Goal: Information Seeking & Learning: Compare options

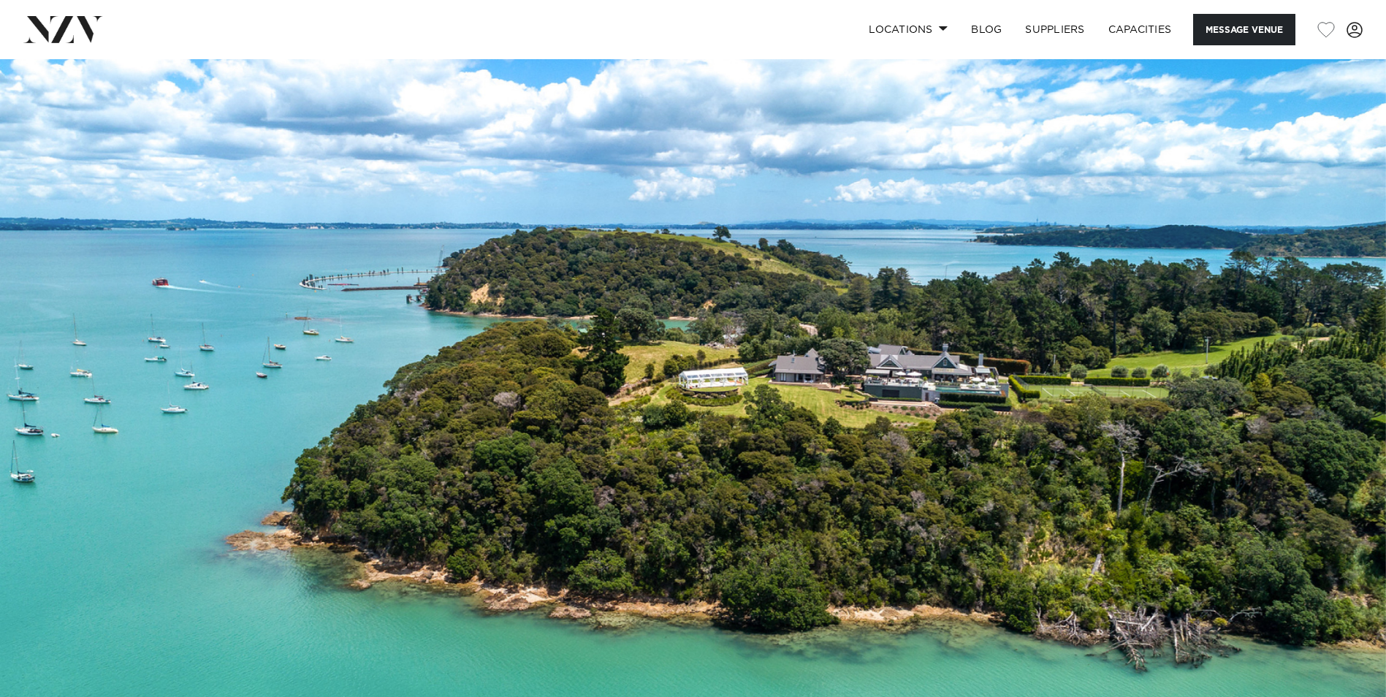
drag, startPoint x: 0, startPoint y: 0, endPoint x: 1030, endPoint y: 324, distance: 1079.3
click at [939, 28] on span at bounding box center [943, 28] width 9 height 5
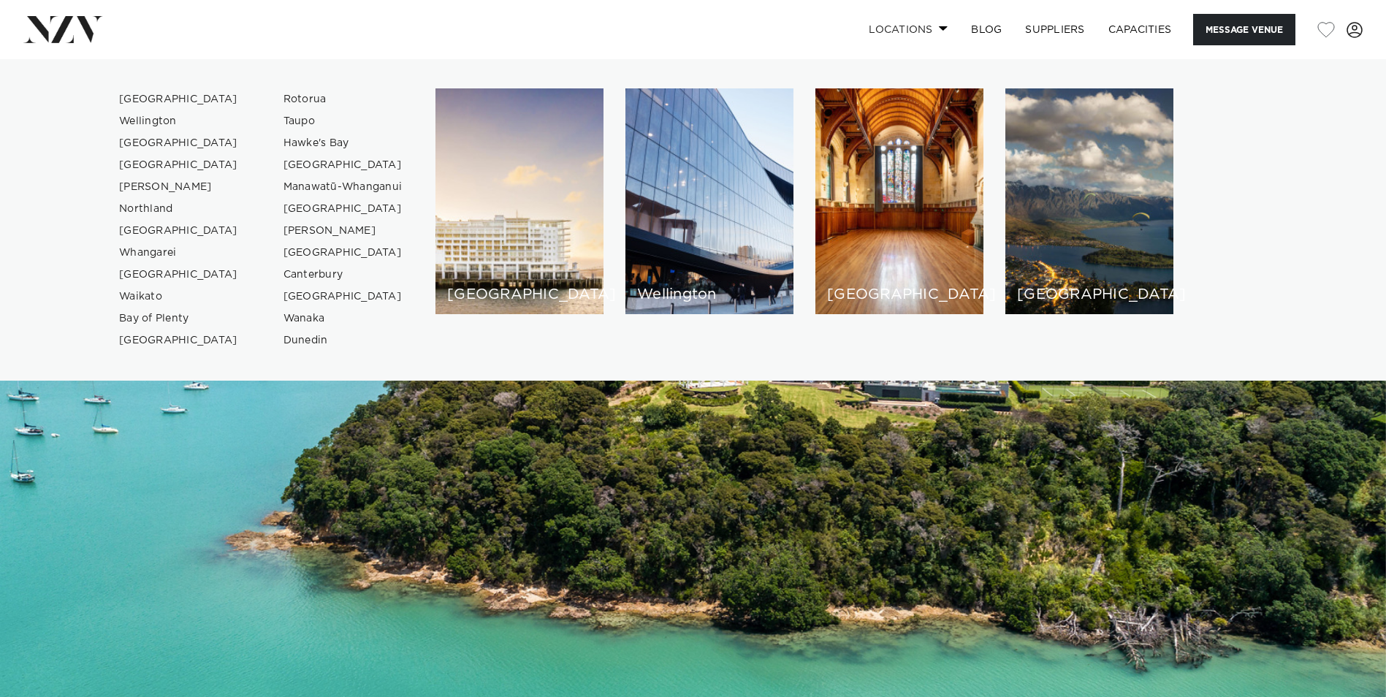
click at [939, 28] on span at bounding box center [943, 28] width 9 height 5
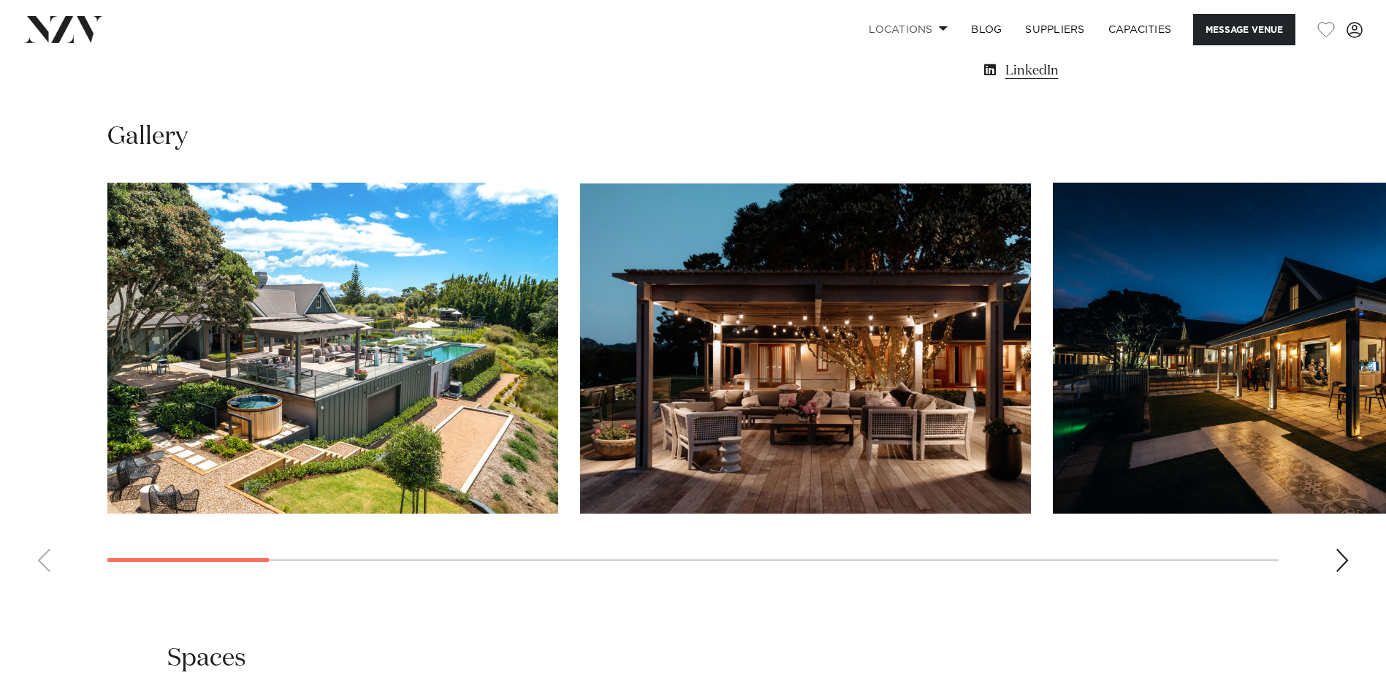
scroll to position [1388, 0]
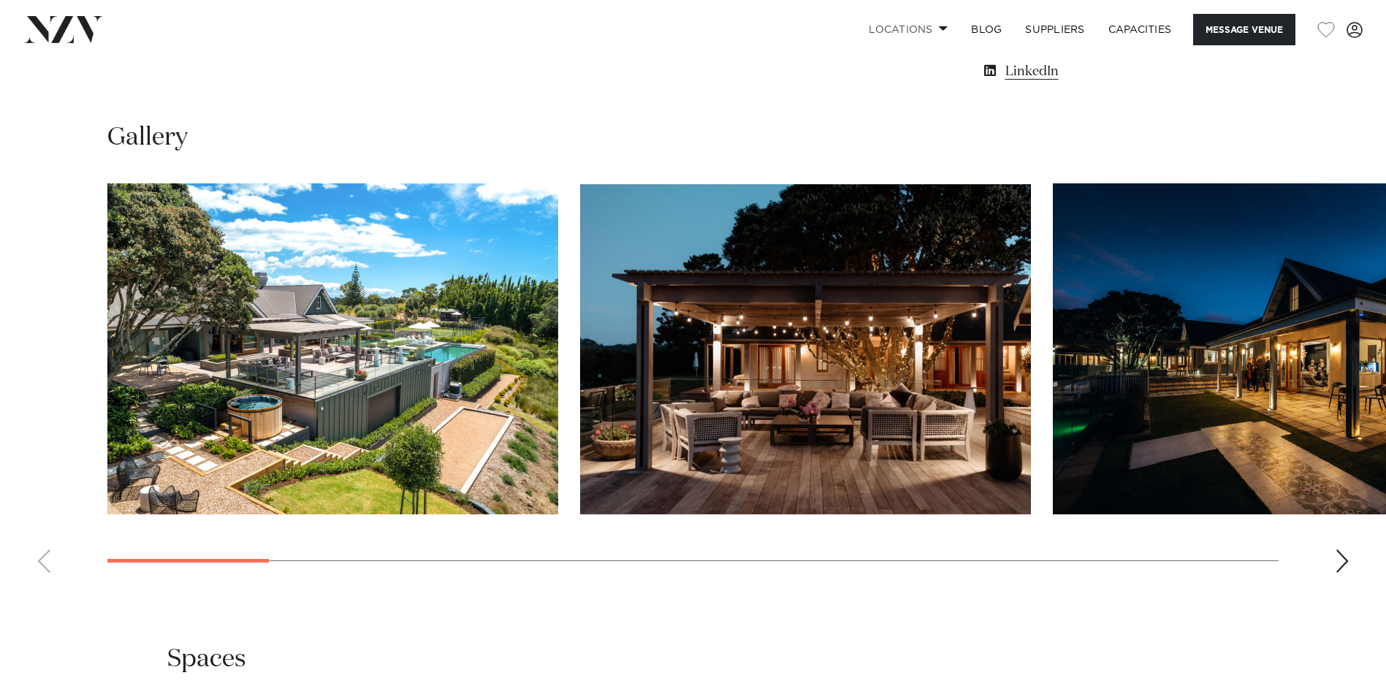
click at [224, 292] on img "1 / 18" at bounding box center [332, 348] width 451 height 331
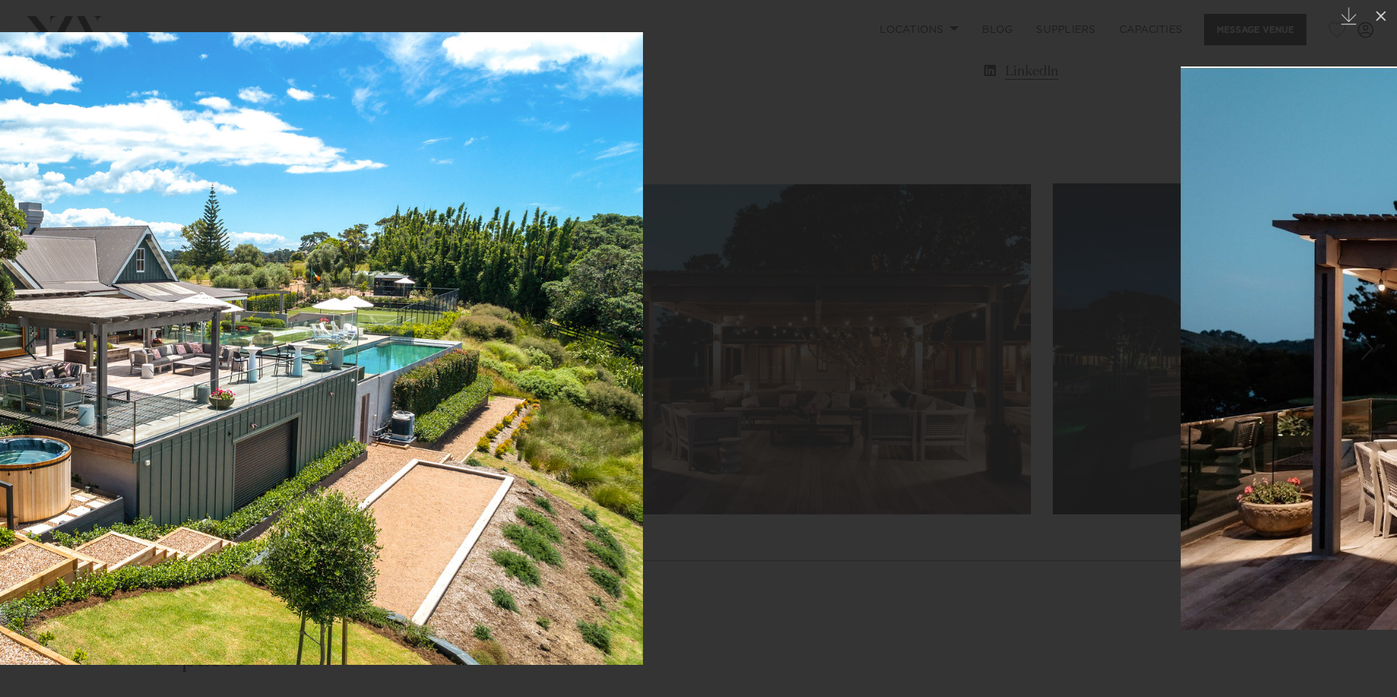
drag, startPoint x: 1151, startPoint y: 337, endPoint x: 59, endPoint y: 332, distance: 1091.7
click at [63, 333] on img at bounding box center [168, 348] width 950 height 633
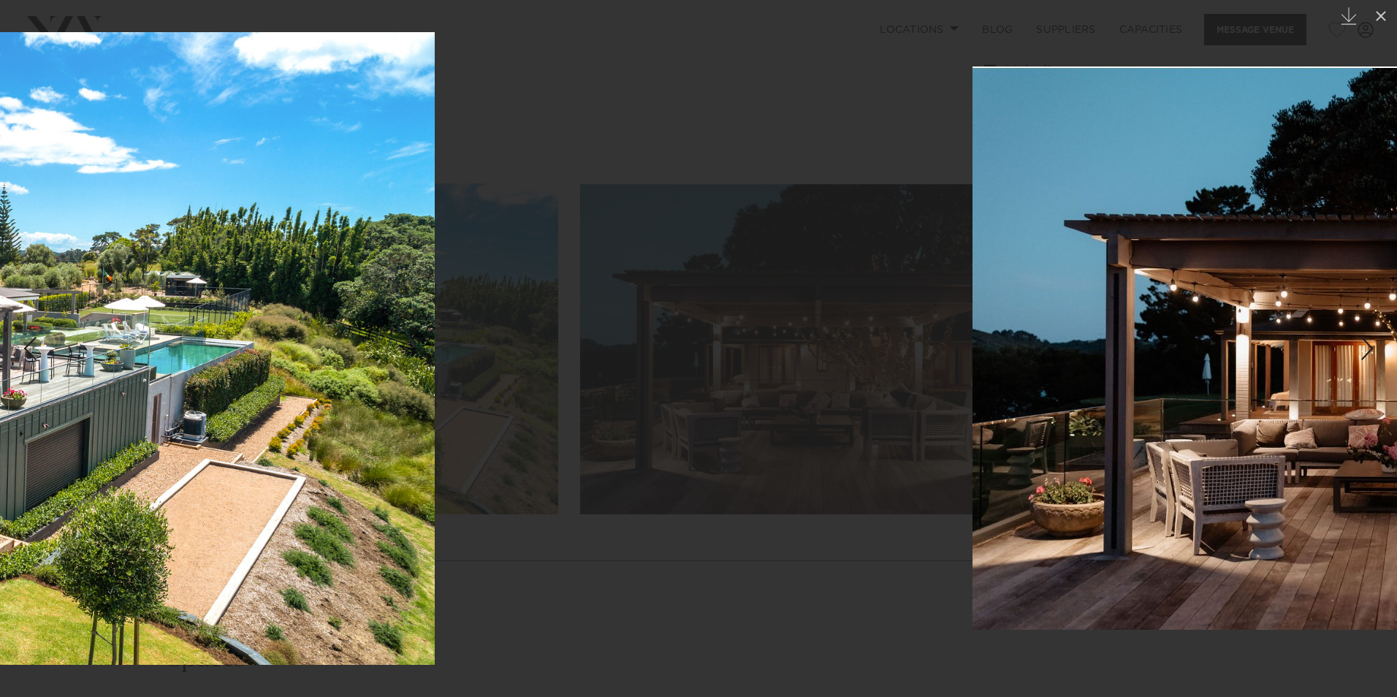
drag, startPoint x: 683, startPoint y: 327, endPoint x: 1380, endPoint y: 319, distance: 697.2
click at [1385, 317] on html "Locations [GEOGRAPHIC_DATA] [GEOGRAPHIC_DATA] [GEOGRAPHIC_DATA] [GEOGRAPHIC_DAT…" at bounding box center [698, 701] width 1397 height 4179
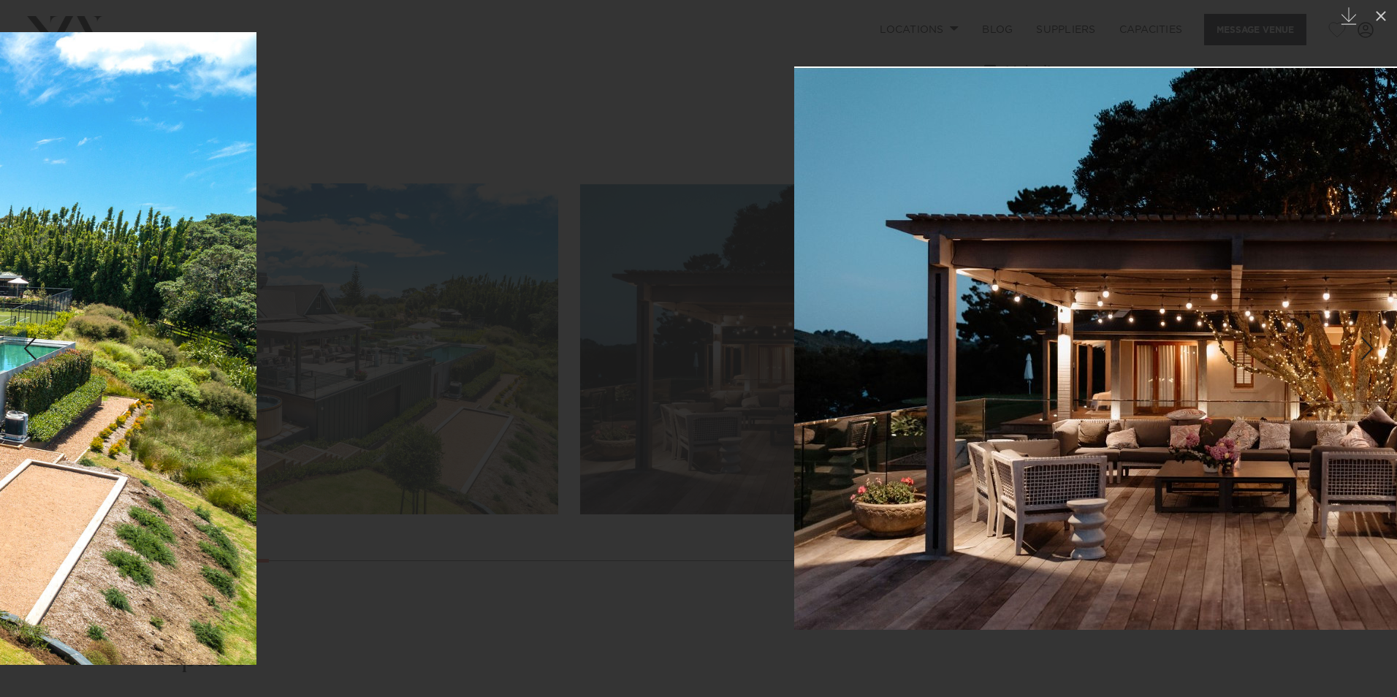
drag, startPoint x: 825, startPoint y: 336, endPoint x: 137, endPoint y: 349, distance: 688.5
click at [0, 355] on html "Locations [GEOGRAPHIC_DATA] [GEOGRAPHIC_DATA] [GEOGRAPHIC_DATA] [GEOGRAPHIC_DAT…" at bounding box center [698, 701] width 1397 height 4179
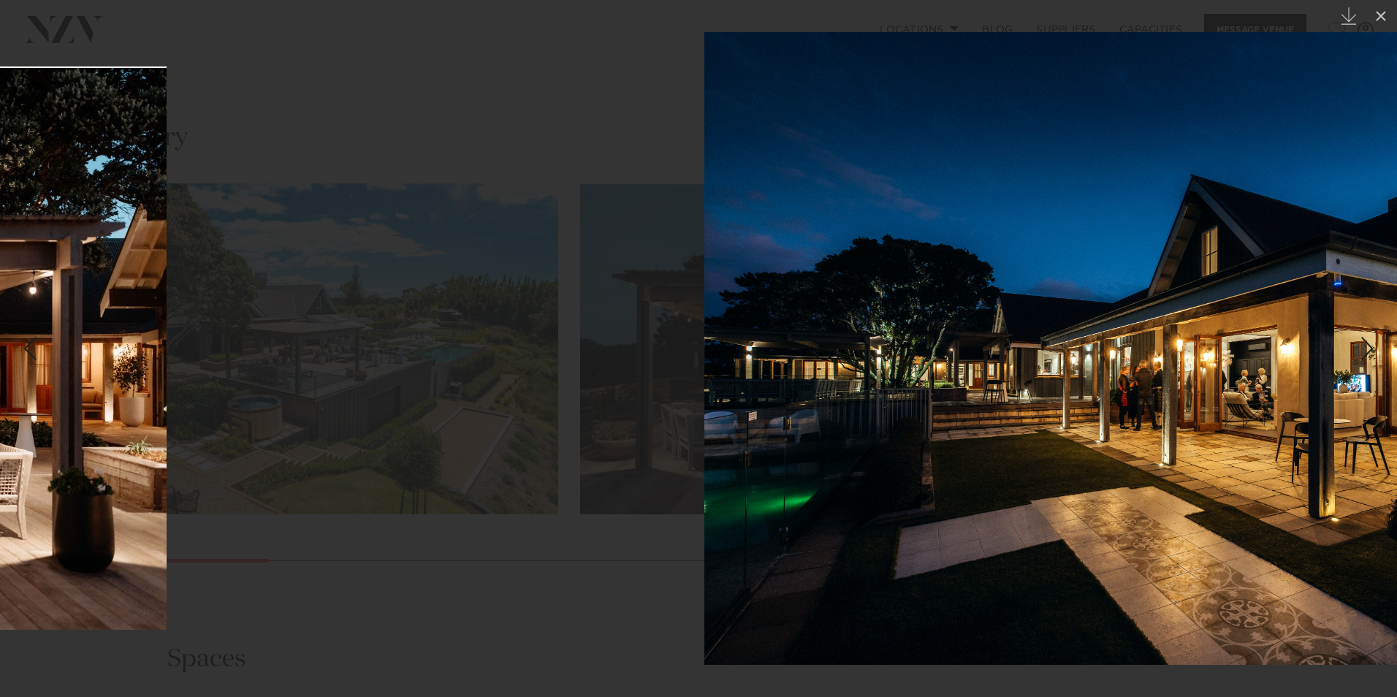
drag, startPoint x: 962, startPoint y: 341, endPoint x: 0, endPoint y: 329, distance: 962.5
click at [0, 334] on html "Locations [GEOGRAPHIC_DATA] [GEOGRAPHIC_DATA] [GEOGRAPHIC_DATA] [GEOGRAPHIC_DAT…" at bounding box center [698, 701] width 1397 height 4179
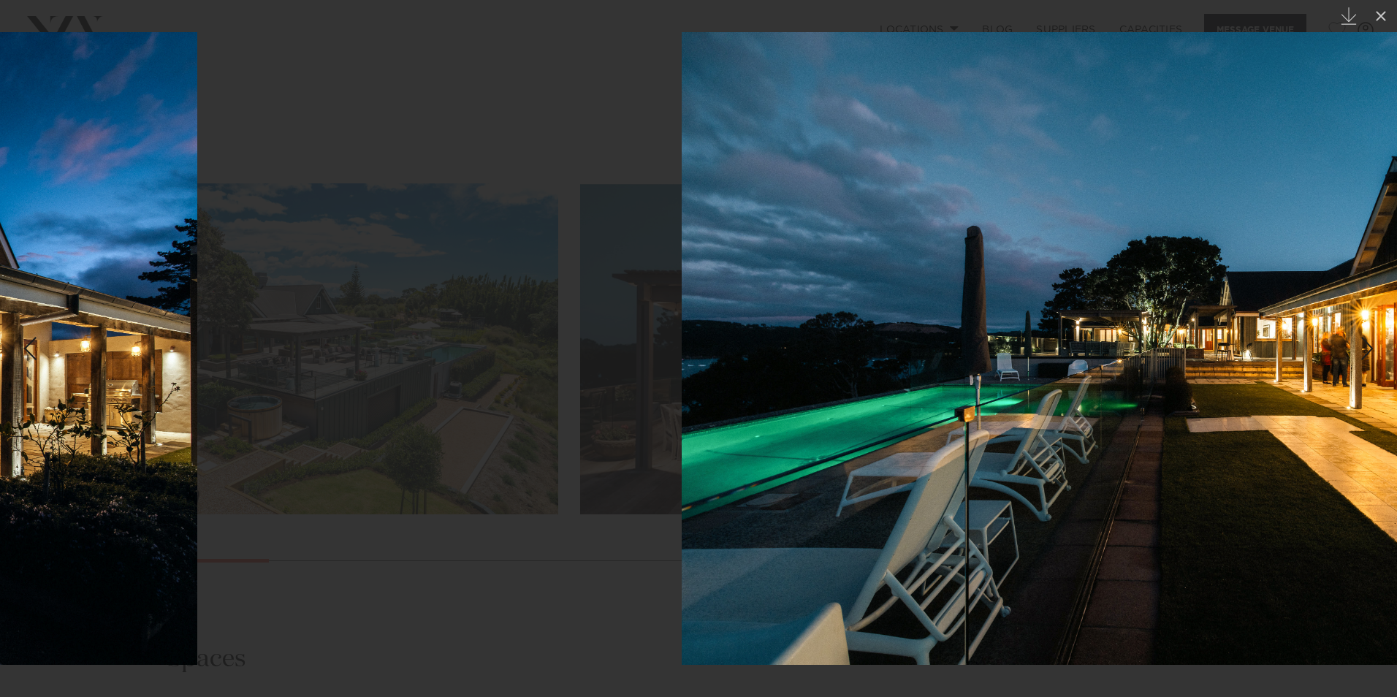
drag, startPoint x: 981, startPoint y: 223, endPoint x: -3, endPoint y: 254, distance: 984.1
click at [0, 254] on html "Locations [GEOGRAPHIC_DATA] [GEOGRAPHIC_DATA] [GEOGRAPHIC_DATA] [GEOGRAPHIC_DAT…" at bounding box center [698, 701] width 1397 height 4179
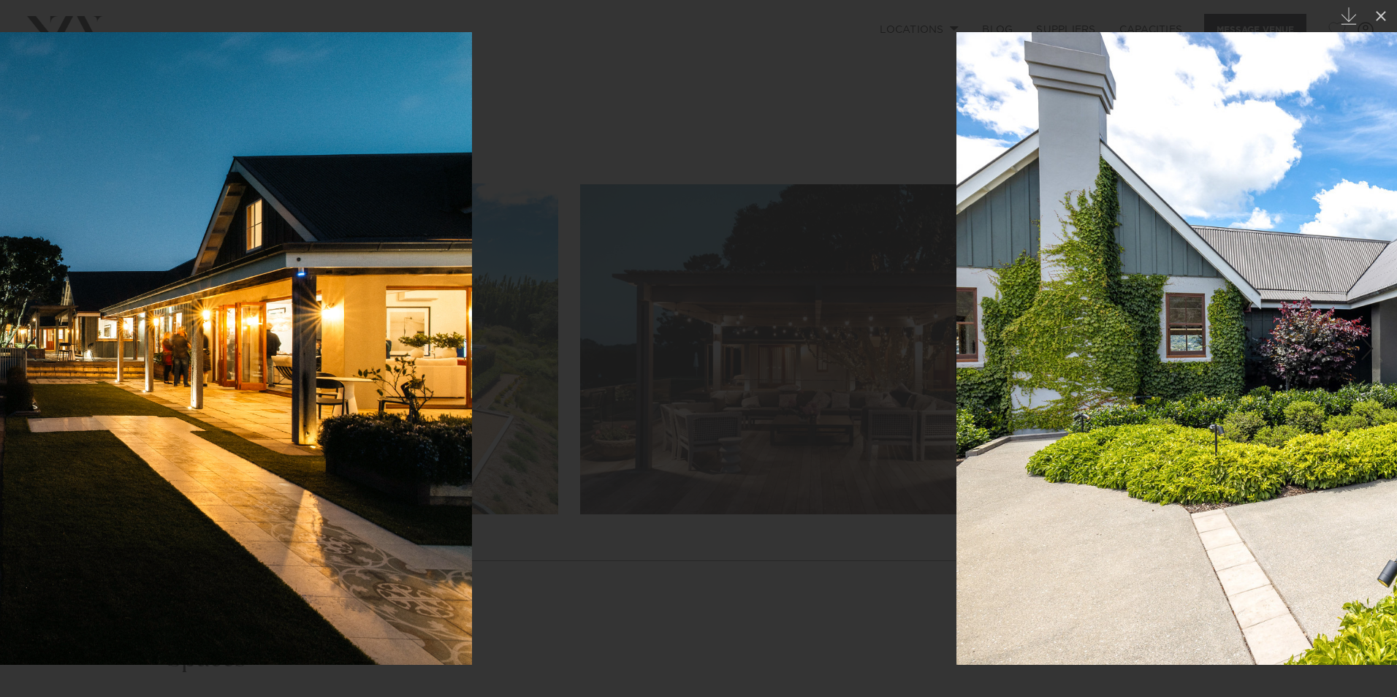
drag, startPoint x: 911, startPoint y: 246, endPoint x: 0, endPoint y: 232, distance: 911.3
click at [0, 233] on html "Locations [GEOGRAPHIC_DATA] [GEOGRAPHIC_DATA] [GEOGRAPHIC_DATA] [GEOGRAPHIC_DAT…" at bounding box center [698, 701] width 1397 height 4179
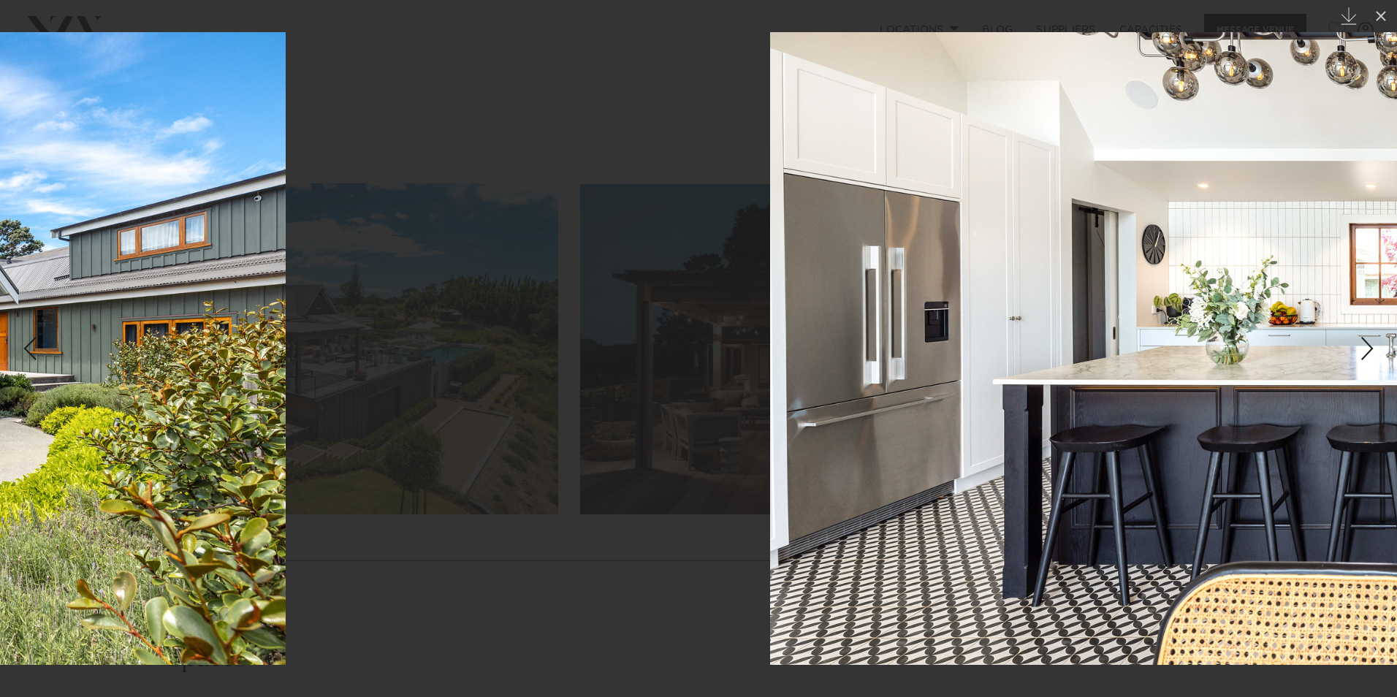
drag, startPoint x: 892, startPoint y: 232, endPoint x: 0, endPoint y: 221, distance: 892.3
click at [0, 223] on html "Locations [GEOGRAPHIC_DATA] [GEOGRAPHIC_DATA] [GEOGRAPHIC_DATA] [GEOGRAPHIC_DAT…" at bounding box center [698, 701] width 1397 height 4179
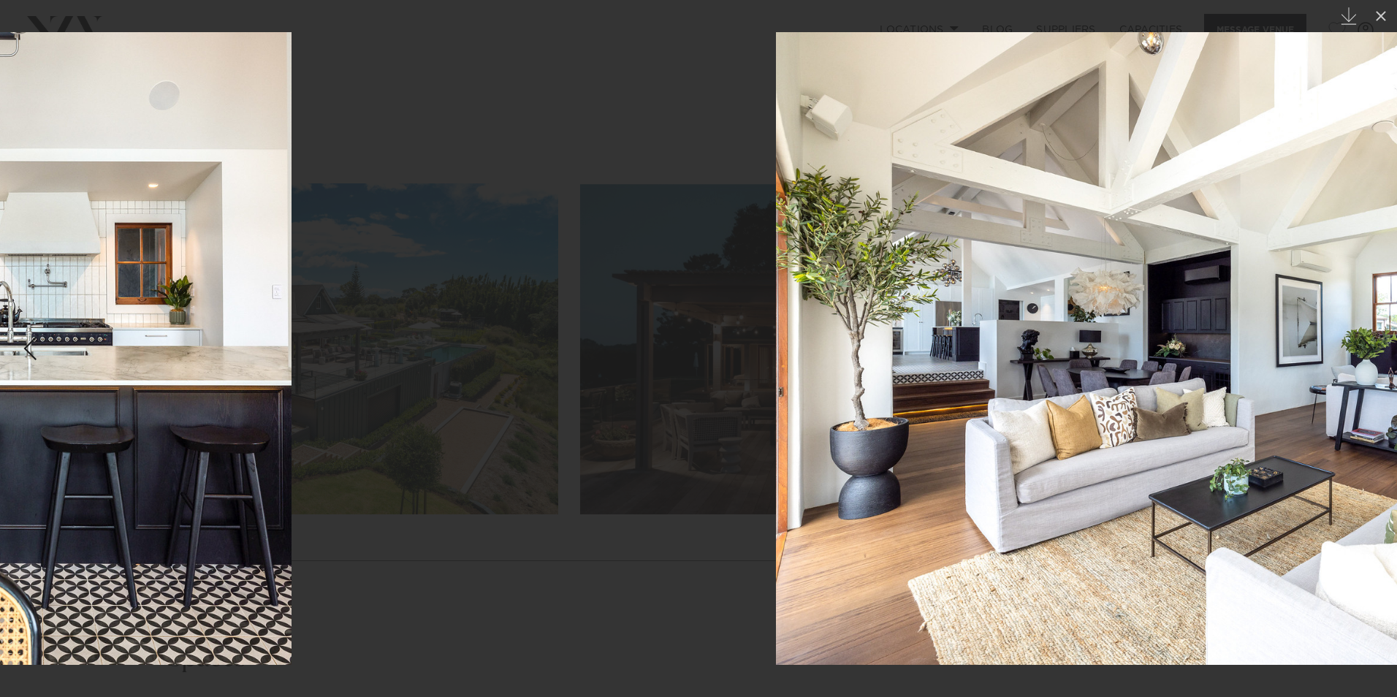
drag, startPoint x: 966, startPoint y: 240, endPoint x: 0, endPoint y: 224, distance: 966.2
click at [0, 227] on html "Locations [GEOGRAPHIC_DATA] [GEOGRAPHIC_DATA] [GEOGRAPHIC_DATA] [GEOGRAPHIC_DAT…" at bounding box center [698, 701] width 1397 height 4179
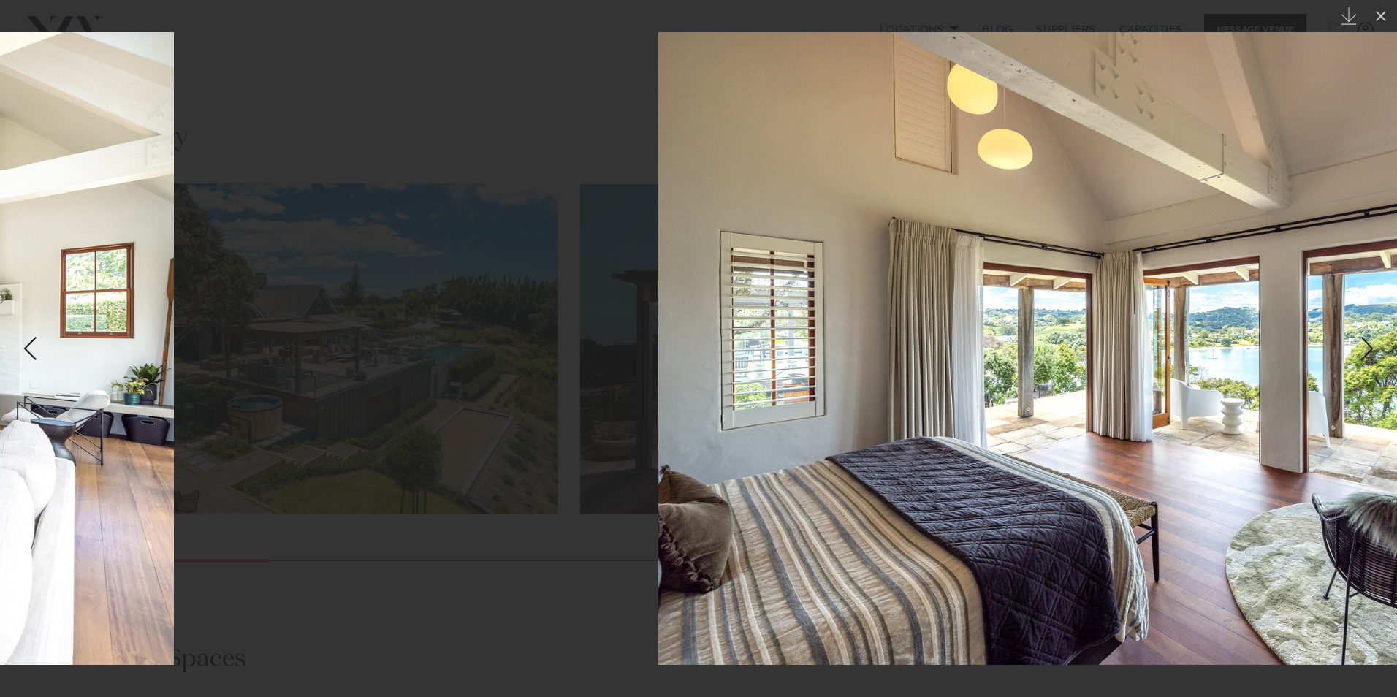
drag, startPoint x: 1009, startPoint y: 261, endPoint x: 3, endPoint y: 248, distance: 1006.3
click at [0, 251] on html "Locations [GEOGRAPHIC_DATA] [GEOGRAPHIC_DATA] [GEOGRAPHIC_DATA] [GEOGRAPHIC_DAT…" at bounding box center [698, 701] width 1397 height 4179
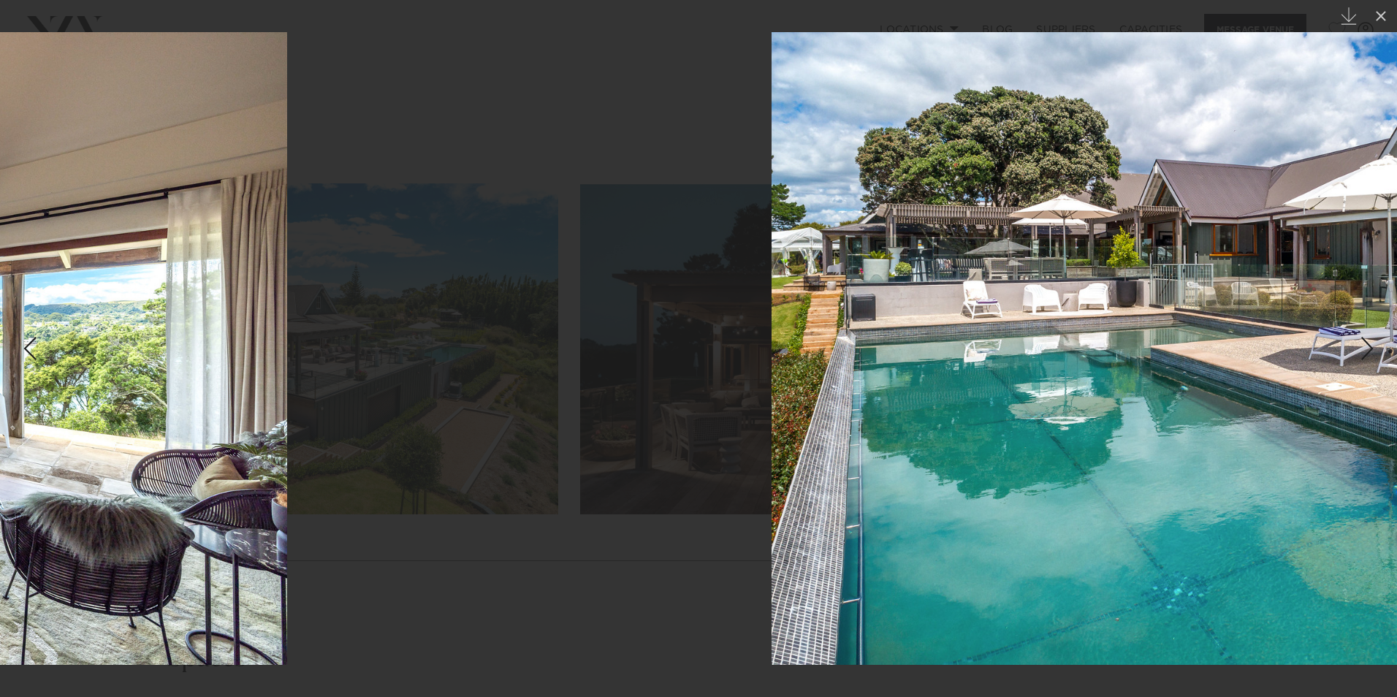
drag, startPoint x: 1047, startPoint y: 257, endPoint x: 0, endPoint y: 235, distance: 1047.4
click at [0, 235] on html "Locations [GEOGRAPHIC_DATA] [GEOGRAPHIC_DATA] [GEOGRAPHIC_DATA] [GEOGRAPHIC_DAT…" at bounding box center [698, 701] width 1397 height 4179
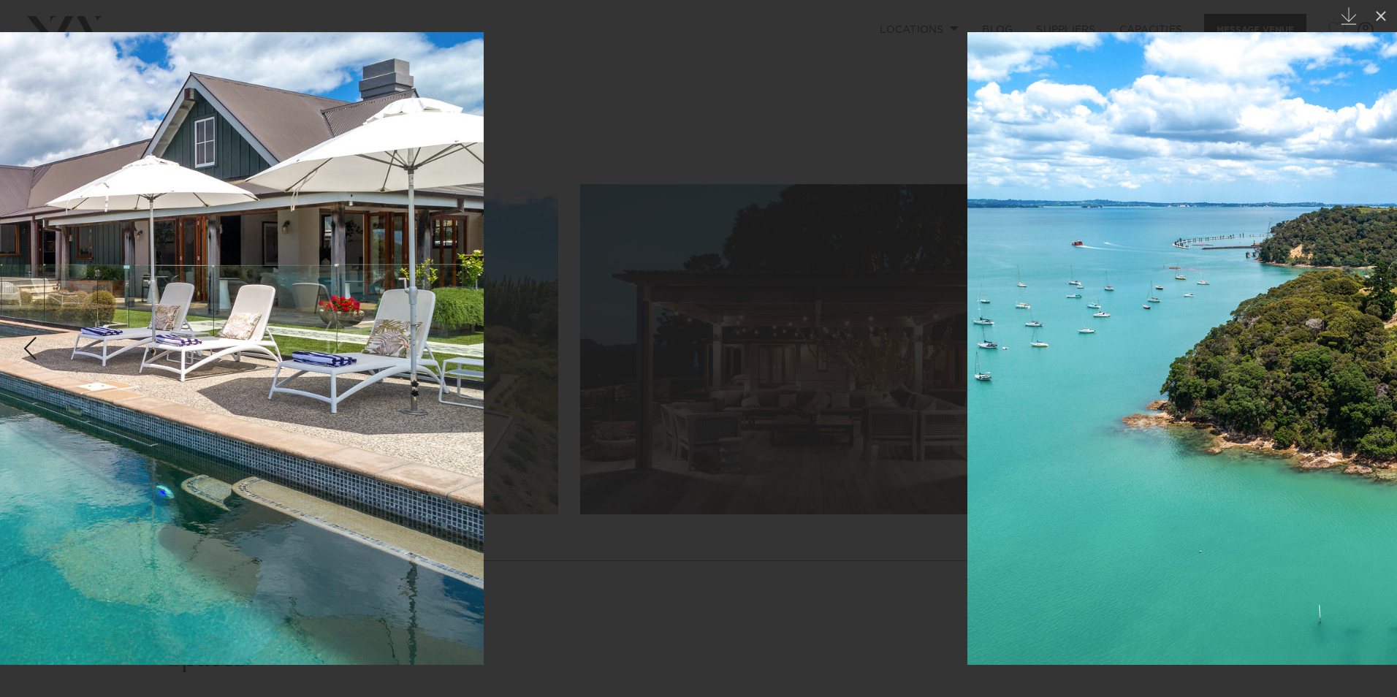
drag, startPoint x: 940, startPoint y: 246, endPoint x: 0, endPoint y: 243, distance: 939.7
click at [0, 243] on html "Locations [GEOGRAPHIC_DATA] [GEOGRAPHIC_DATA] [GEOGRAPHIC_DATA] [GEOGRAPHIC_DAT…" at bounding box center [698, 701] width 1397 height 4179
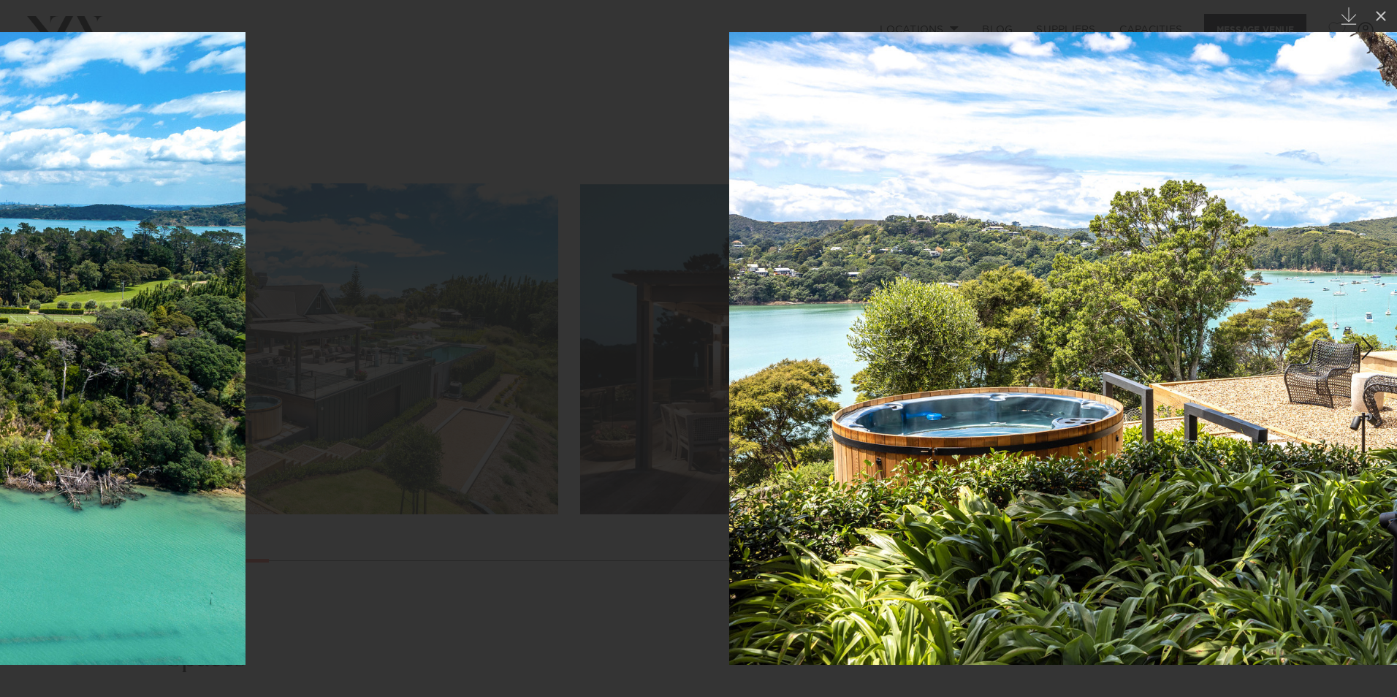
drag, startPoint x: 940, startPoint y: 249, endPoint x: 0, endPoint y: 232, distance: 939.9
click at [0, 232] on html "Locations [GEOGRAPHIC_DATA] [GEOGRAPHIC_DATA] [GEOGRAPHIC_DATA] [GEOGRAPHIC_DAT…" at bounding box center [698, 701] width 1397 height 4179
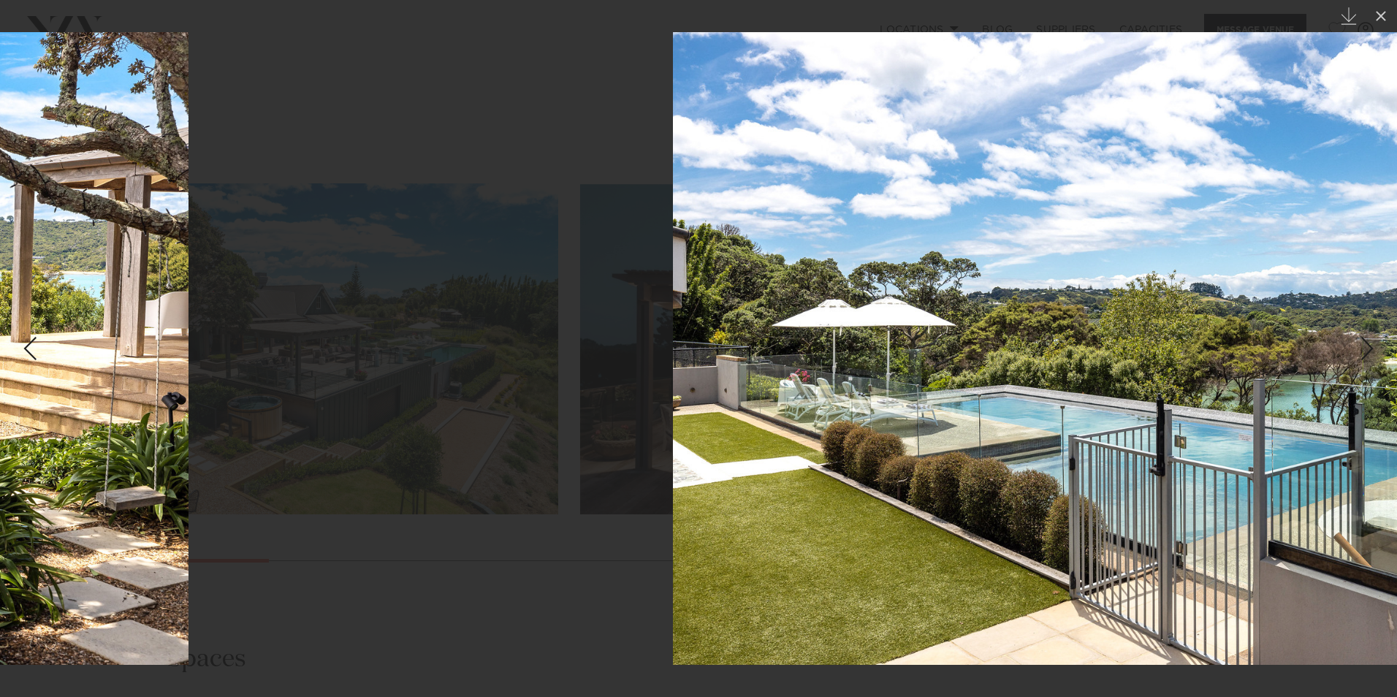
drag, startPoint x: 992, startPoint y: 265, endPoint x: 17, endPoint y: 247, distance: 975.7
click at [0, 249] on html "Locations [GEOGRAPHIC_DATA] [GEOGRAPHIC_DATA] [GEOGRAPHIC_DATA] [GEOGRAPHIC_DAT…" at bounding box center [698, 701] width 1397 height 4179
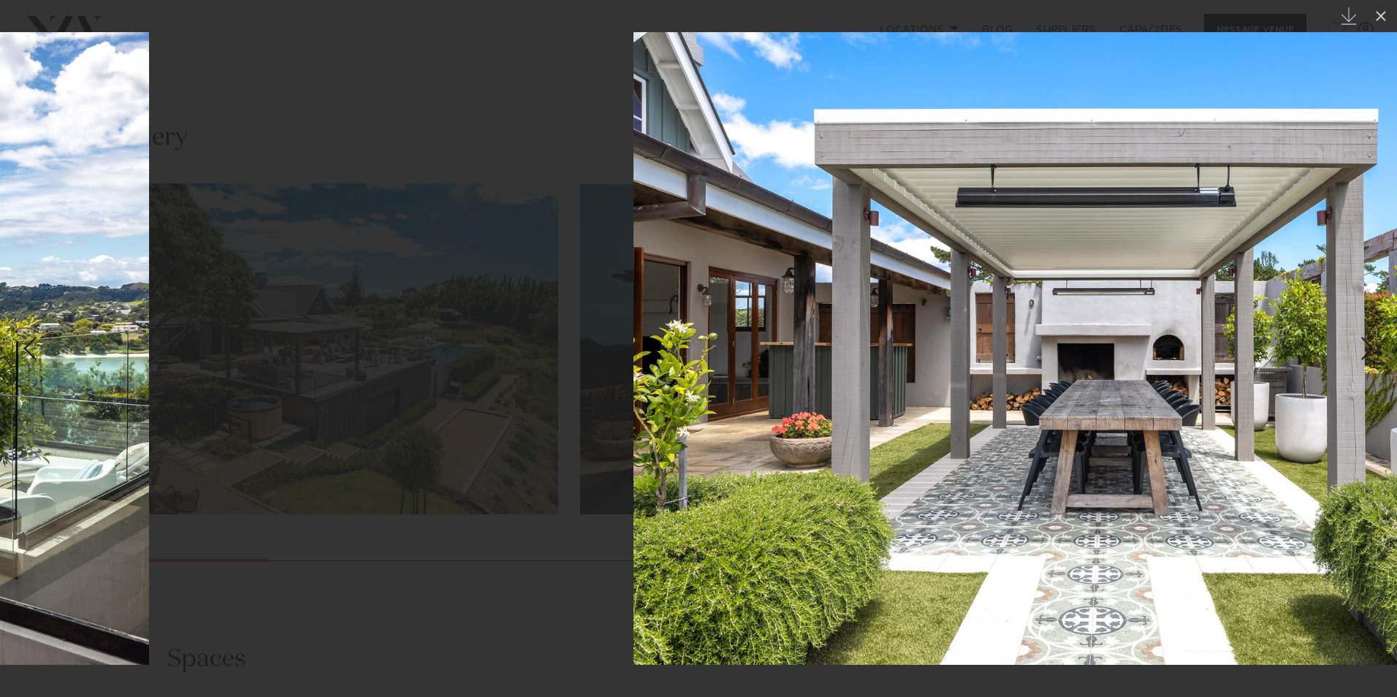
drag, startPoint x: 1030, startPoint y: 272, endPoint x: 0, endPoint y: 180, distance: 1033.7
click at [0, 180] on html "Locations [GEOGRAPHIC_DATA] [GEOGRAPHIC_DATA] [GEOGRAPHIC_DATA] [GEOGRAPHIC_DAT…" at bounding box center [698, 701] width 1397 height 4179
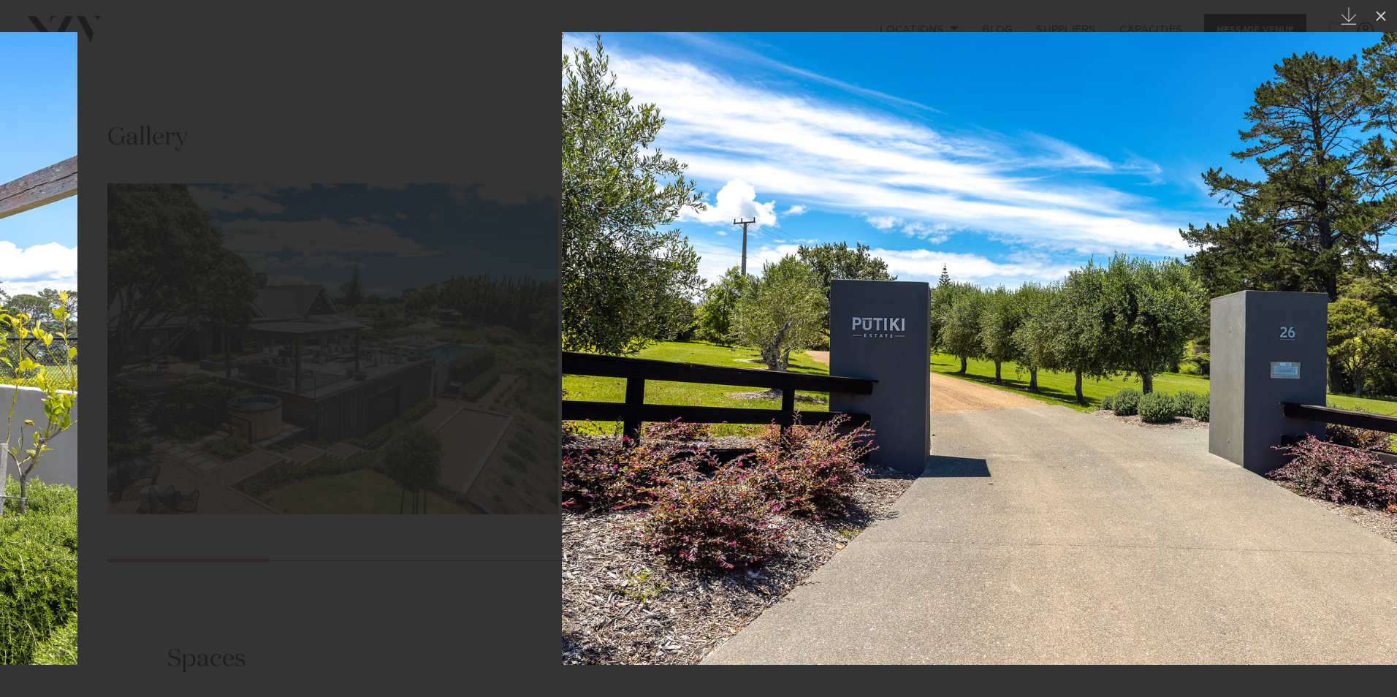
drag, startPoint x: 1107, startPoint y: 182, endPoint x: 110, endPoint y: 179, distance: 996.7
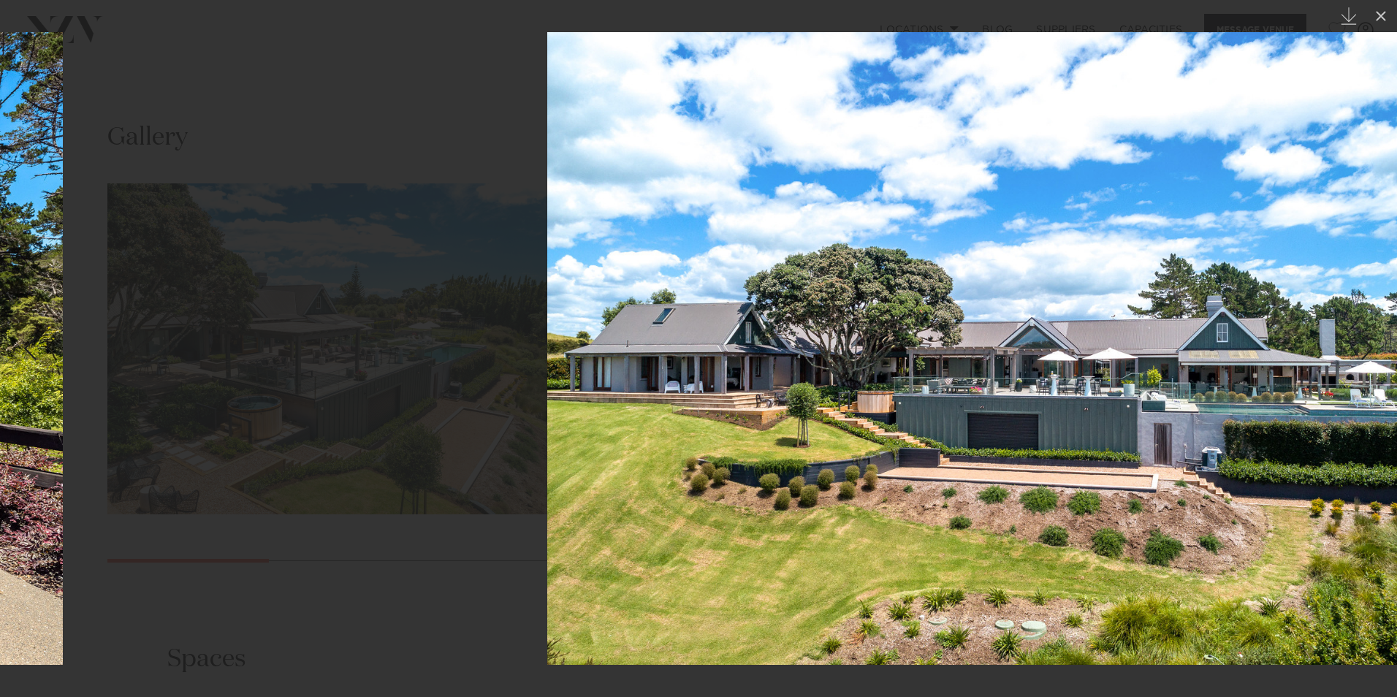
drag, startPoint x: 1115, startPoint y: 185, endPoint x: -3, endPoint y: 150, distance: 1118.6
click at [0, 150] on html "Locations [GEOGRAPHIC_DATA] [GEOGRAPHIC_DATA] [GEOGRAPHIC_DATA] [GEOGRAPHIC_DAT…" at bounding box center [698, 701] width 1397 height 4179
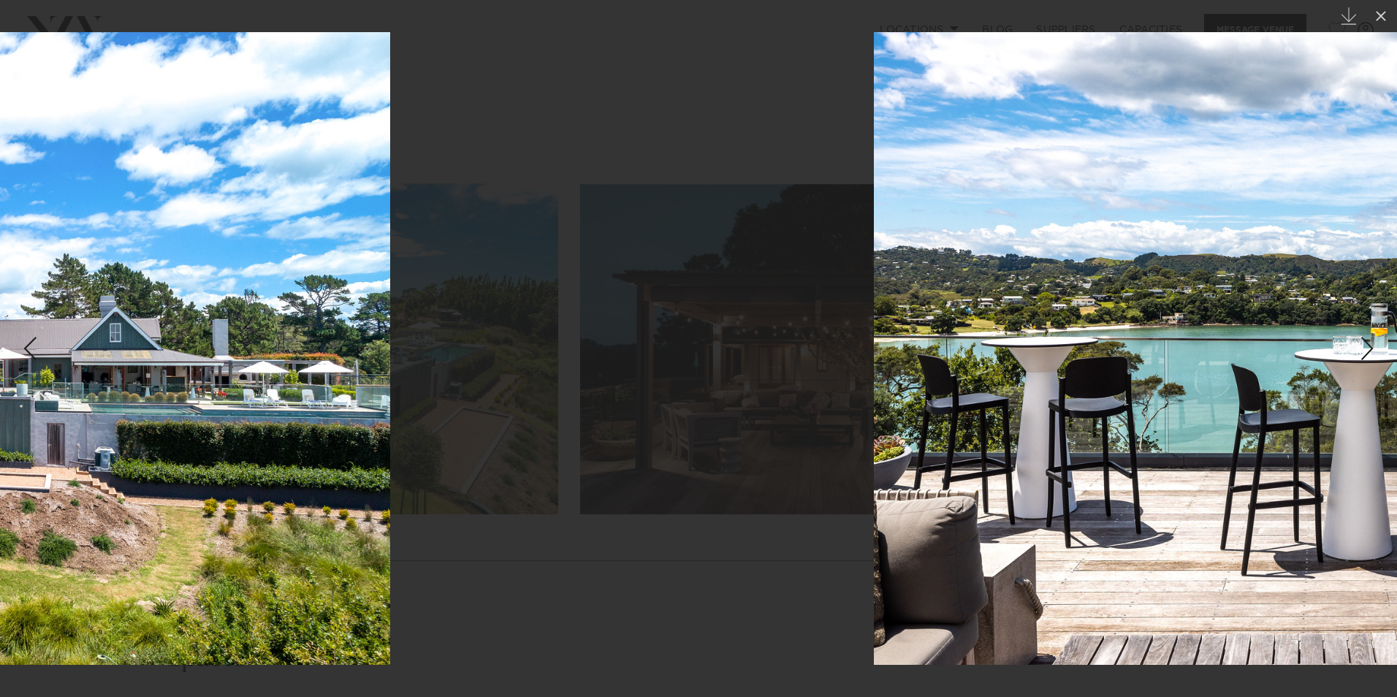
drag, startPoint x: 957, startPoint y: 161, endPoint x: 72, endPoint y: 146, distance: 885.0
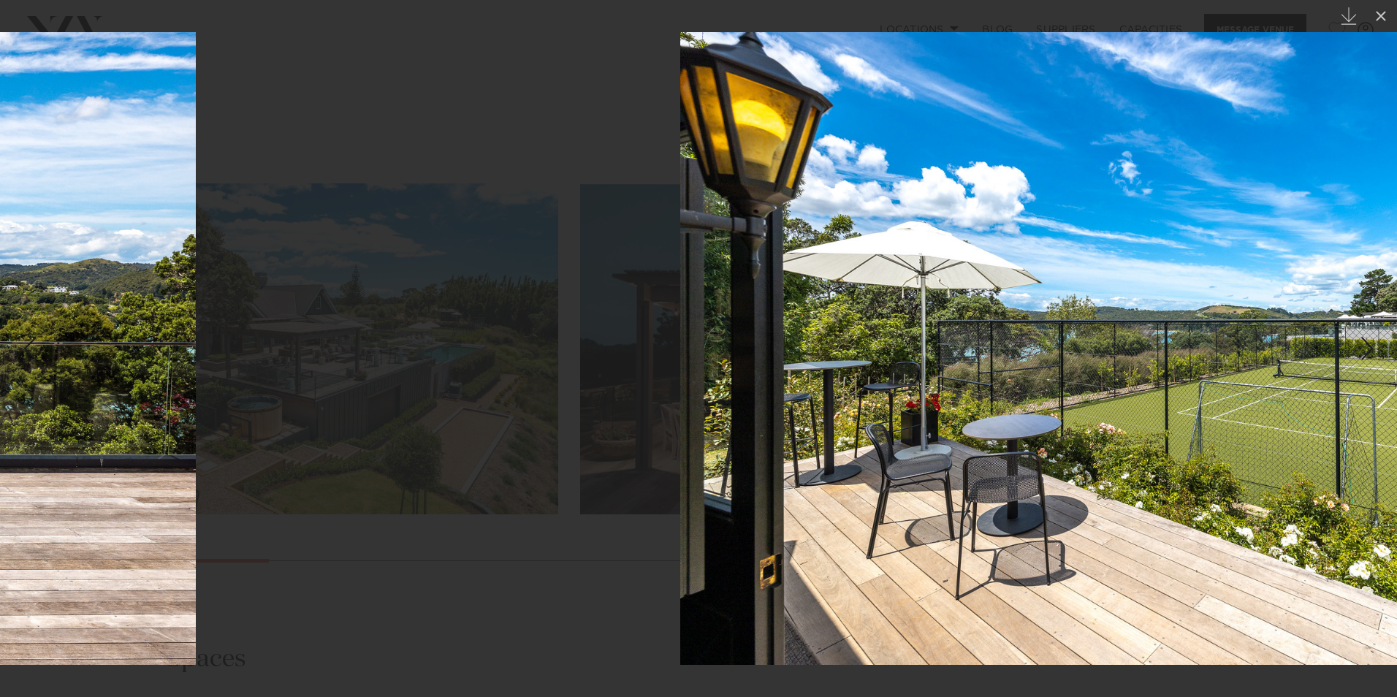
drag, startPoint x: 992, startPoint y: 182, endPoint x: -3, endPoint y: 140, distance: 996.2
click at [0, 140] on html "Locations [GEOGRAPHIC_DATA] [GEOGRAPHIC_DATA] [GEOGRAPHIC_DATA] [GEOGRAPHIC_DAT…" at bounding box center [698, 701] width 1397 height 4179
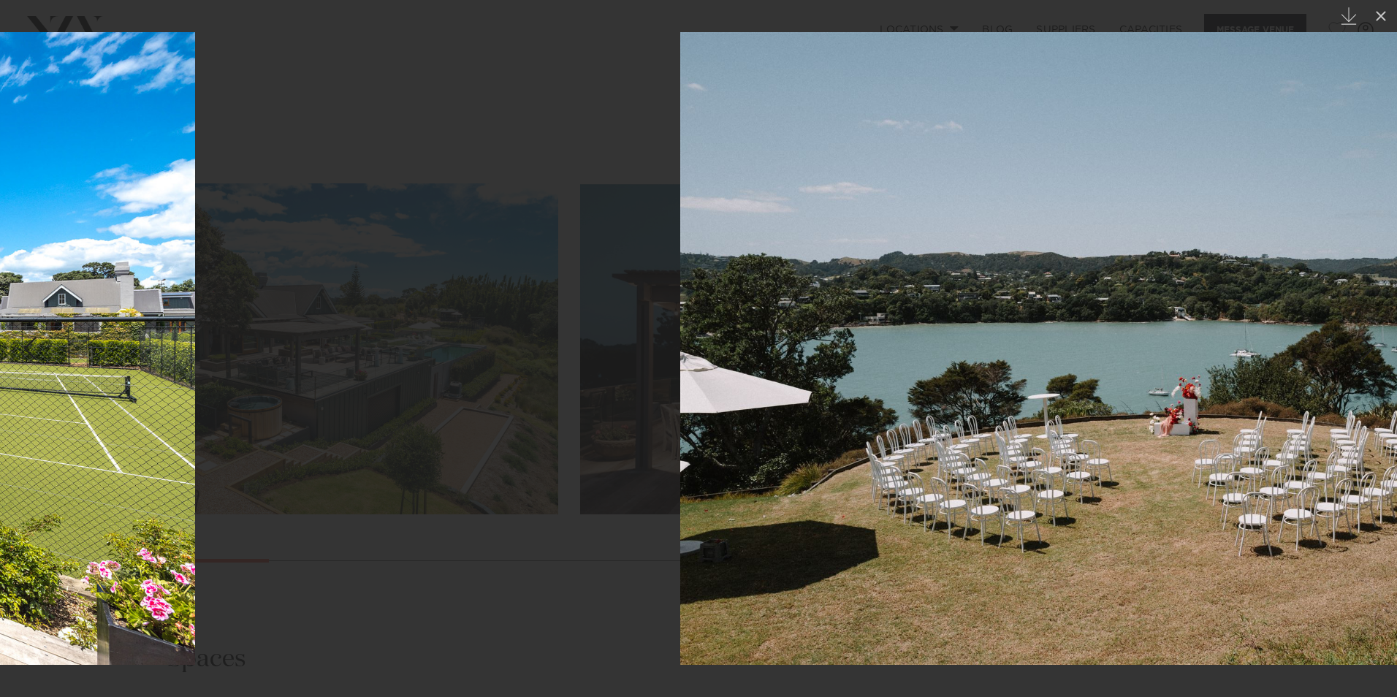
drag, startPoint x: 1045, startPoint y: 153, endPoint x: 43, endPoint y: 114, distance: 1002.6
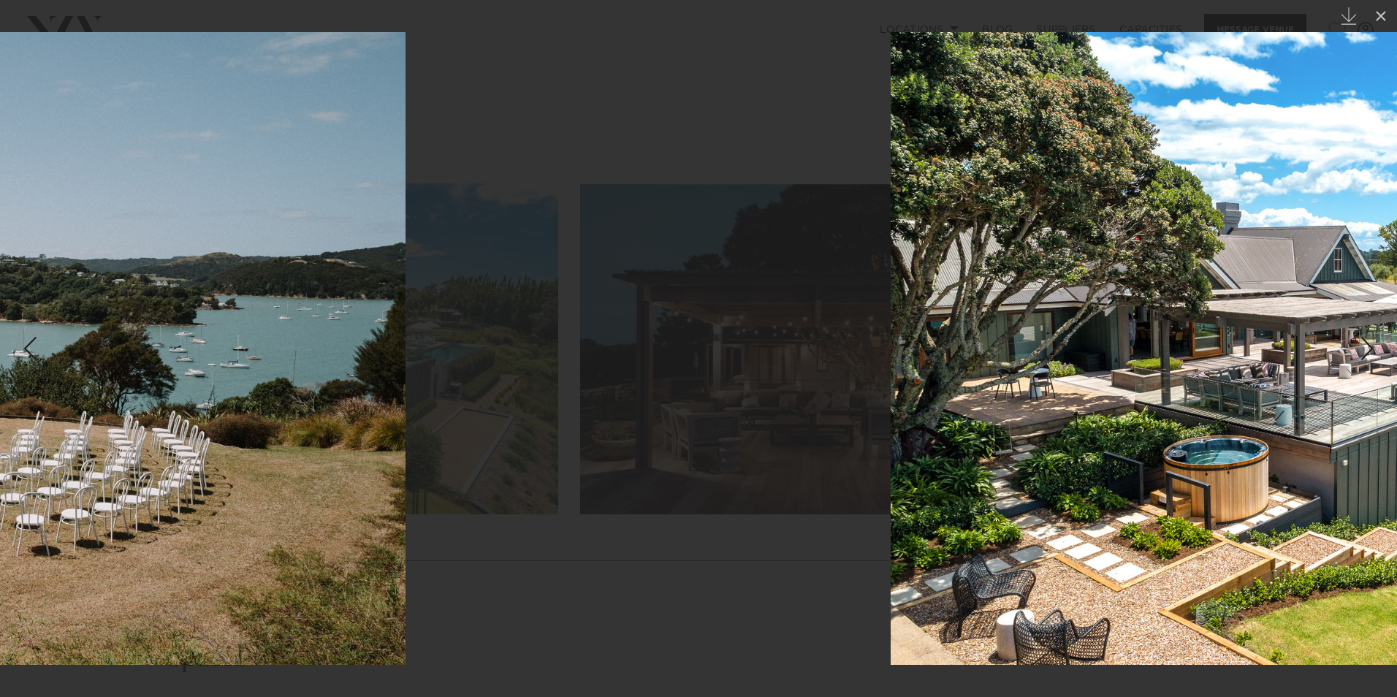
drag, startPoint x: 1068, startPoint y: 159, endPoint x: 55, endPoint y: 178, distance: 1013.0
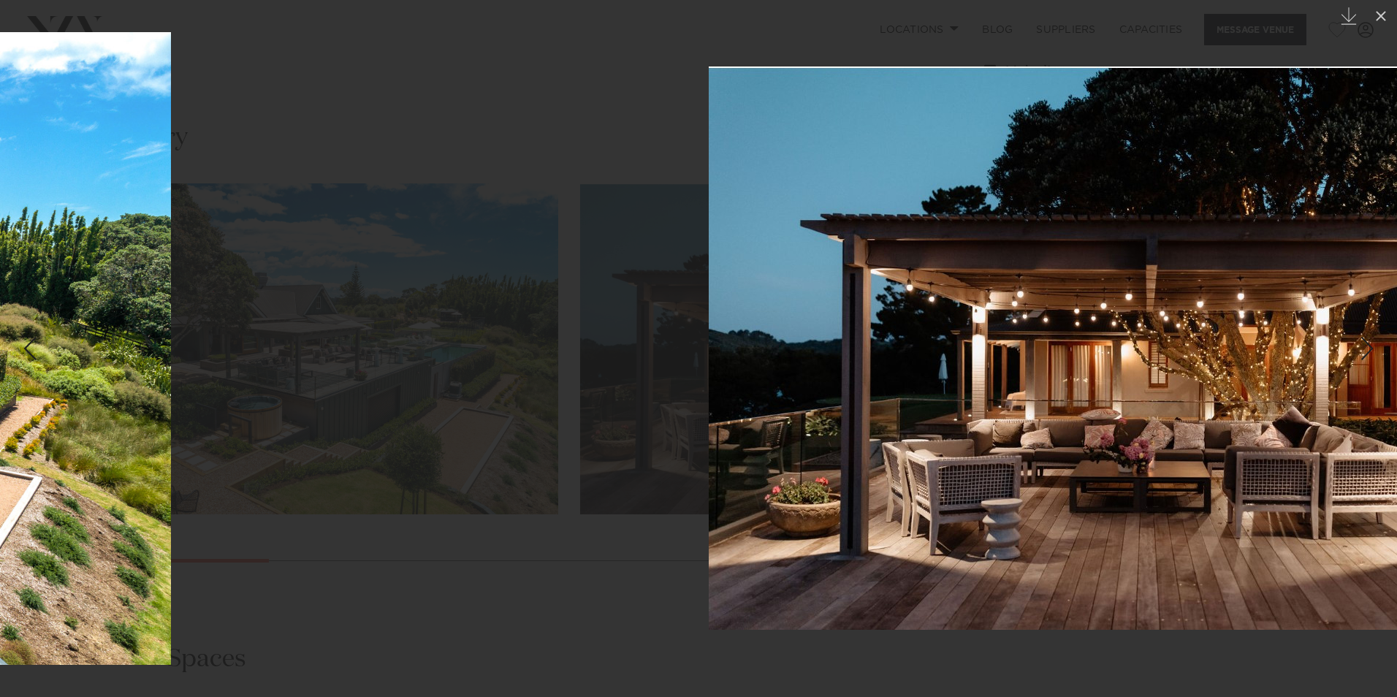
drag, startPoint x: 1009, startPoint y: 174, endPoint x: -3, endPoint y: 188, distance: 1012.2
click at [0, 188] on html "Locations [GEOGRAPHIC_DATA] [GEOGRAPHIC_DATA] [GEOGRAPHIC_DATA] [GEOGRAPHIC_DAT…" at bounding box center [698, 701] width 1397 height 4179
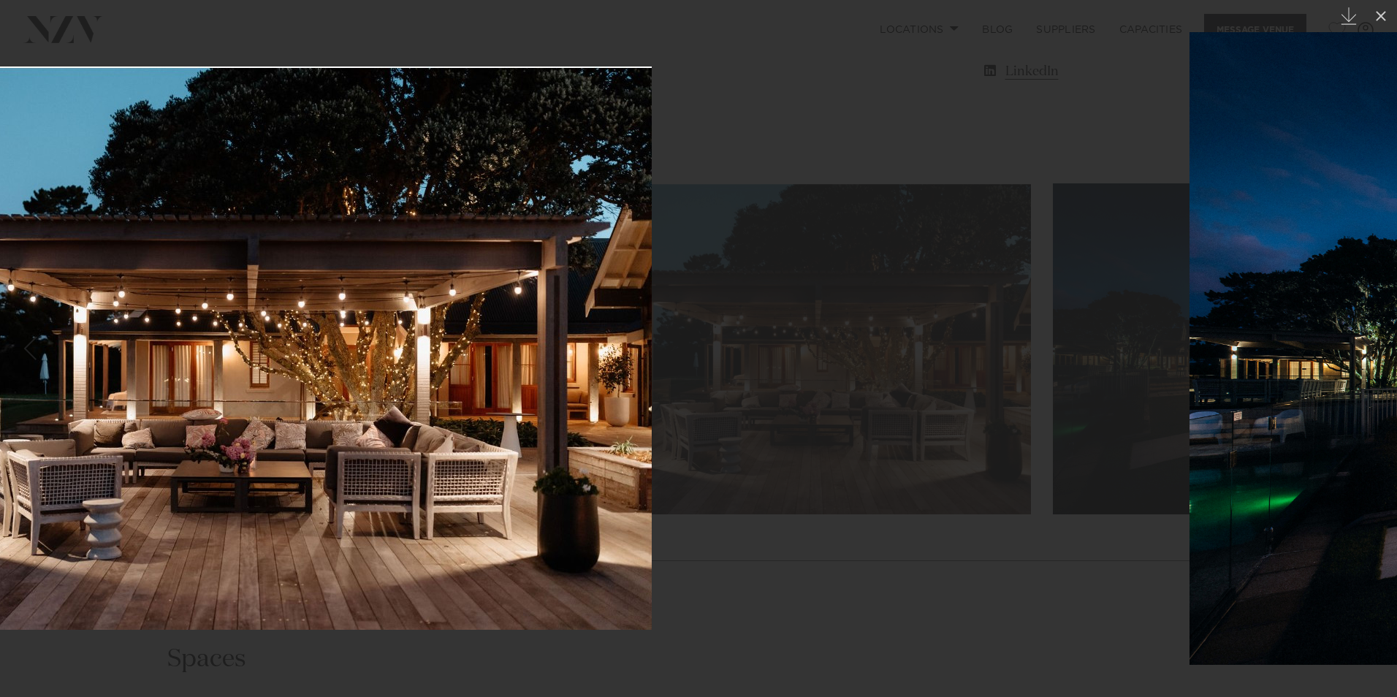
drag, startPoint x: 920, startPoint y: 164, endPoint x: 0, endPoint y: 159, distance: 920.0
click at [0, 159] on html "Locations [GEOGRAPHIC_DATA] [GEOGRAPHIC_DATA] [GEOGRAPHIC_DATA] [GEOGRAPHIC_DAT…" at bounding box center [698, 701] width 1397 height 4179
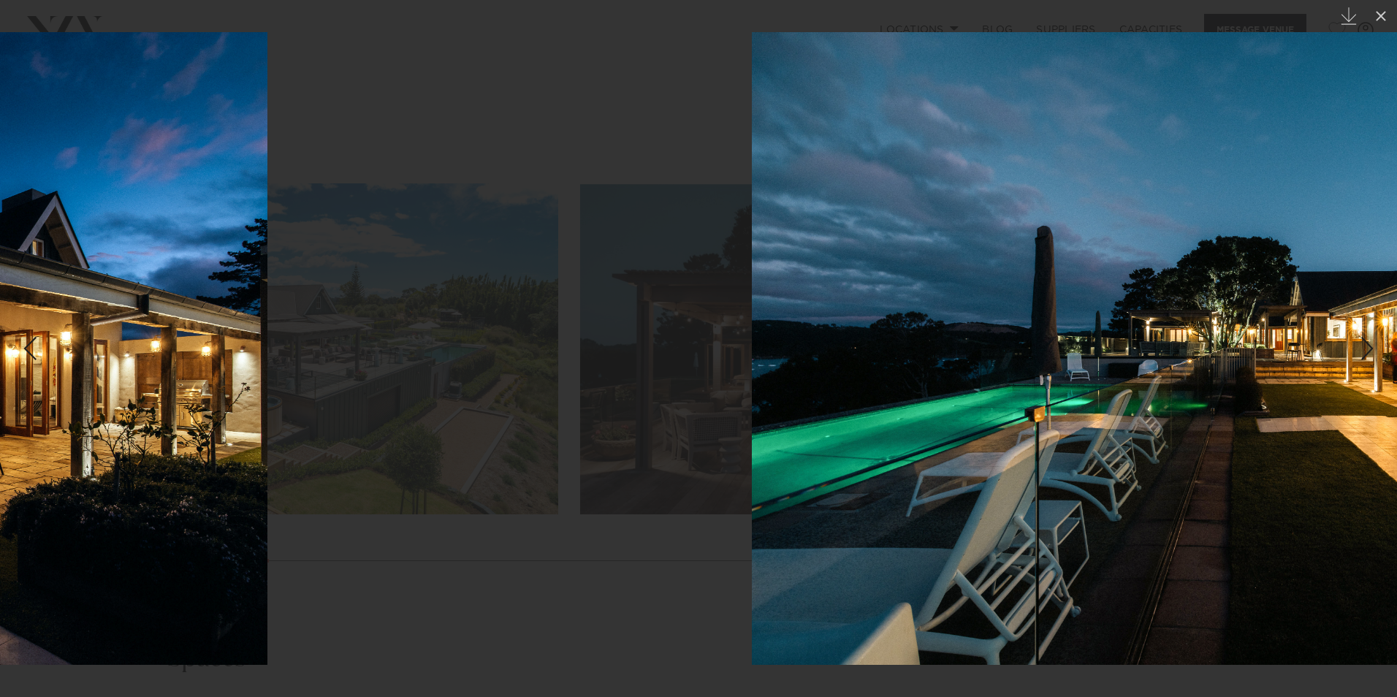
drag, startPoint x: 958, startPoint y: 172, endPoint x: 23, endPoint y: 170, distance: 934.6
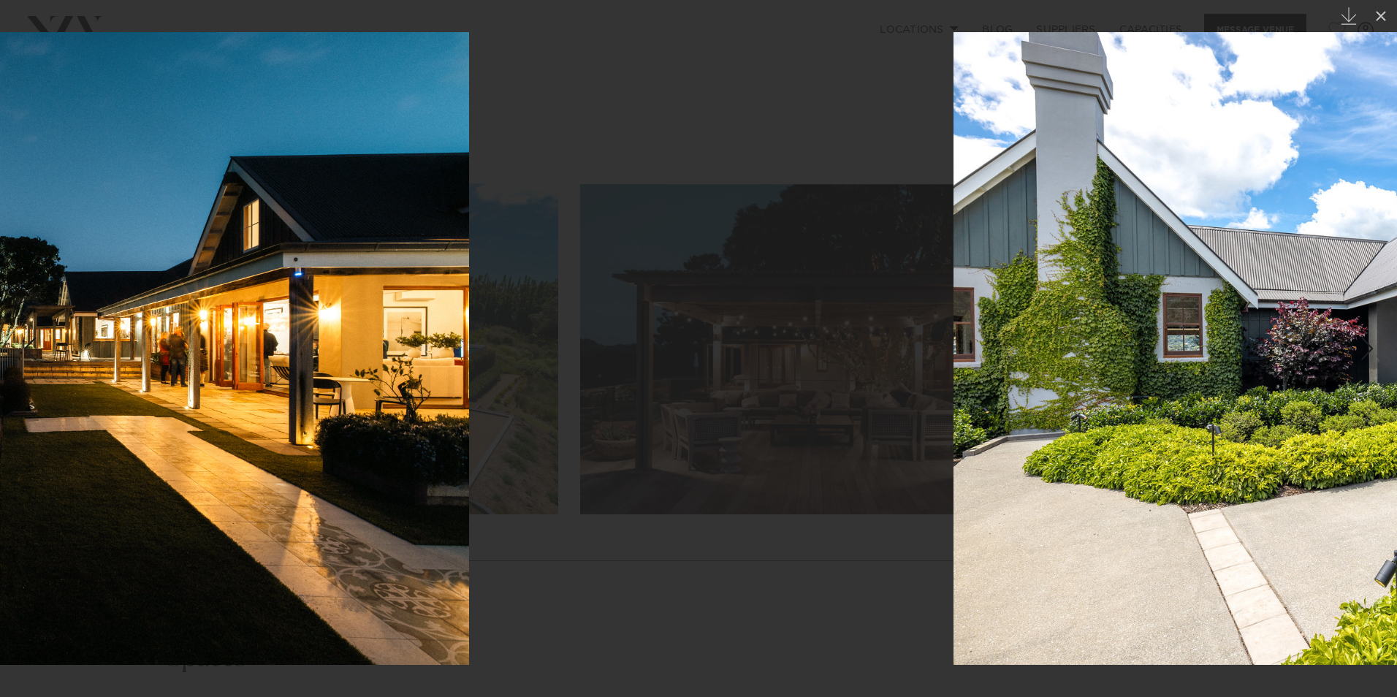
drag, startPoint x: 928, startPoint y: 169, endPoint x: 0, endPoint y: 161, distance: 928.1
click at [0, 162] on html "Locations [GEOGRAPHIC_DATA] [GEOGRAPHIC_DATA] [GEOGRAPHIC_DATA] [GEOGRAPHIC_DAT…" at bounding box center [698, 701] width 1397 height 4179
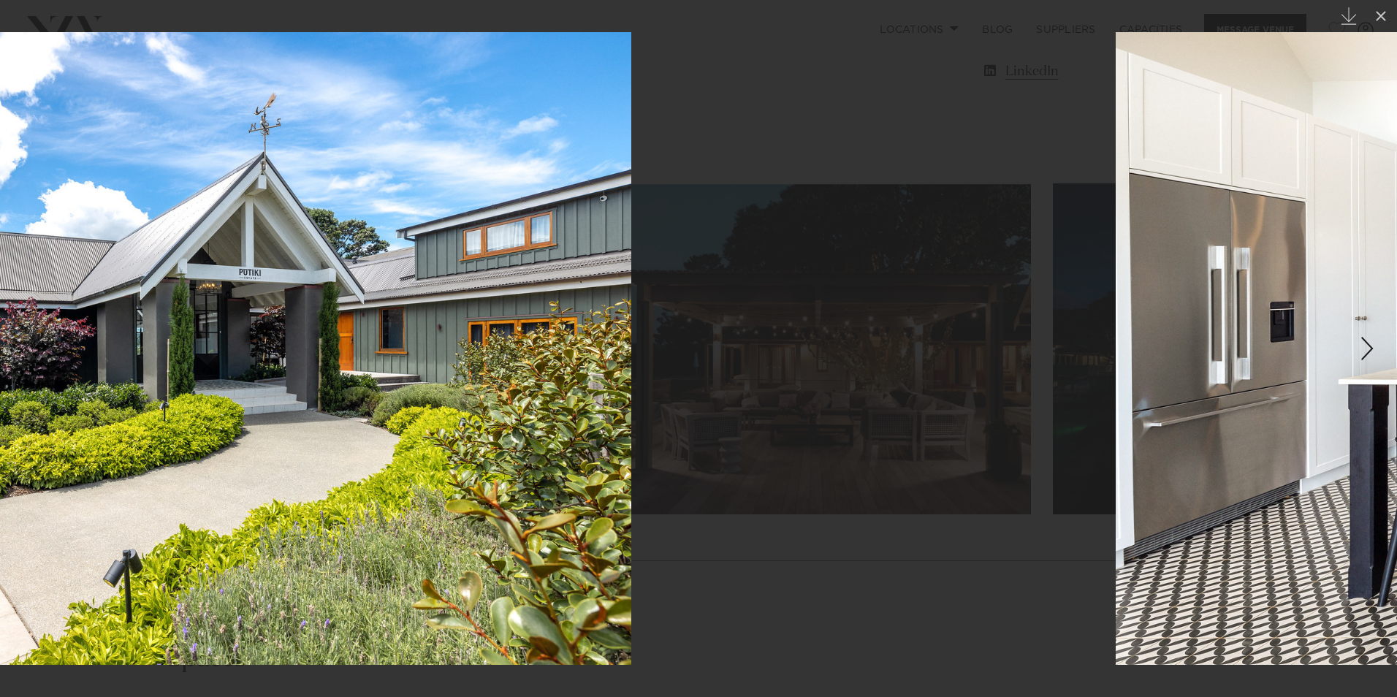
drag, startPoint x: 994, startPoint y: 150, endPoint x: 0, endPoint y: 109, distance: 994.6
click at [0, 109] on html "Locations [GEOGRAPHIC_DATA] [GEOGRAPHIC_DATA] [GEOGRAPHIC_DATA] [GEOGRAPHIC_DAT…" at bounding box center [698, 701] width 1397 height 4179
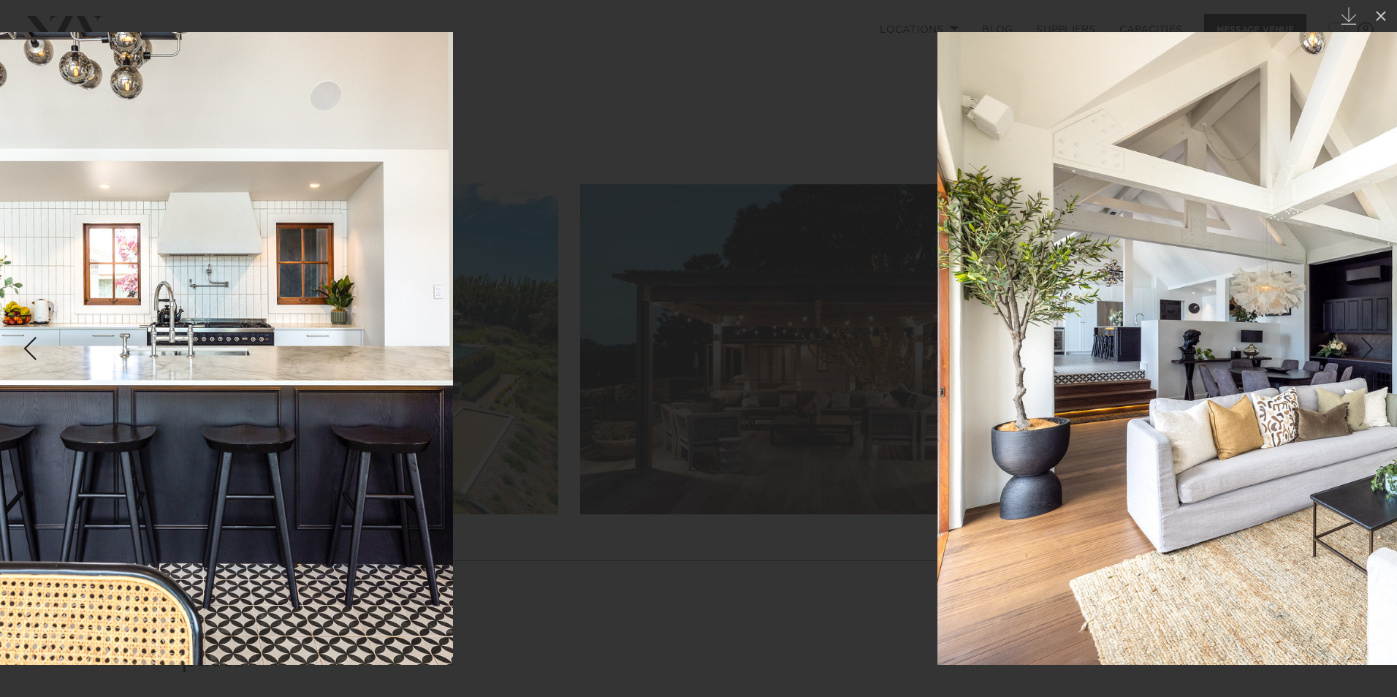
drag, startPoint x: 1217, startPoint y: 101, endPoint x: 457, endPoint y: 96, distance: 759.3
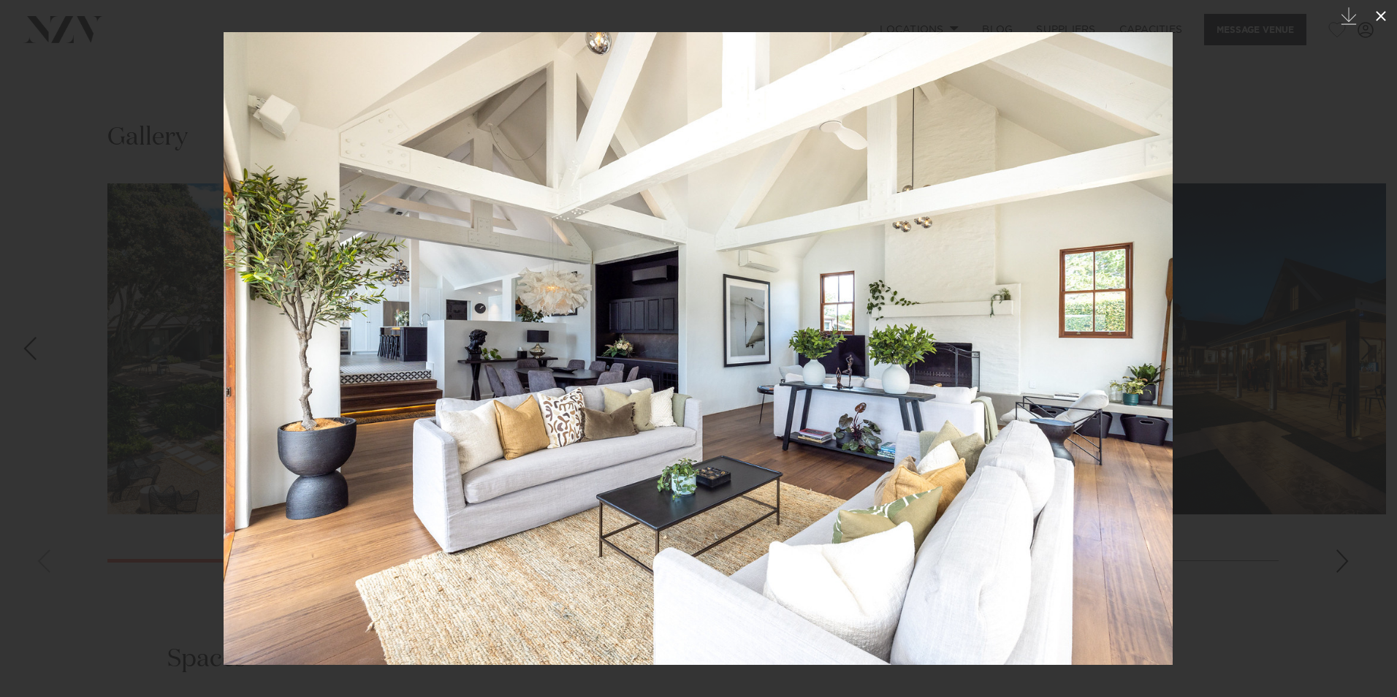
click at [1385, 13] on icon at bounding box center [1381, 16] width 18 height 18
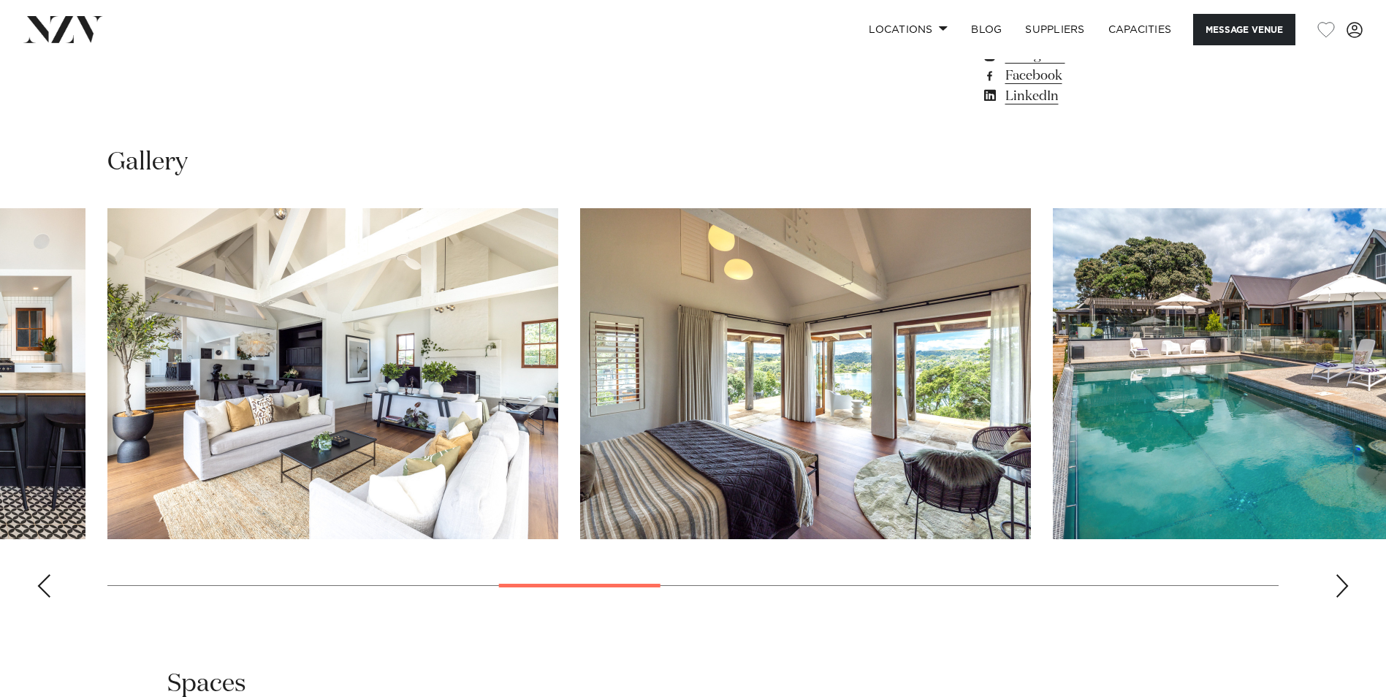
scroll to position [1350, 0]
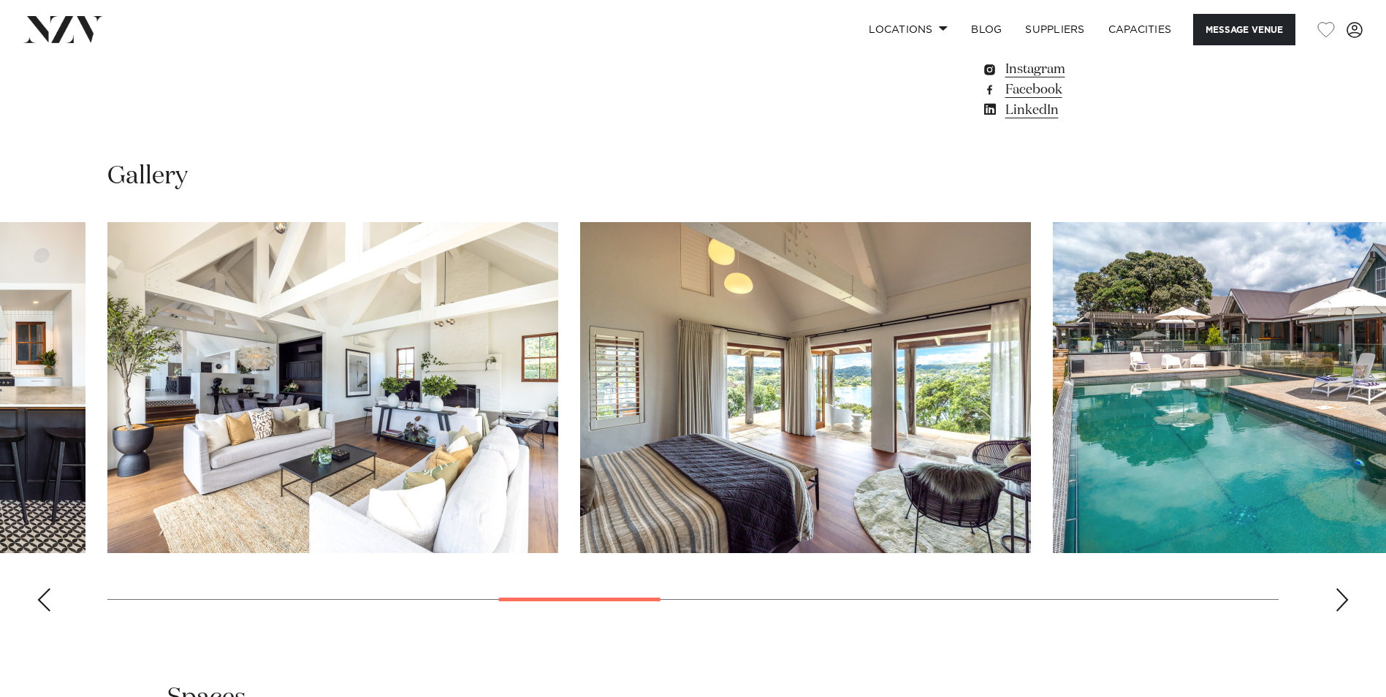
click at [756, 380] on img "8 / 18" at bounding box center [805, 387] width 451 height 331
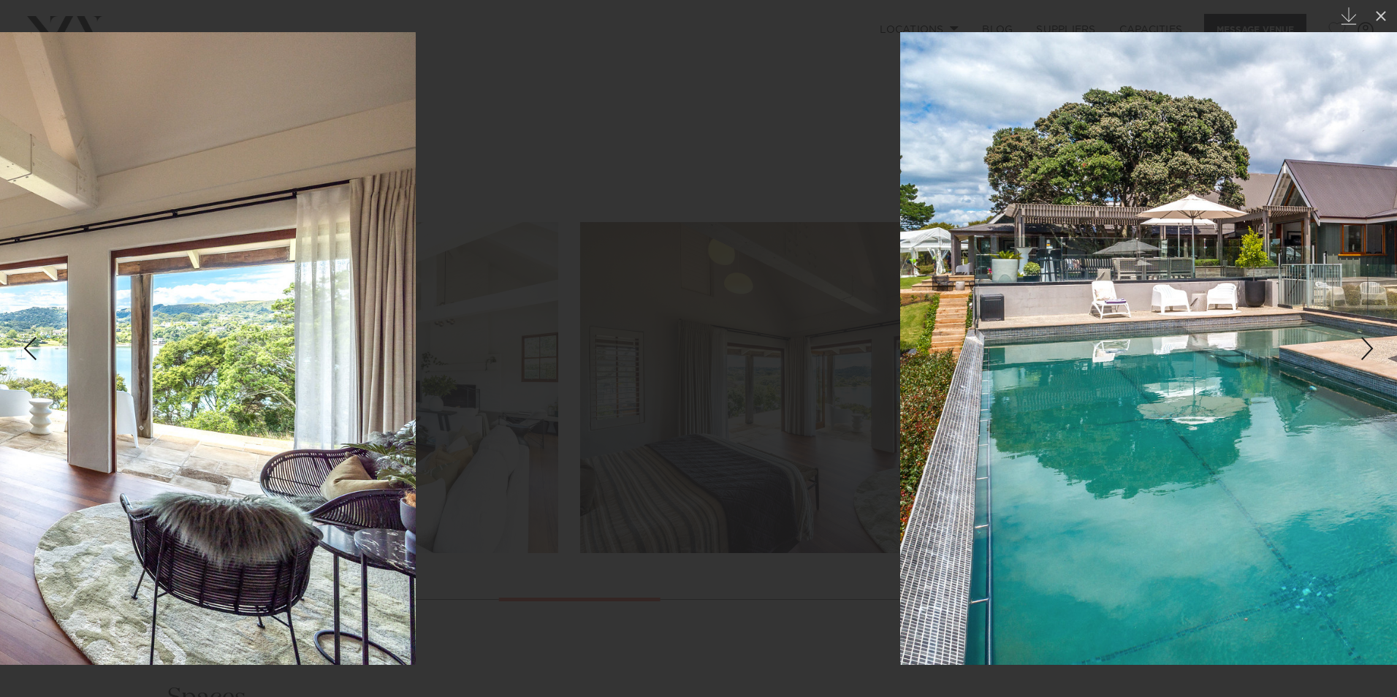
drag, startPoint x: 1098, startPoint y: 356, endPoint x: 0, endPoint y: 349, distance: 1098.3
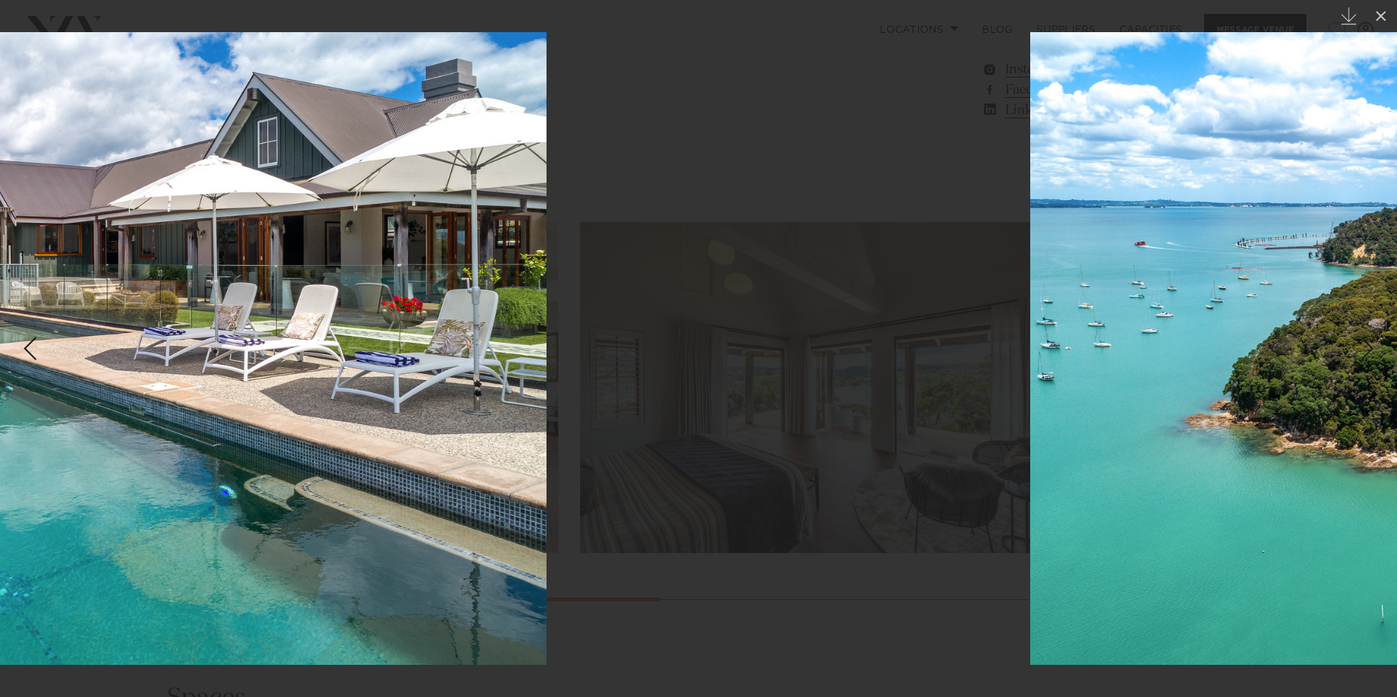
drag, startPoint x: 639, startPoint y: 339, endPoint x: -3, endPoint y: 329, distance: 642.4
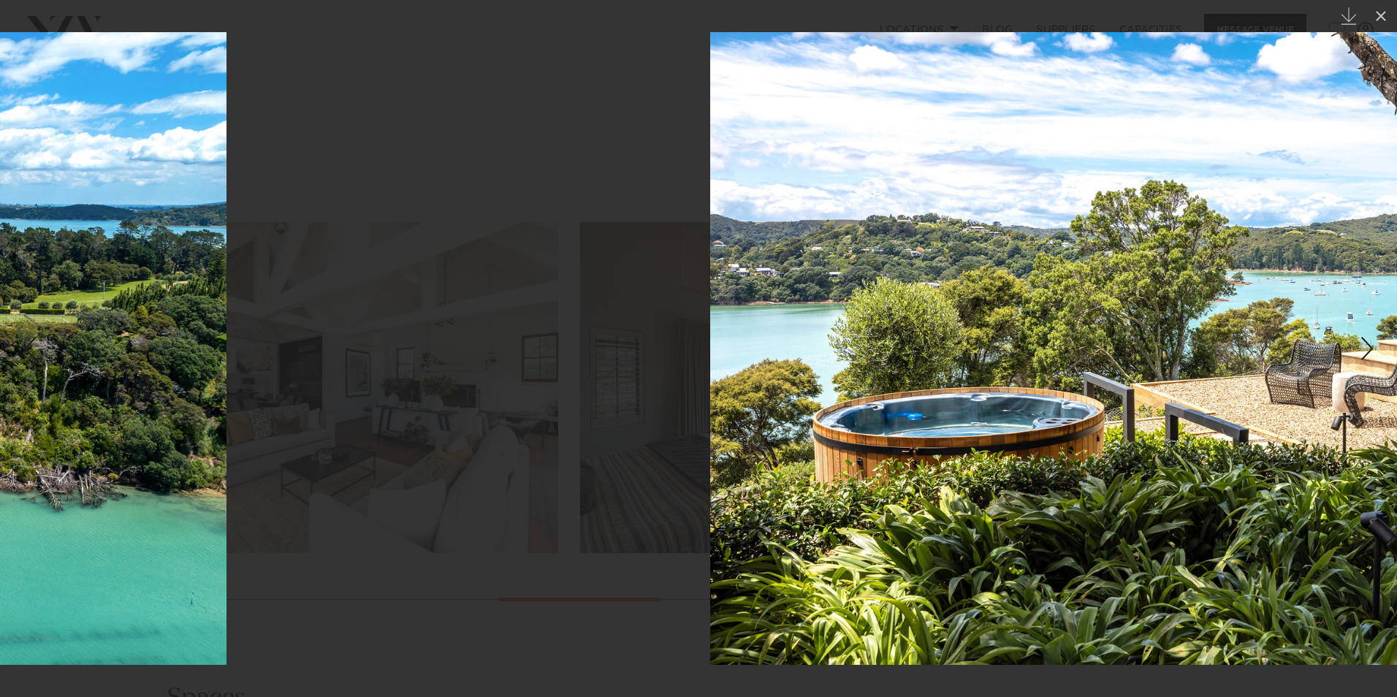
drag, startPoint x: 952, startPoint y: 337, endPoint x: 16, endPoint y: 304, distance: 936.7
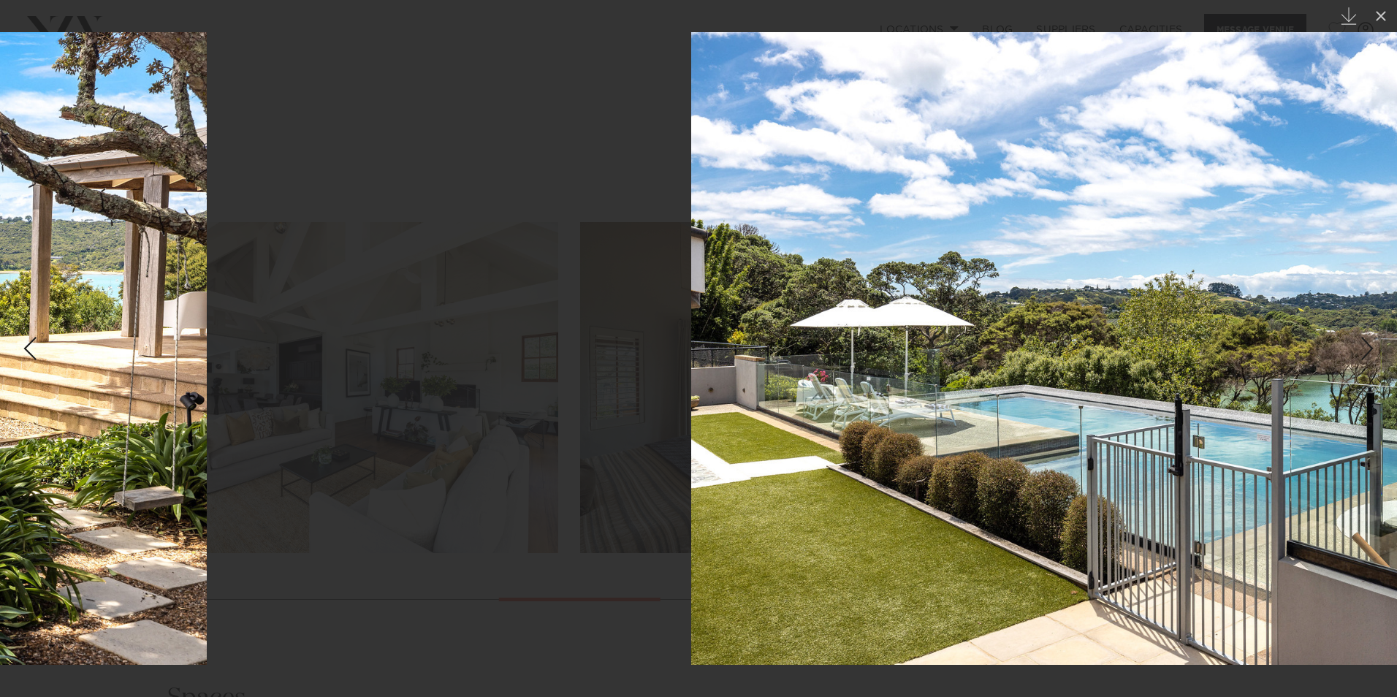
drag, startPoint x: 977, startPoint y: 314, endPoint x: 282, endPoint y: 309, distance: 695.0
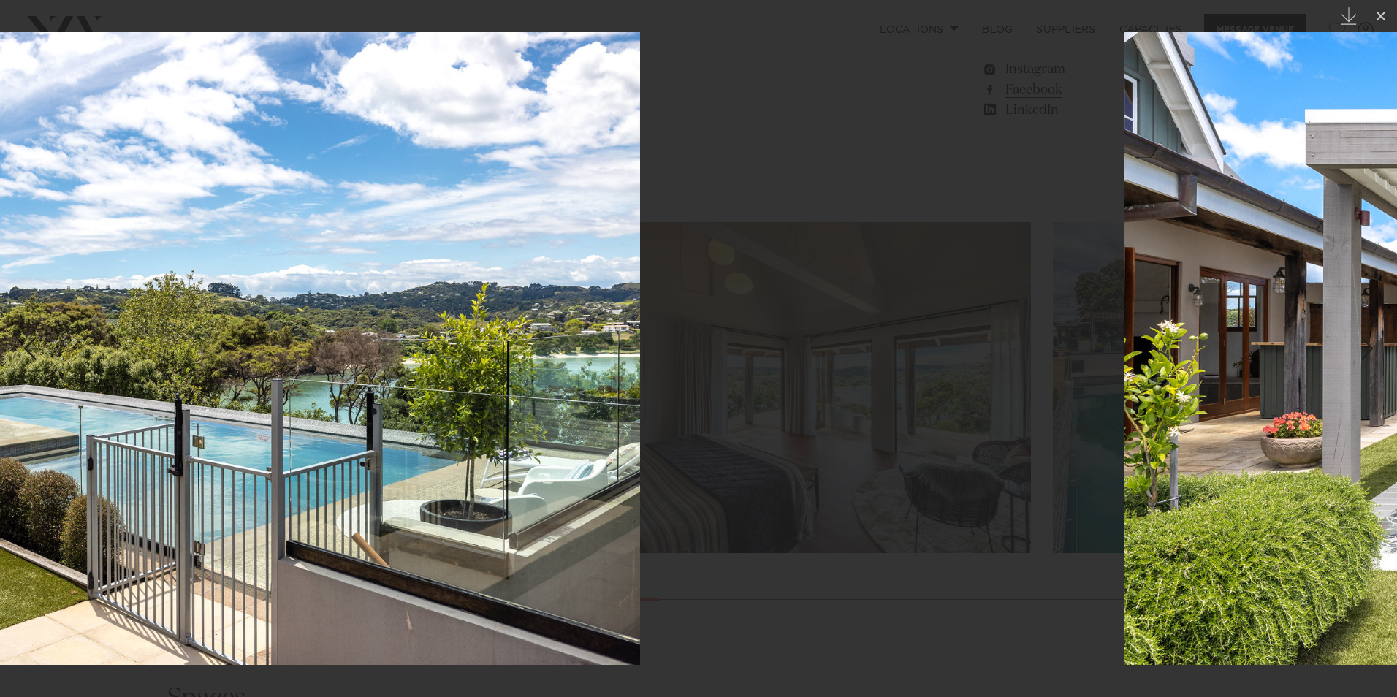
drag, startPoint x: 875, startPoint y: 327, endPoint x: 4, endPoint y: 310, distance: 871.2
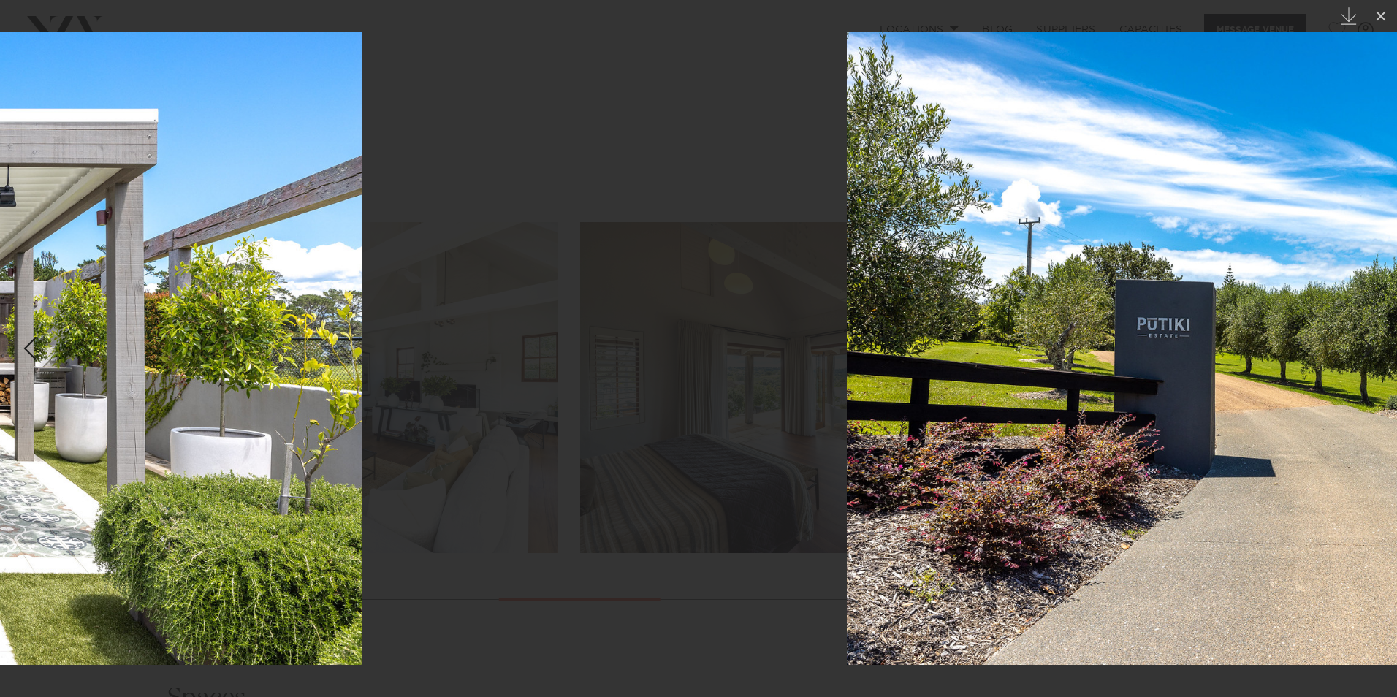
drag, startPoint x: 820, startPoint y: 311, endPoint x: 436, endPoint y: 307, distance: 384.4
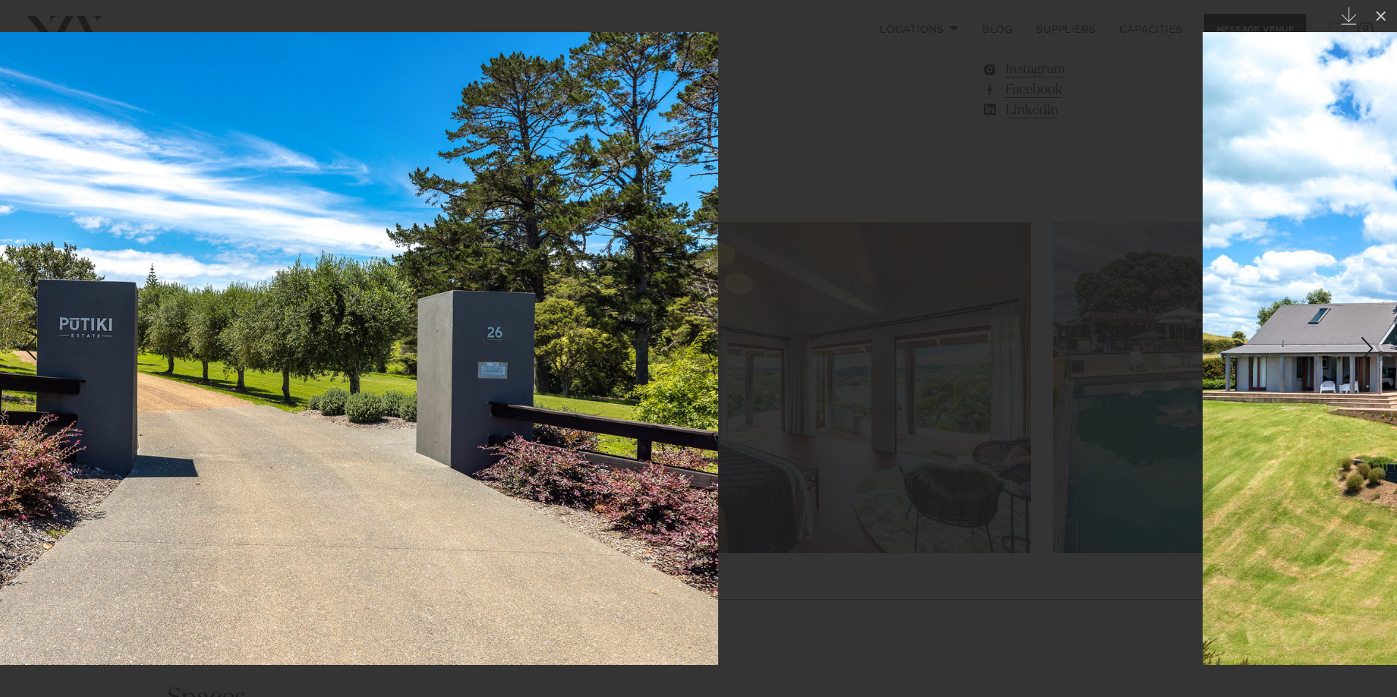
drag, startPoint x: 956, startPoint y: 311, endPoint x: 216, endPoint y: 301, distance: 739.6
click at [167, 307] on img at bounding box center [243, 348] width 949 height 633
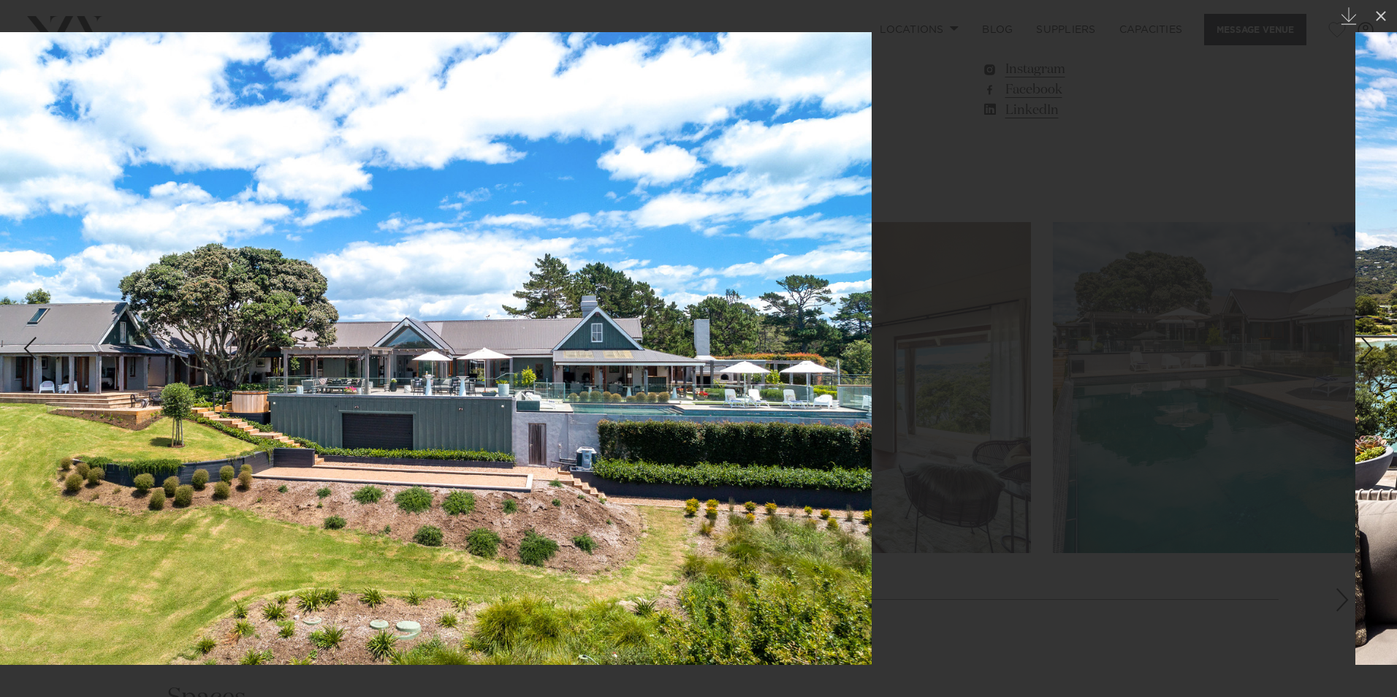
drag, startPoint x: 1017, startPoint y: 286, endPoint x: 690, endPoint y: 270, distance: 327.8
click at [490, 289] on img at bounding box center [397, 348] width 950 height 633
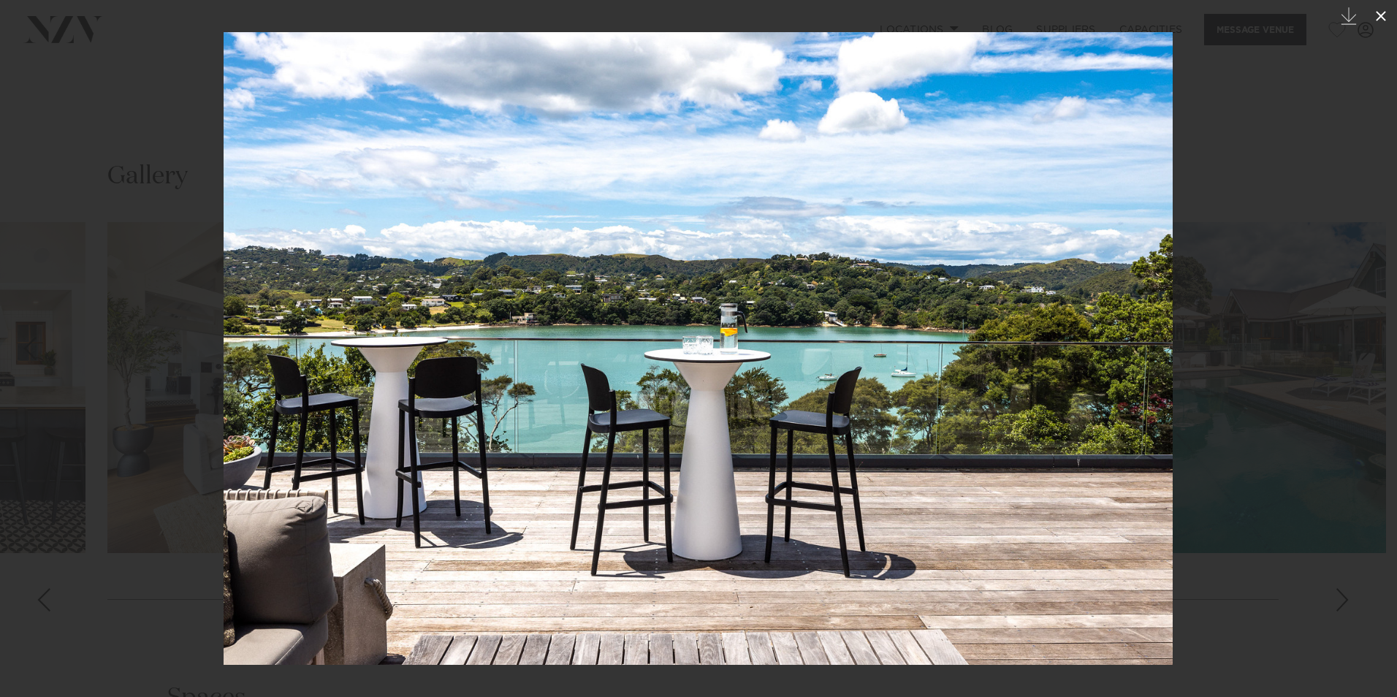
click at [1385, 15] on icon at bounding box center [1381, 16] width 18 height 18
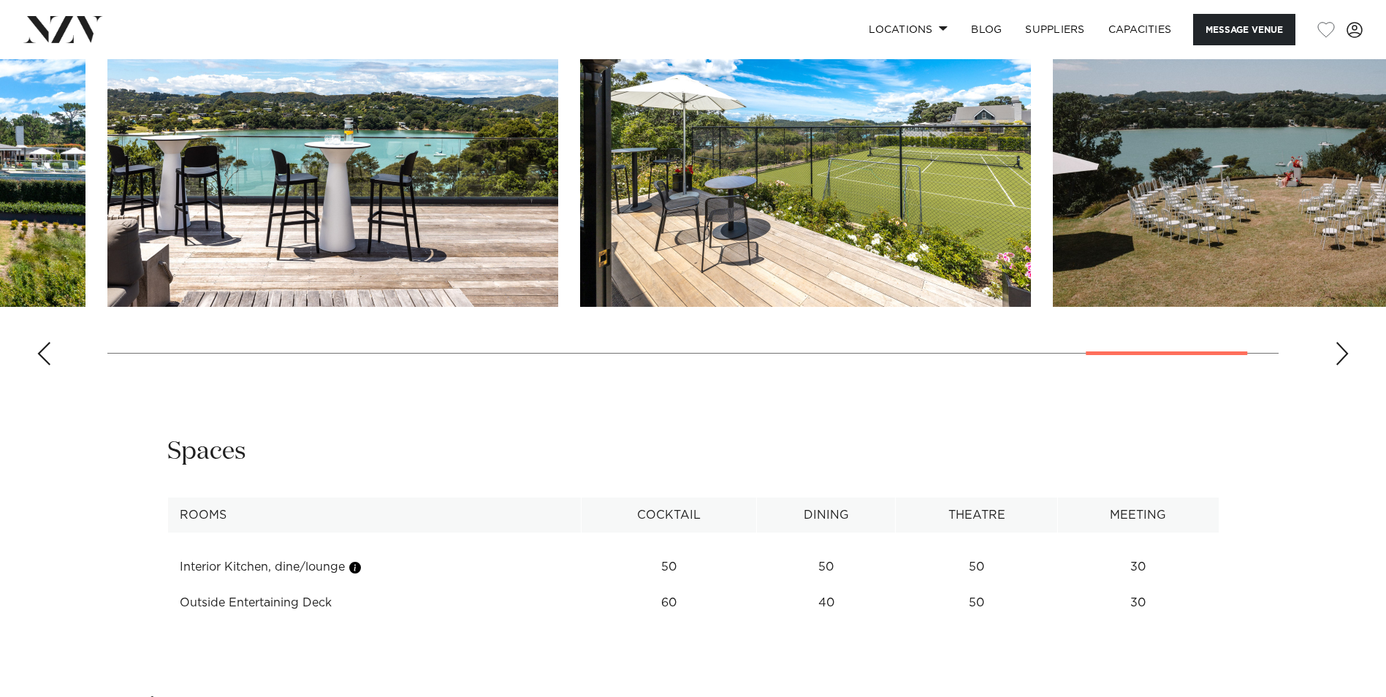
scroll to position [1642, 0]
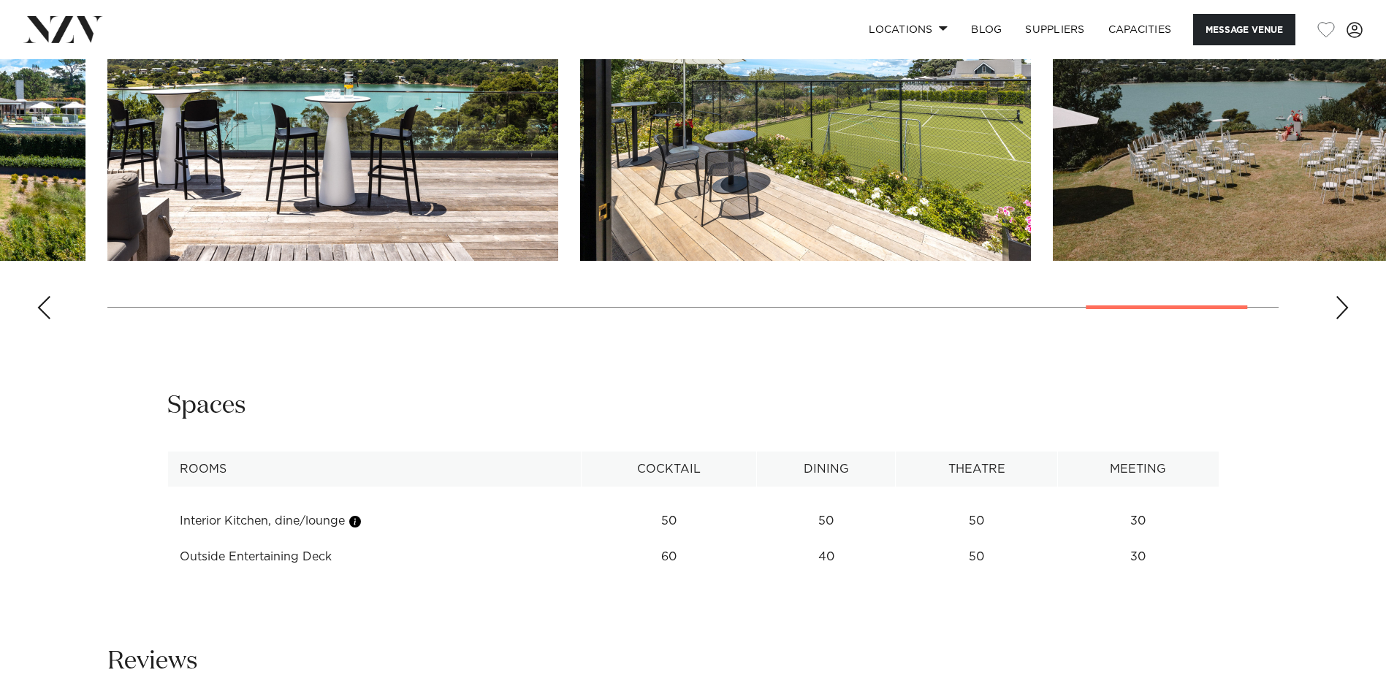
click at [1338, 305] on div "Next slide" at bounding box center [1342, 307] width 15 height 23
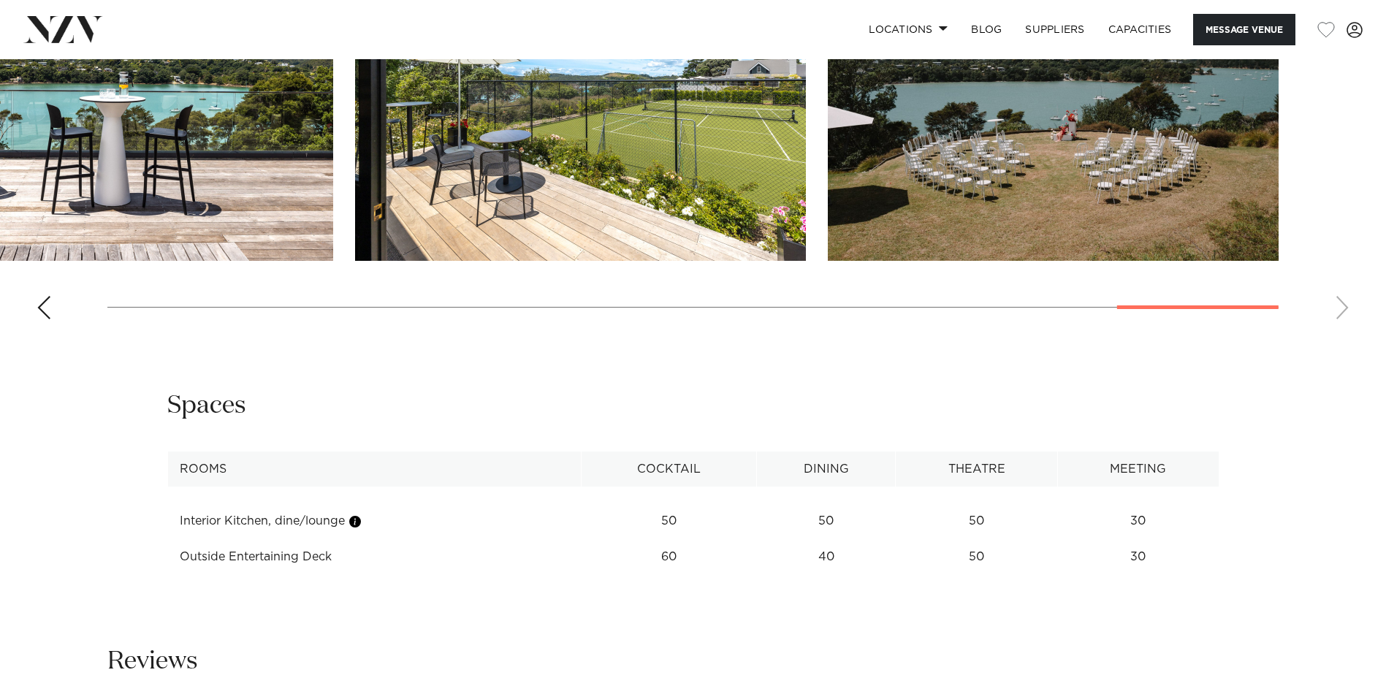
click at [1338, 305] on swiper-container at bounding box center [693, 130] width 1386 height 401
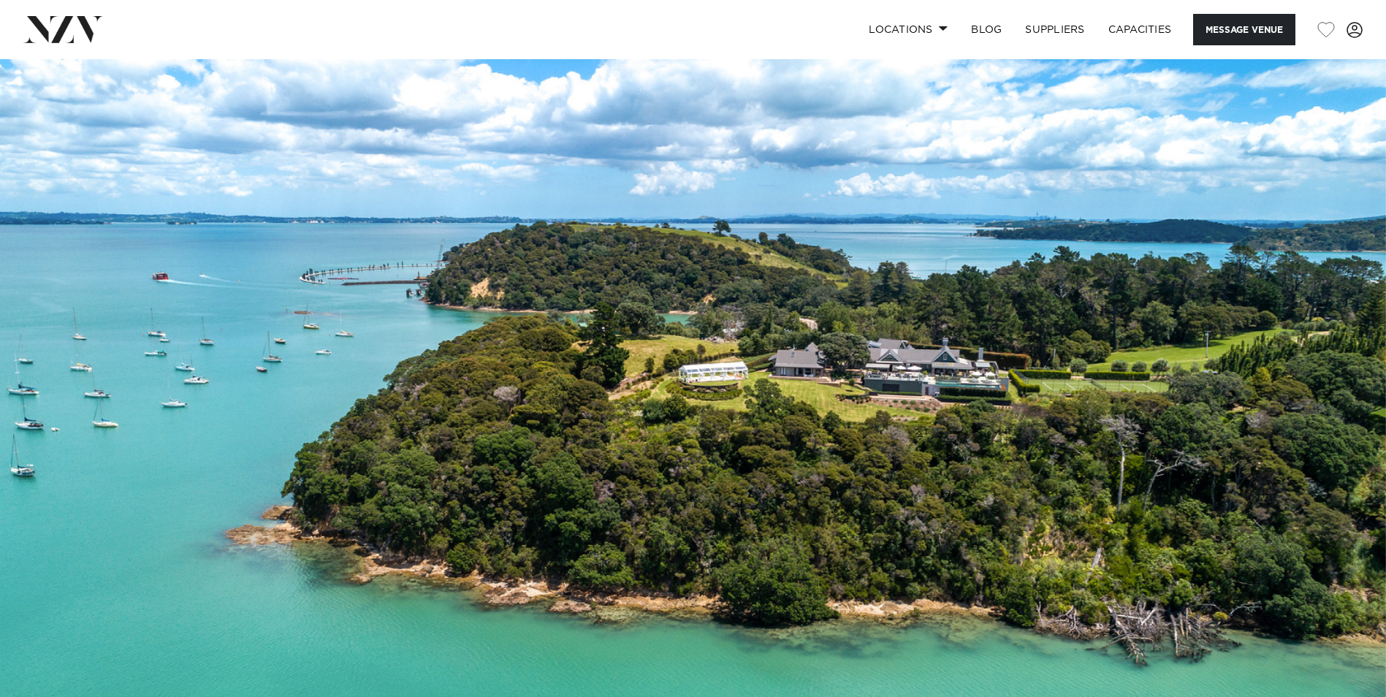
scroll to position [0, 0]
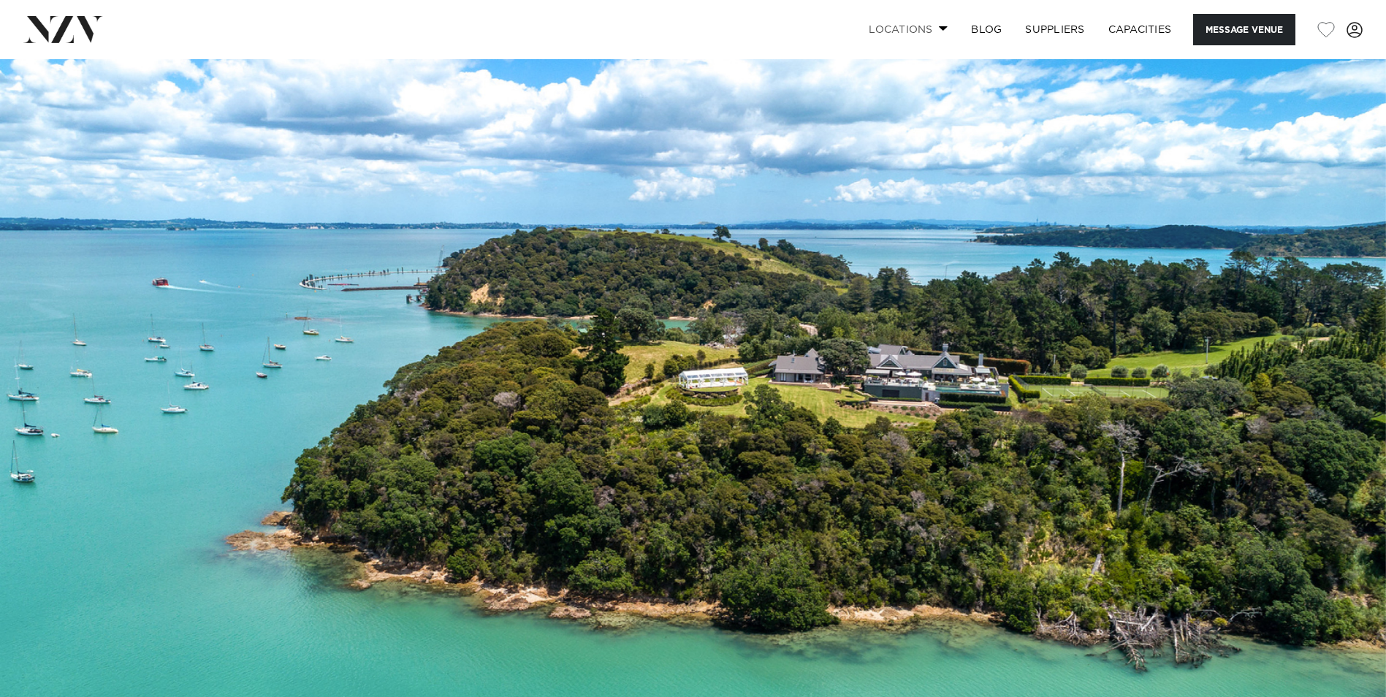
click at [943, 28] on span at bounding box center [943, 28] width 9 height 5
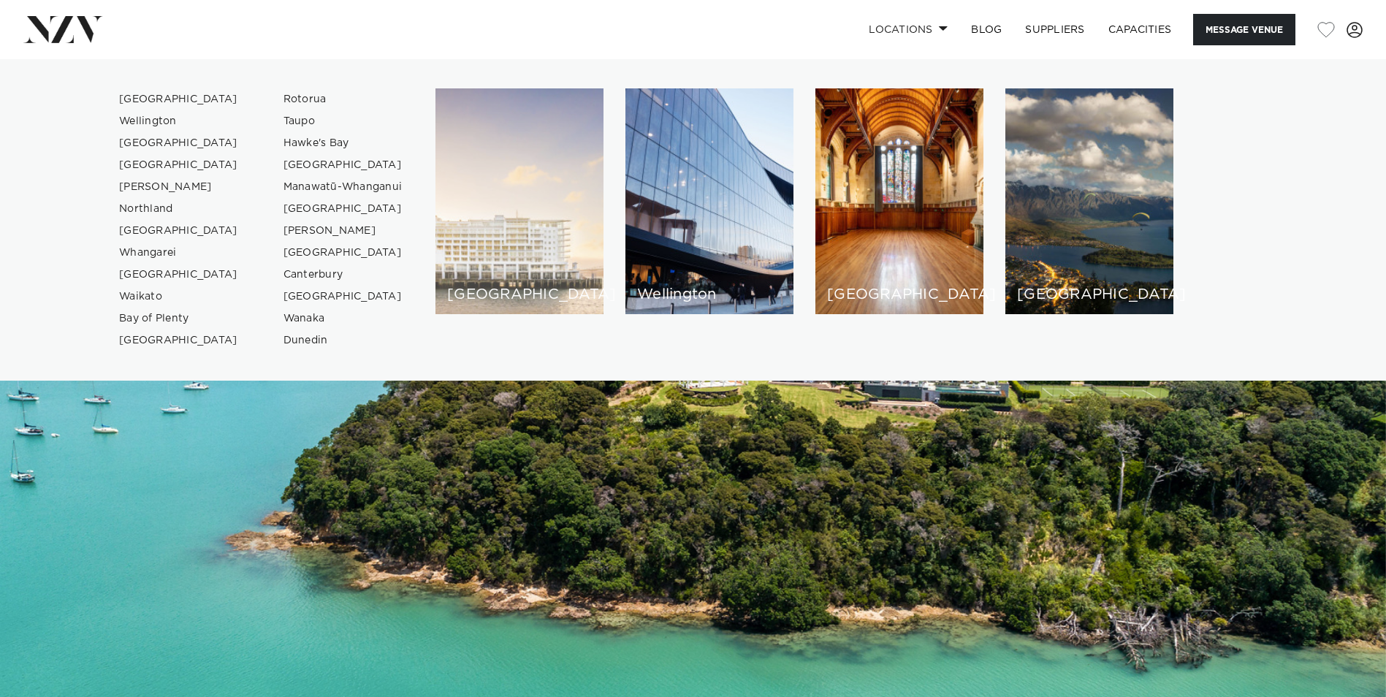
click at [528, 164] on div "[GEOGRAPHIC_DATA]" at bounding box center [520, 201] width 168 height 226
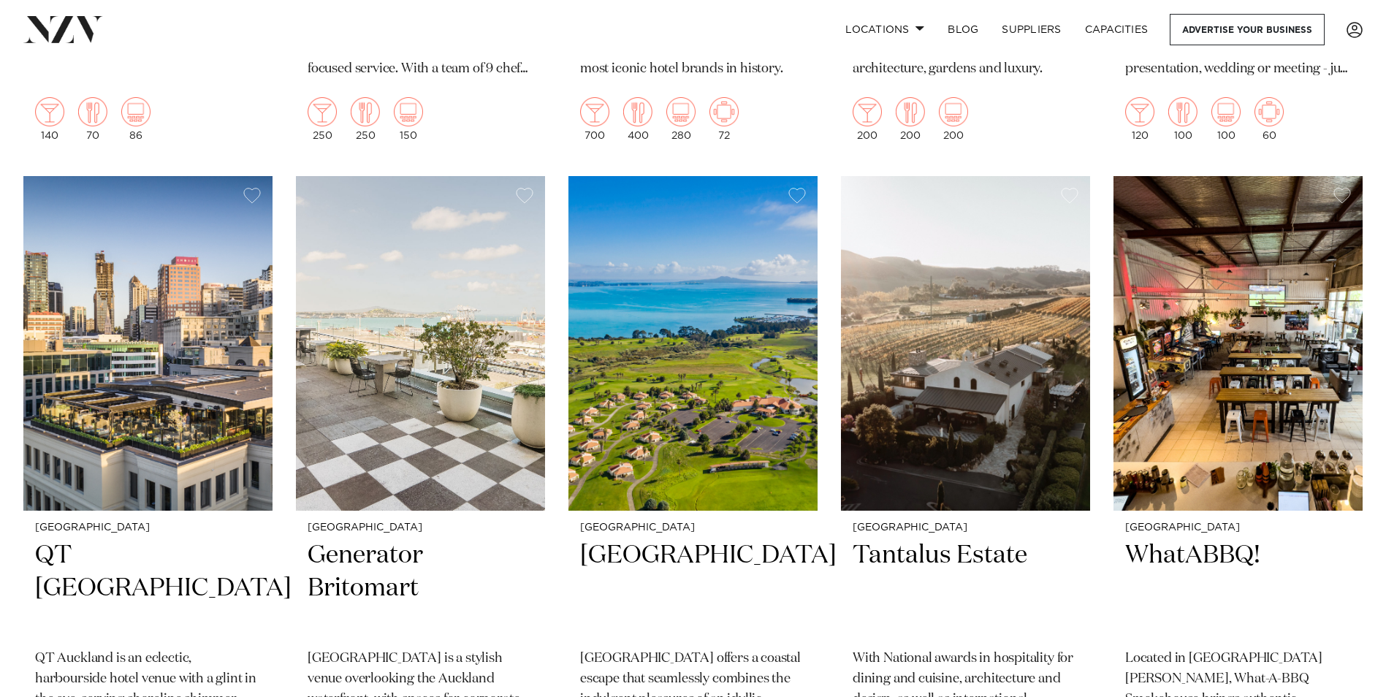
scroll to position [4384, 0]
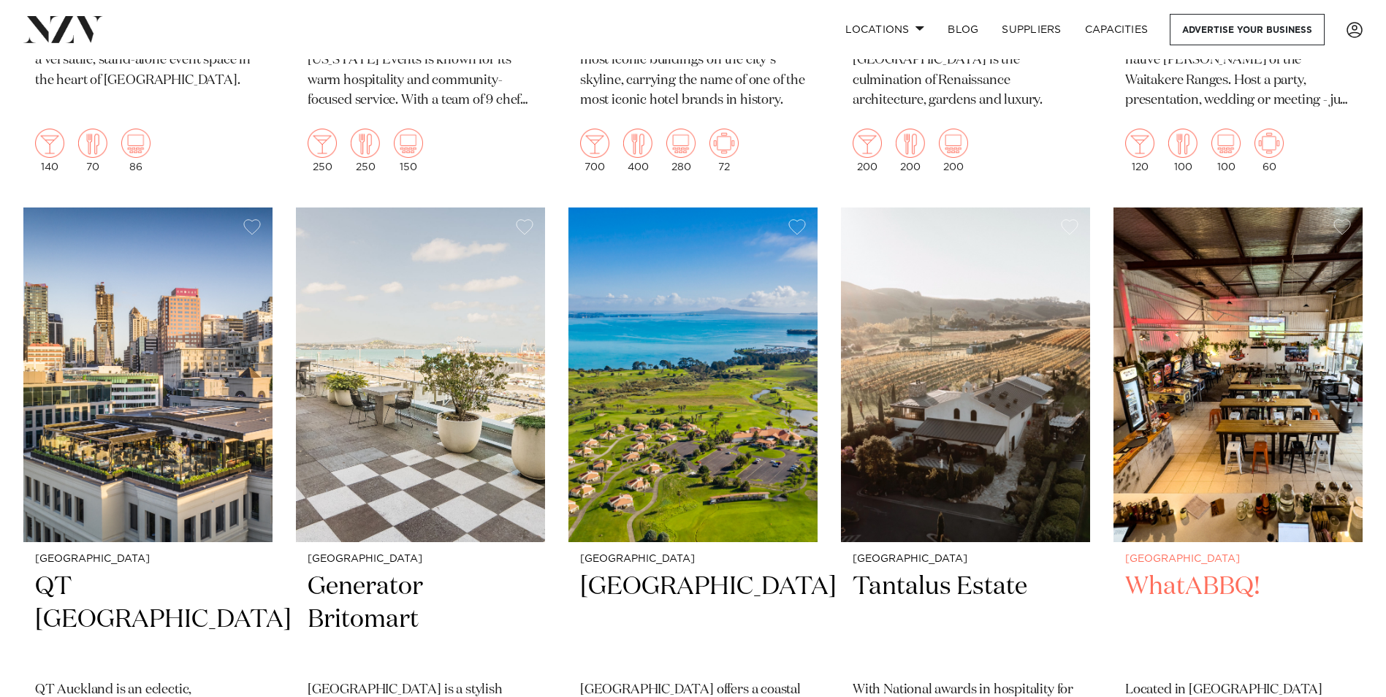
click at [1247, 221] on img at bounding box center [1238, 375] width 249 height 334
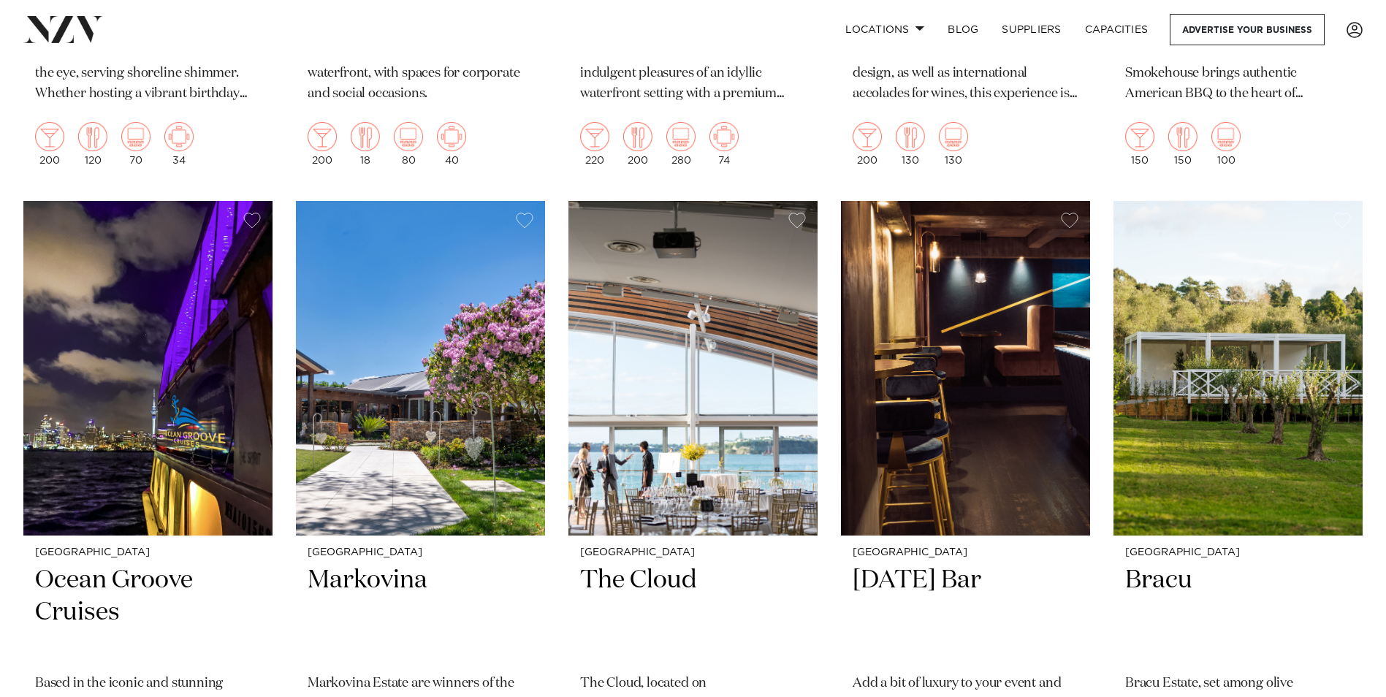
scroll to position [5115, 0]
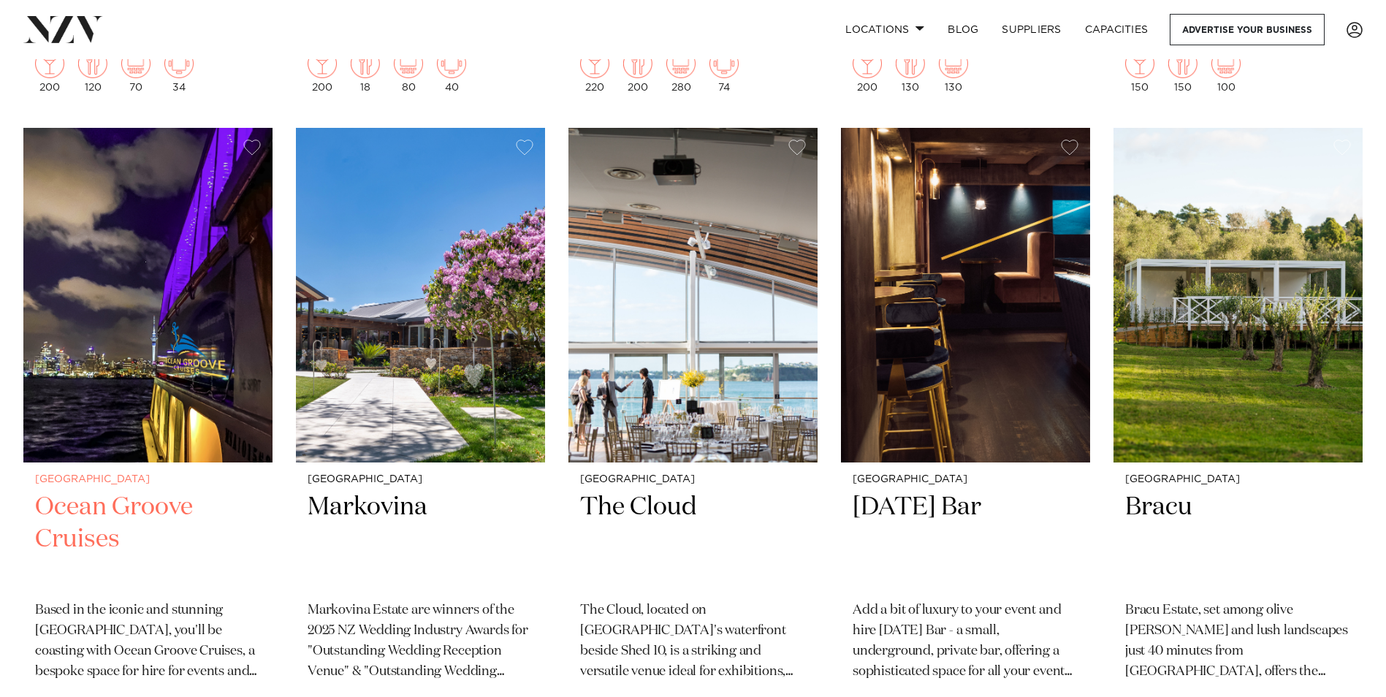
click at [148, 251] on img at bounding box center [147, 295] width 249 height 334
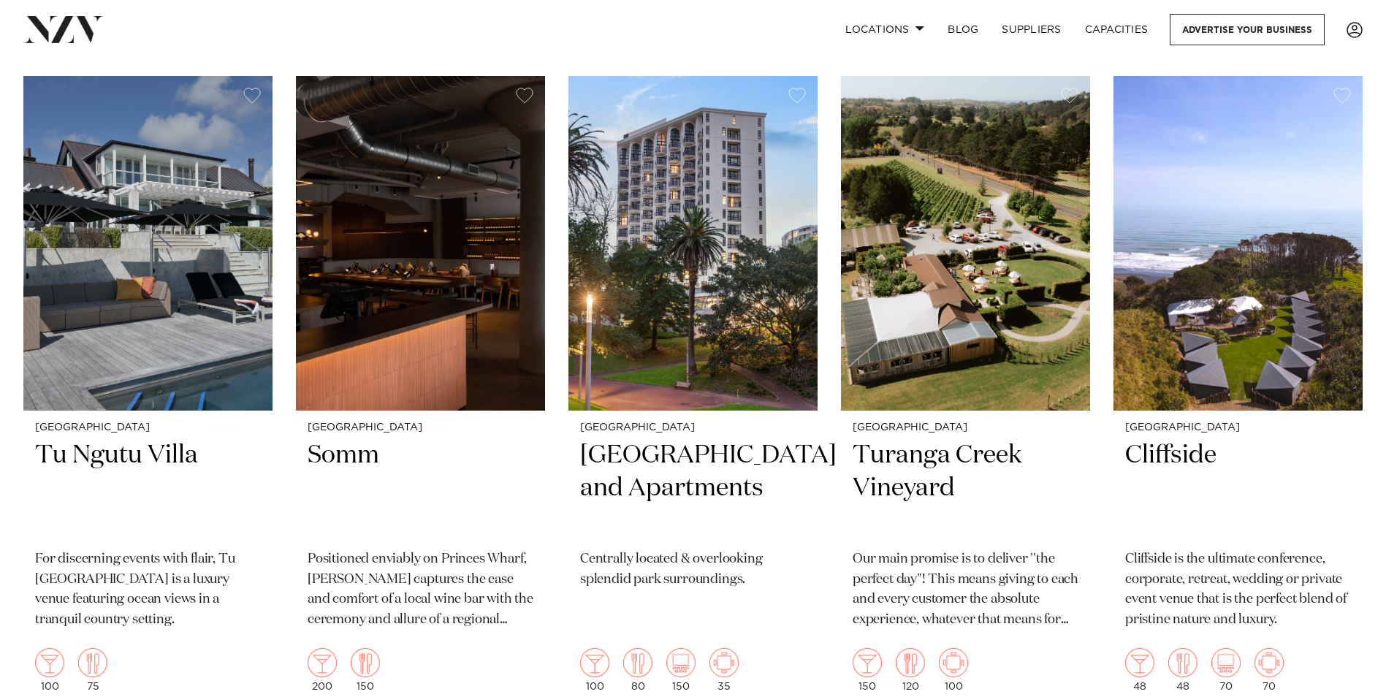
scroll to position [13007, 0]
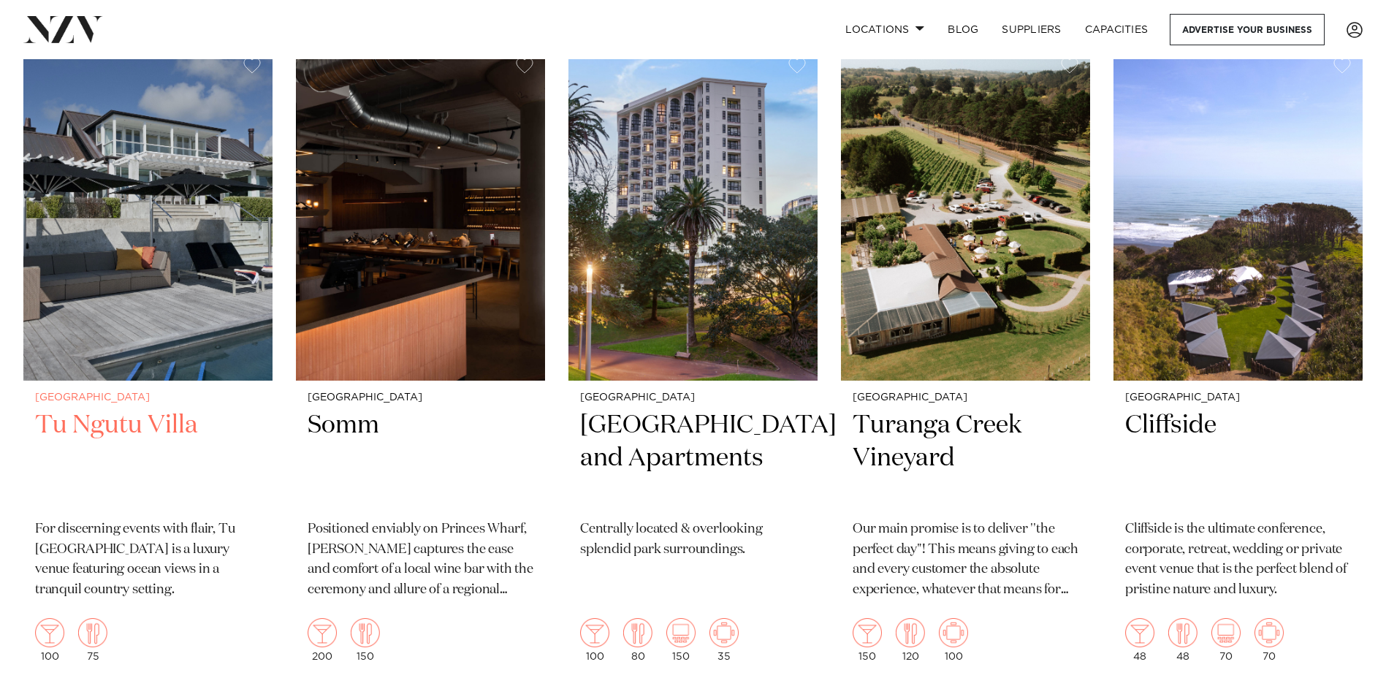
click at [194, 191] on img at bounding box center [147, 213] width 249 height 334
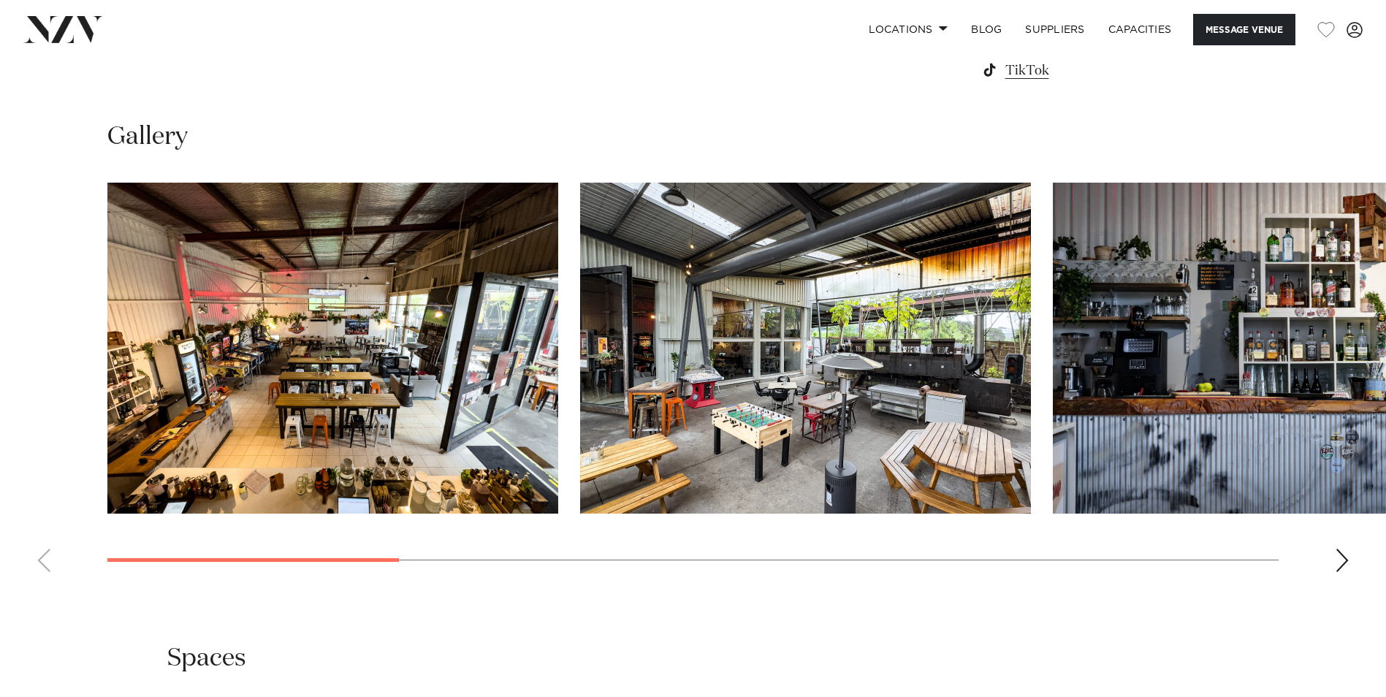
scroll to position [1461, 0]
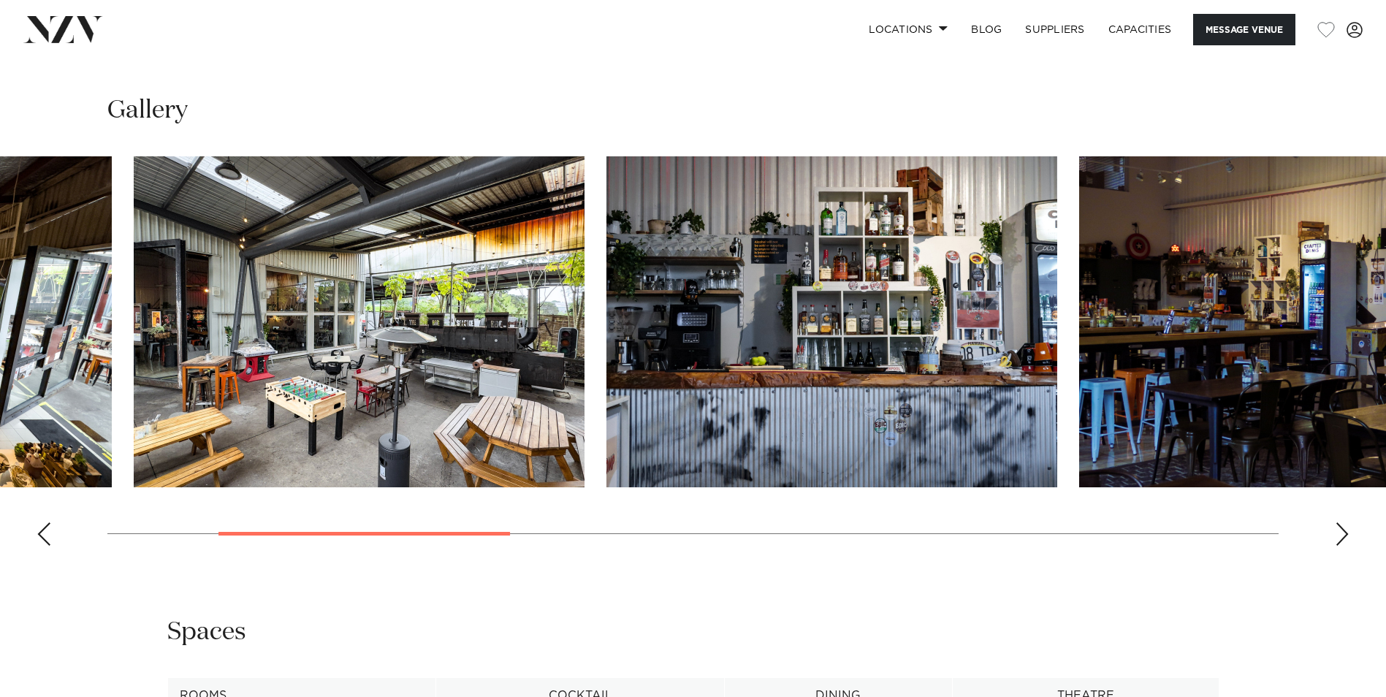
click at [327, 264] on img "2 / 10" at bounding box center [359, 321] width 451 height 331
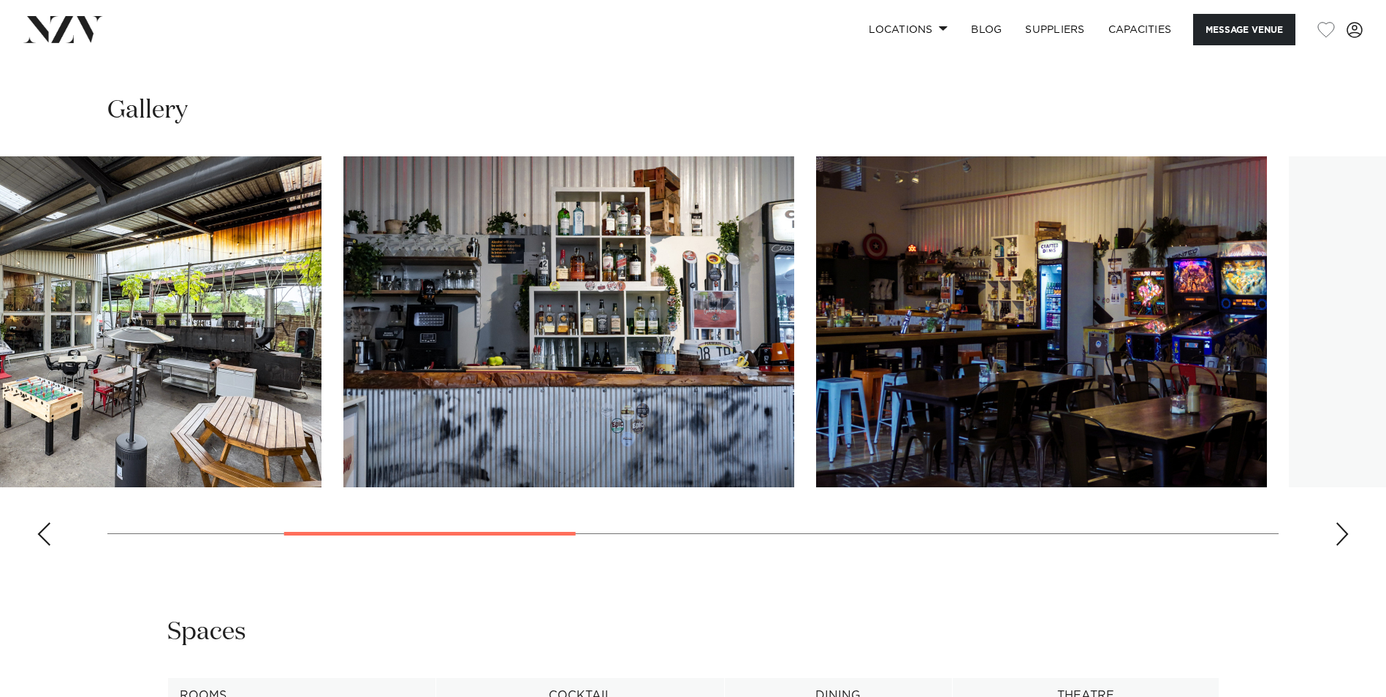
click at [343, 270] on img "3 / 10" at bounding box center [568, 321] width 451 height 331
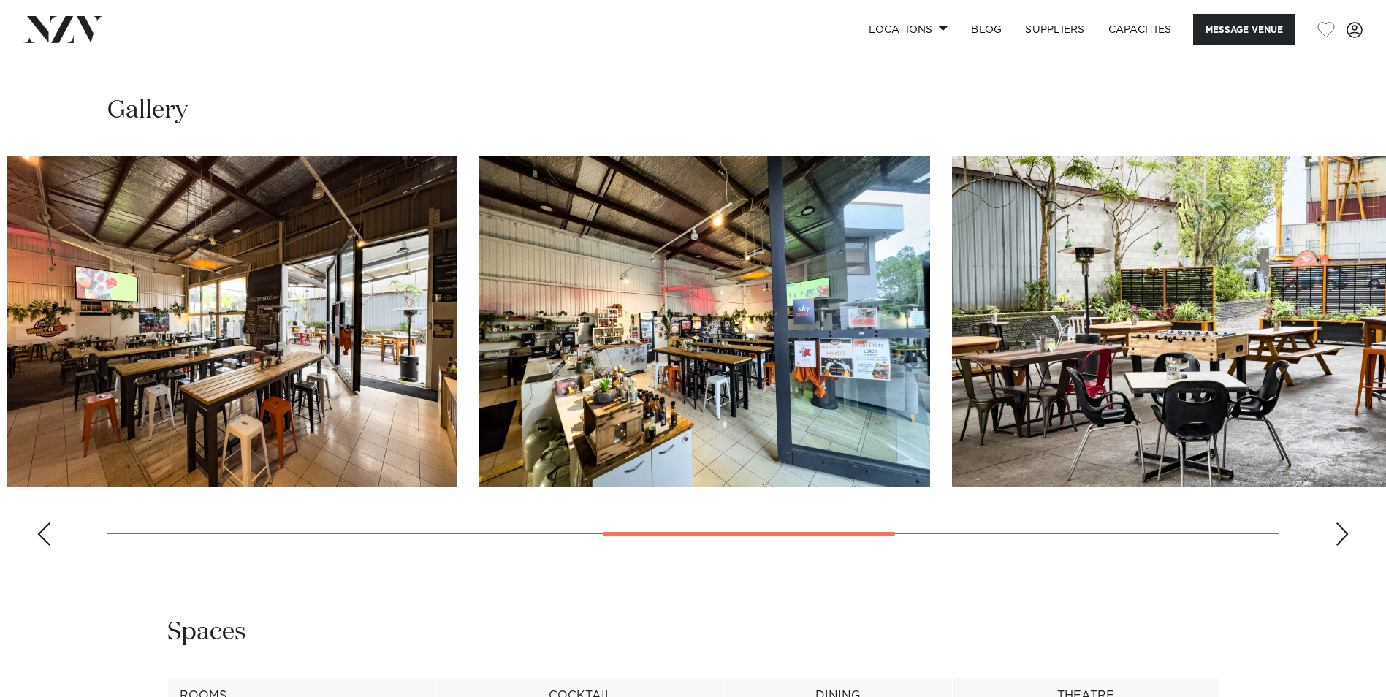
click at [111, 268] on img "5 / 10" at bounding box center [232, 321] width 451 height 331
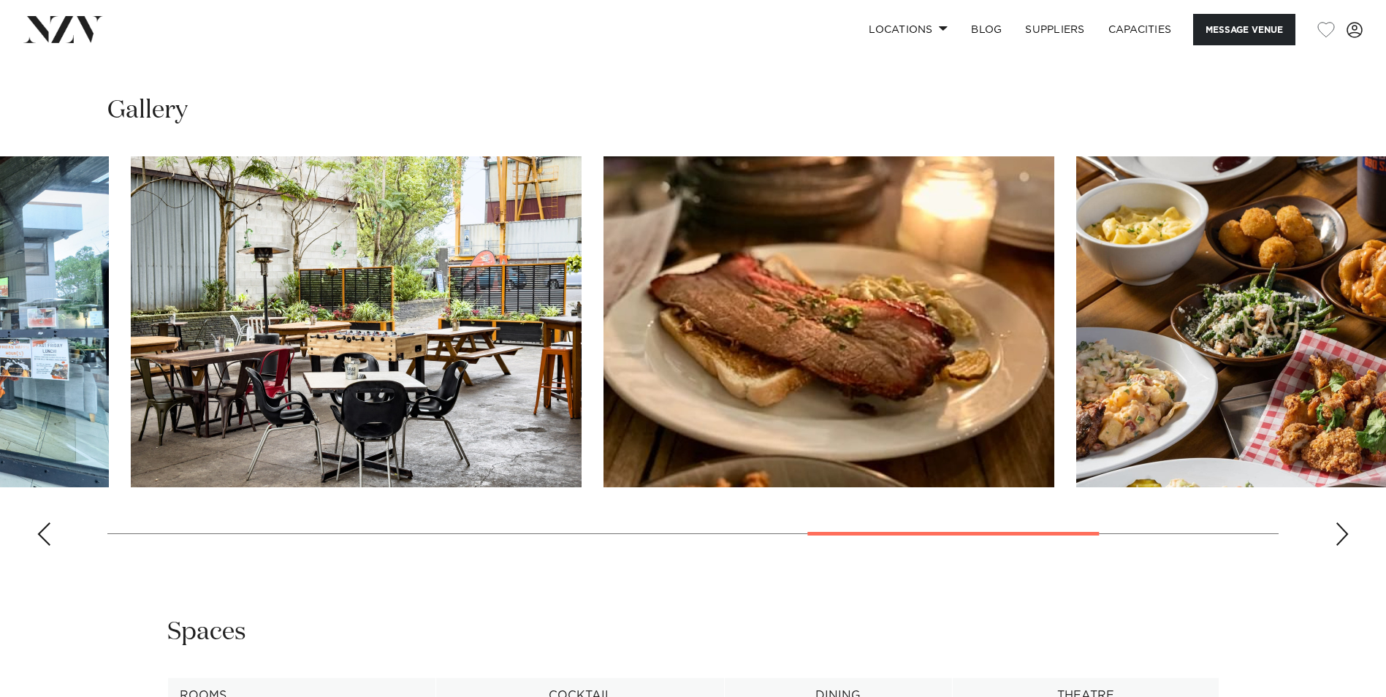
click at [208, 260] on img "7 / 10" at bounding box center [356, 321] width 451 height 331
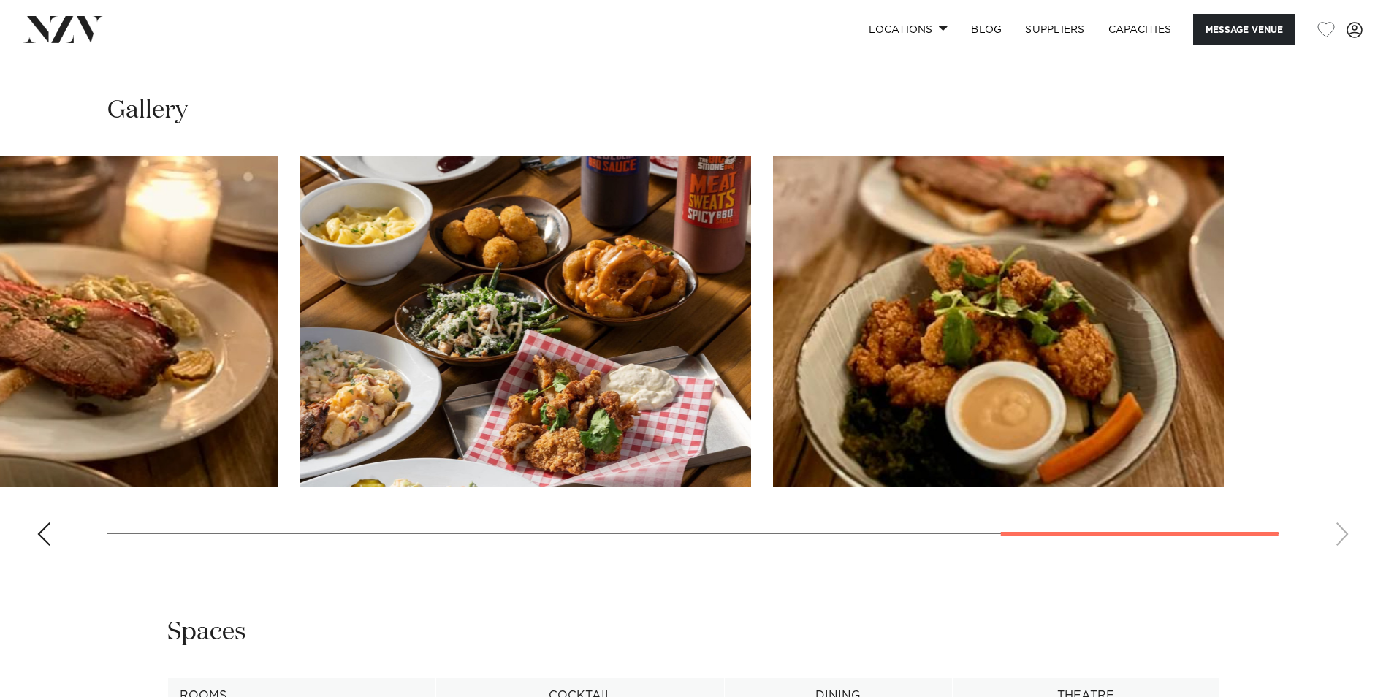
click at [0, 0] on slot at bounding box center [0, 0] width 0 height 0
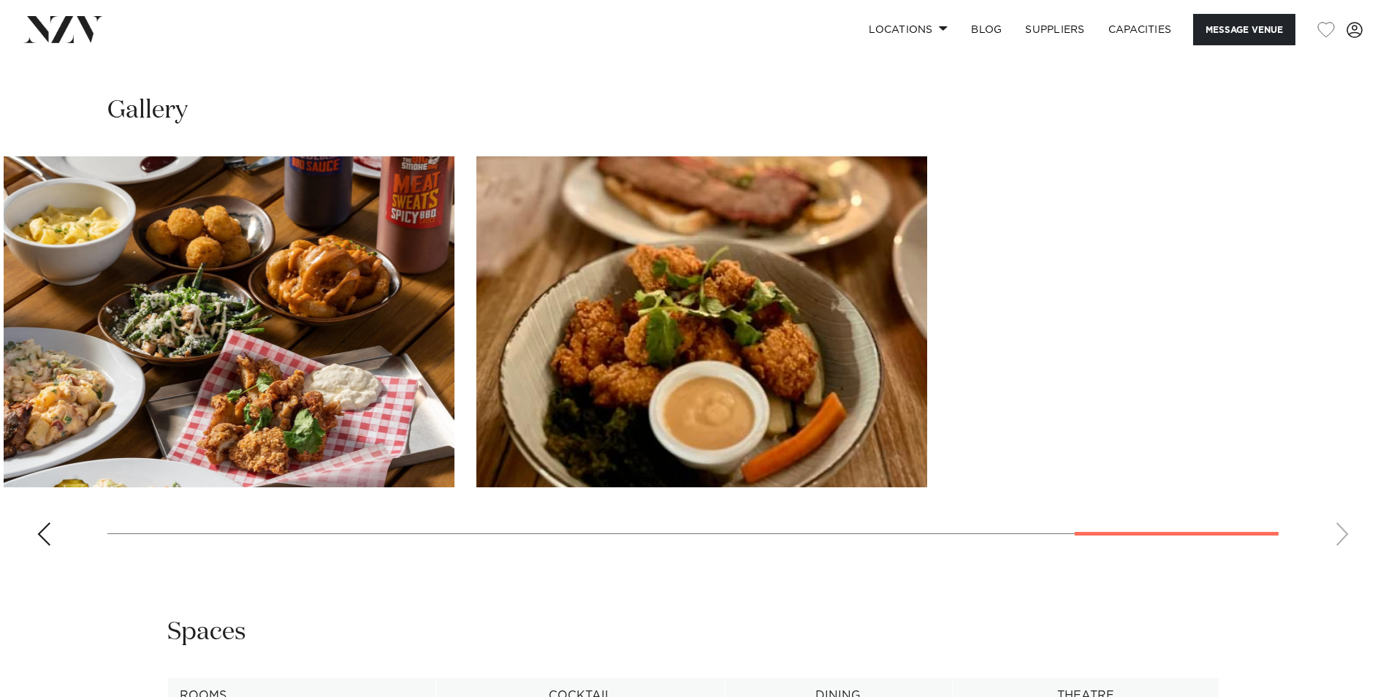
click at [0, 265] on html "Locations Auckland Wellington Christchurch Queenstown Hamilton Northland Bay of…" at bounding box center [693, 418] width 1386 height 3758
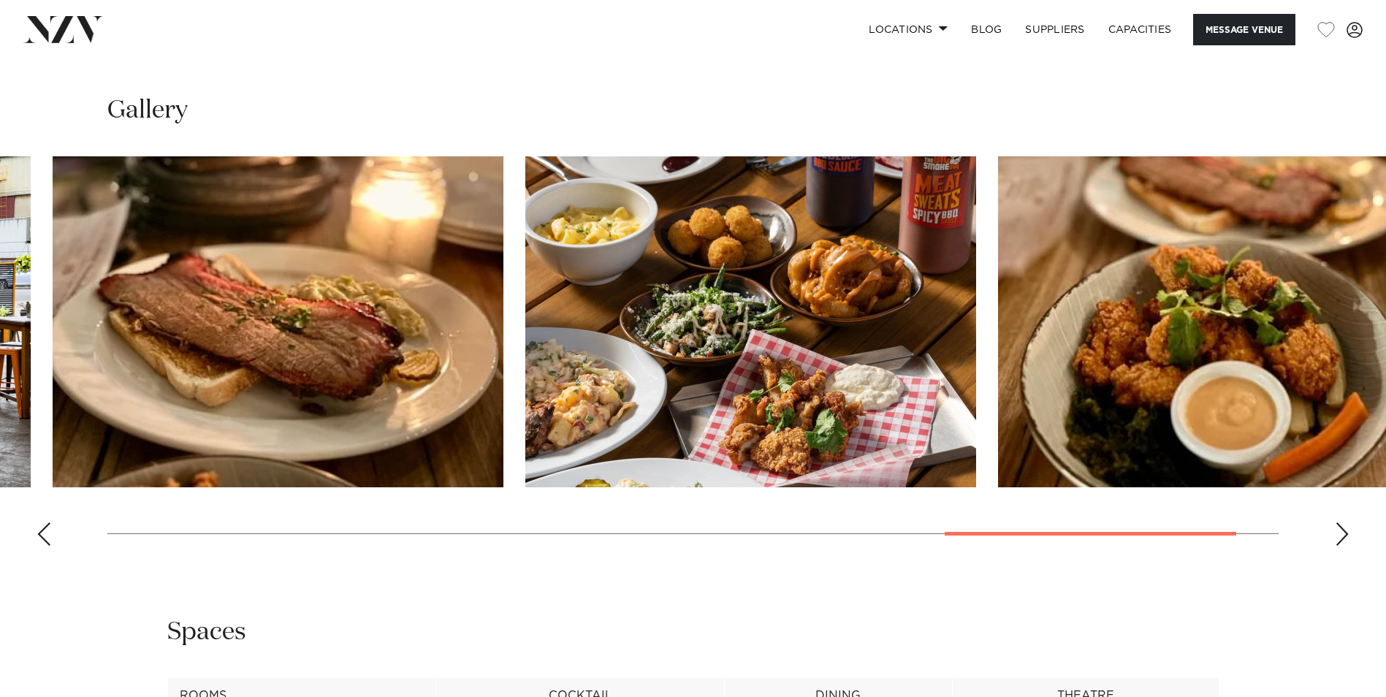
click at [1385, 301] on html "Locations Auckland Wellington Christchurch Queenstown Hamilton Northland Bay of…" at bounding box center [693, 418] width 1386 height 3758
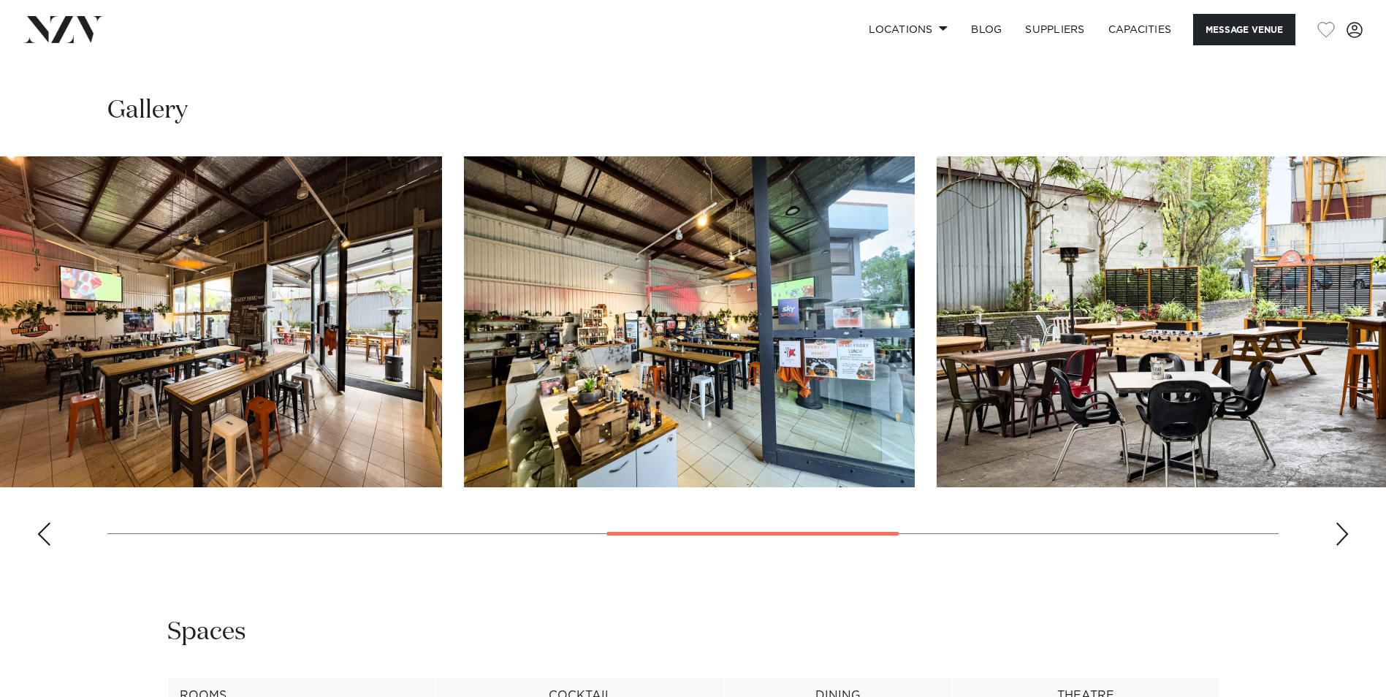
click at [1385, 308] on html "Locations Auckland Wellington Christchurch Queenstown Hamilton Northland Bay of…" at bounding box center [693, 418] width 1386 height 3758
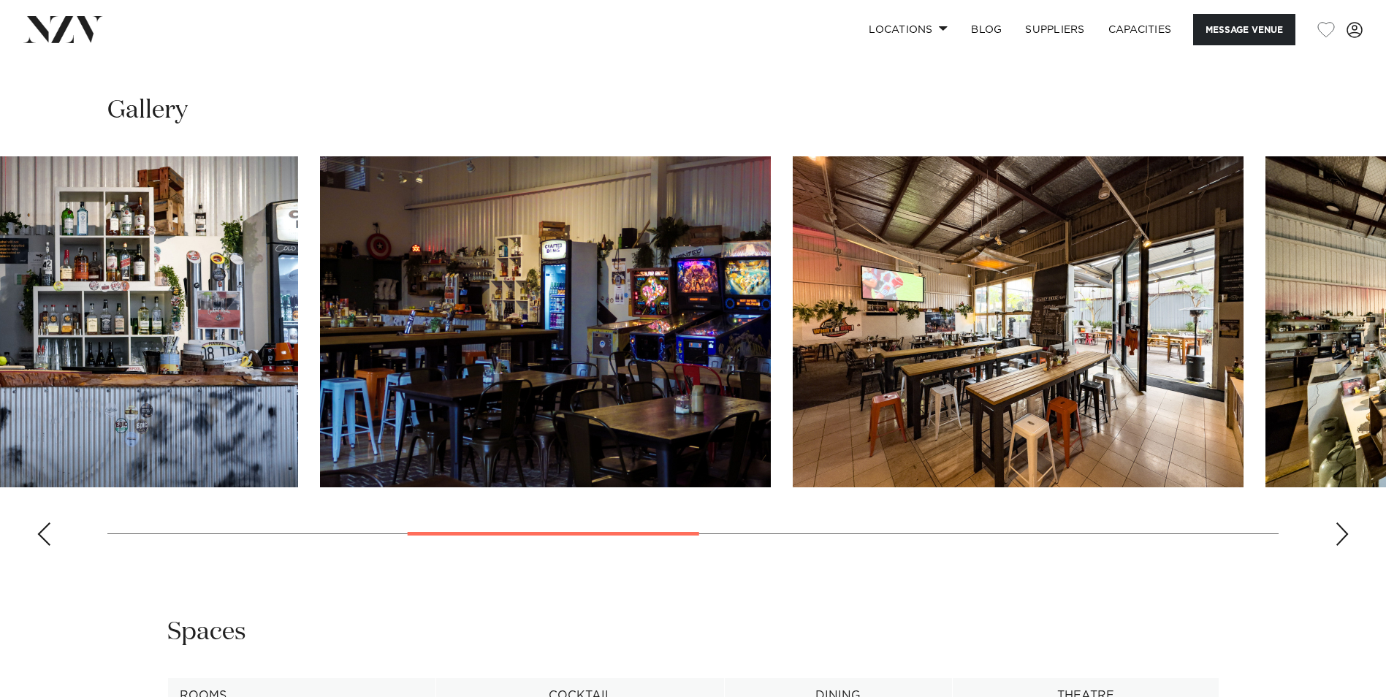
click at [1385, 313] on html "Locations Auckland Wellington Christchurch Queenstown Hamilton Northland Bay of…" at bounding box center [693, 418] width 1386 height 3758
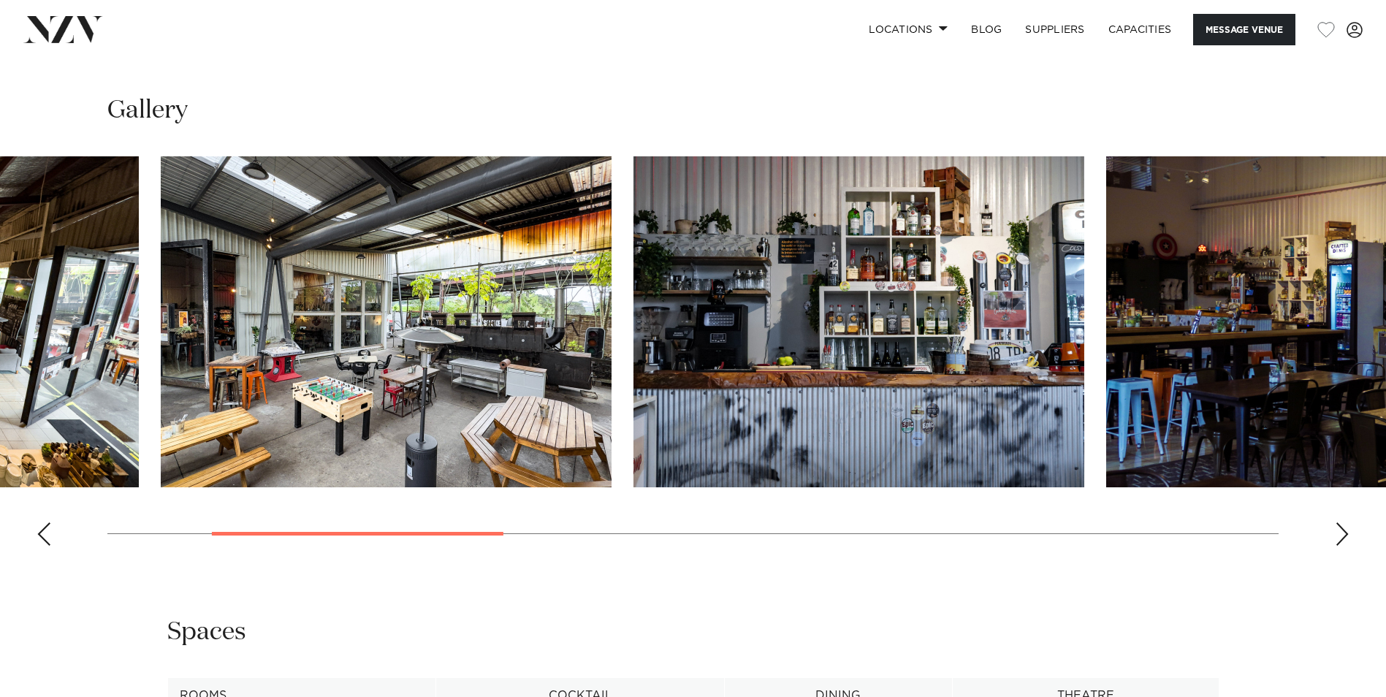
click at [1084, 269] on img "3 / 10" at bounding box center [859, 321] width 451 height 331
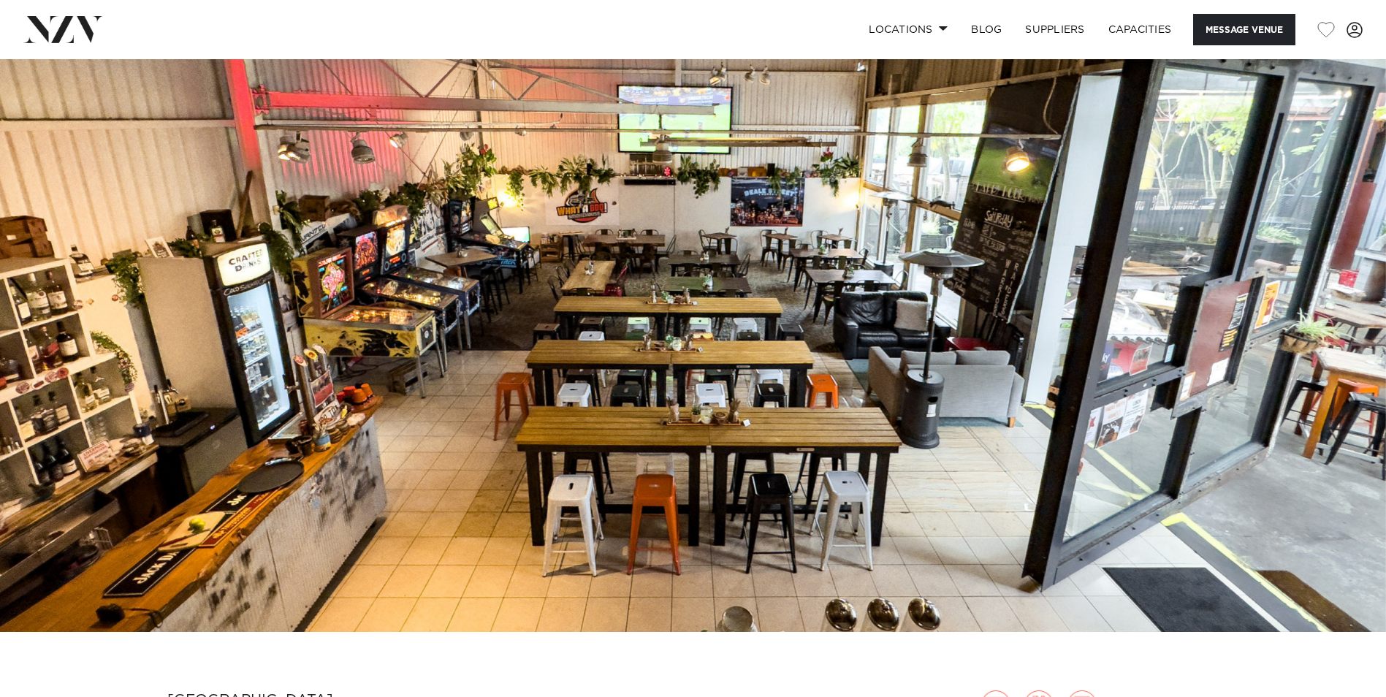
scroll to position [0, 0]
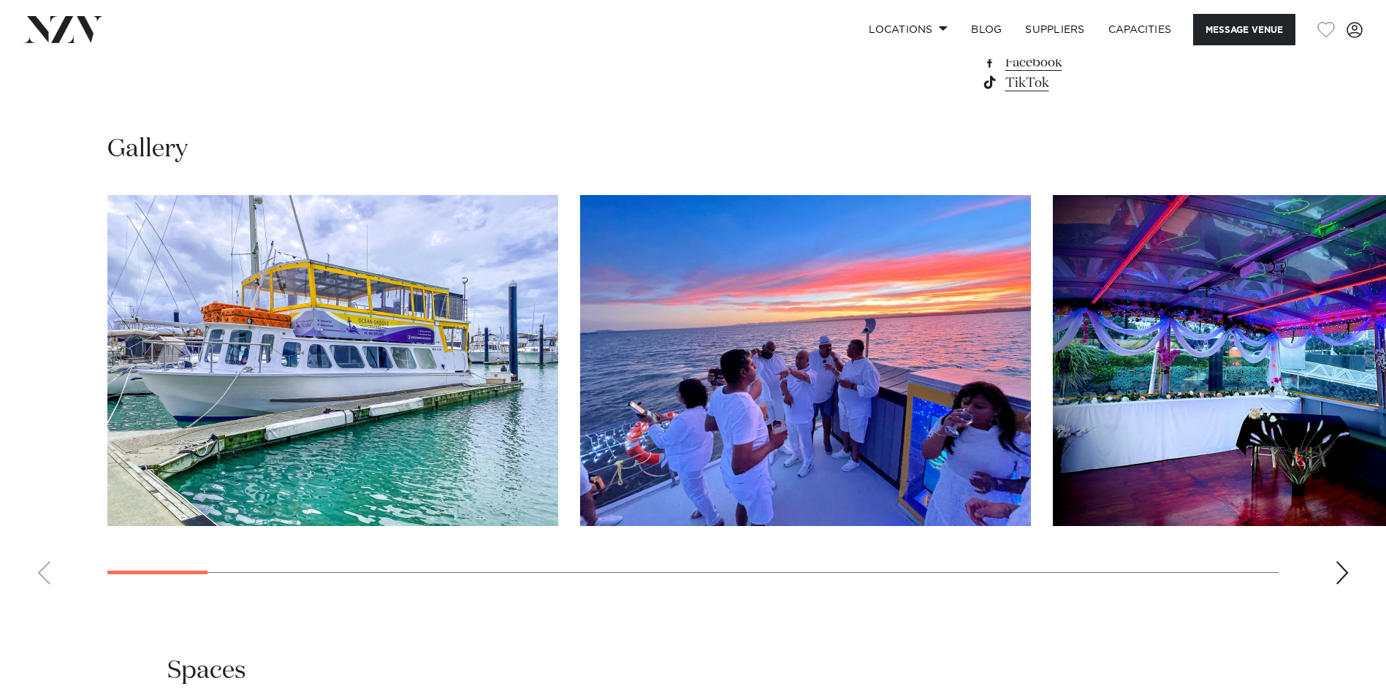
scroll to position [1461, 0]
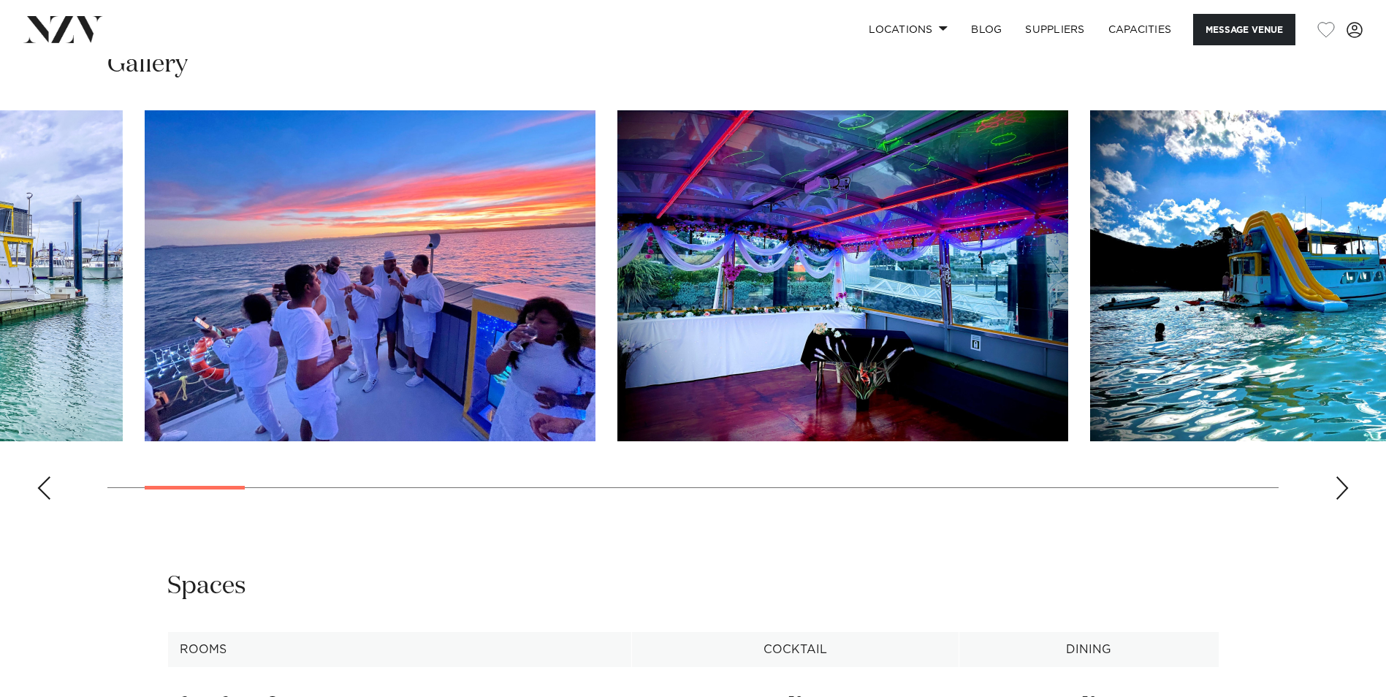
click at [305, 266] on img "2 / 29" at bounding box center [370, 275] width 451 height 331
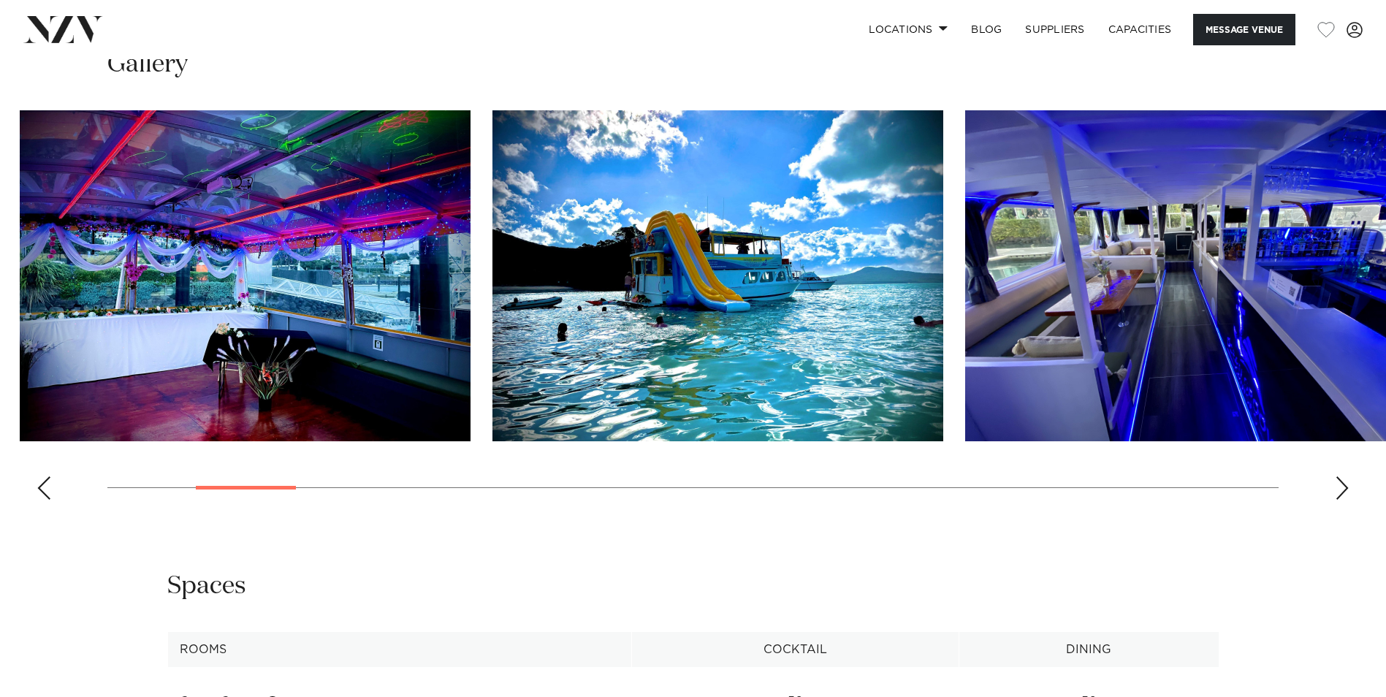
click at [235, 278] on img "3 / 29" at bounding box center [245, 275] width 451 height 331
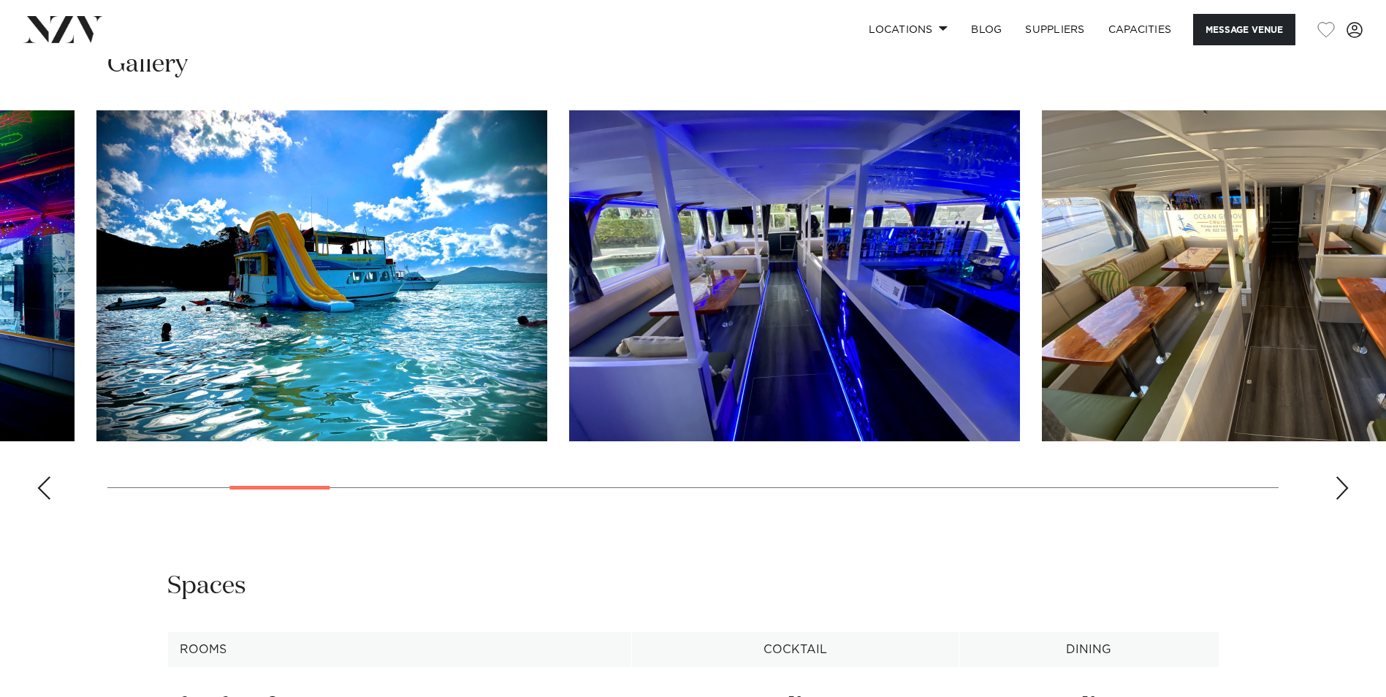
click at [269, 288] on img "4 / 29" at bounding box center [321, 275] width 451 height 331
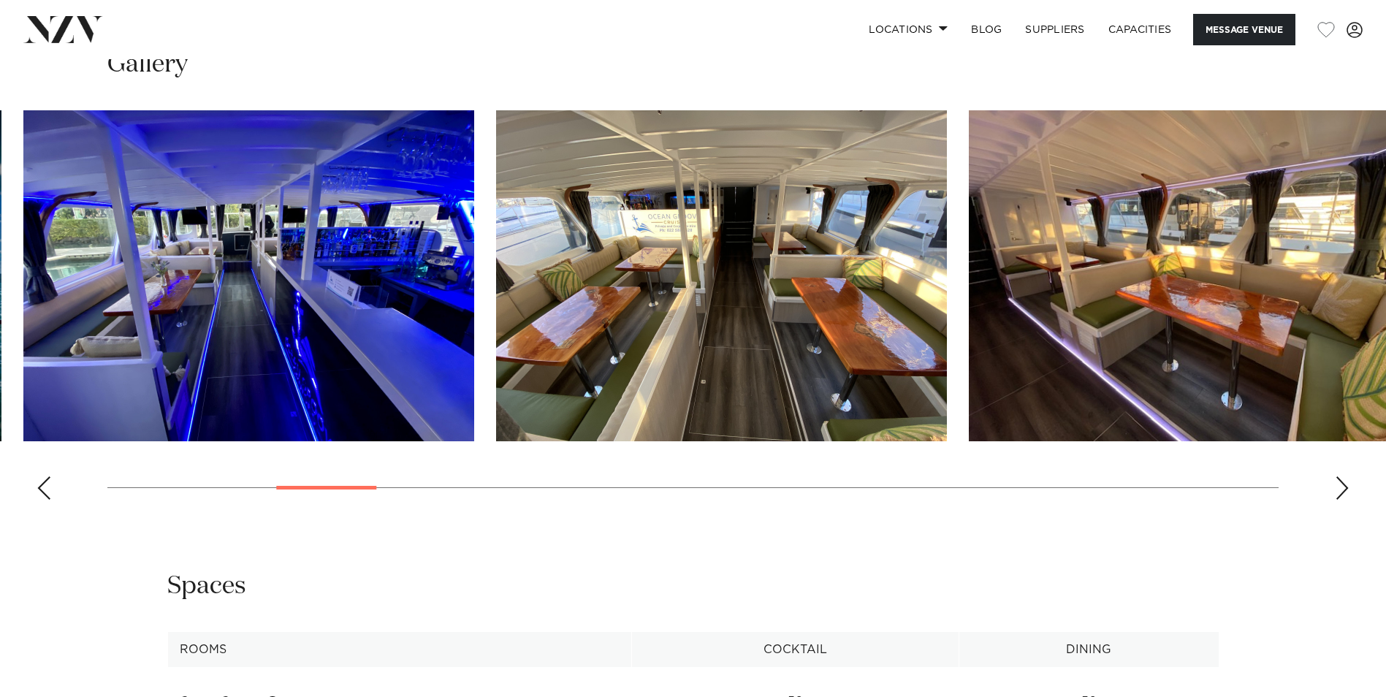
click at [159, 305] on img "5 / 29" at bounding box center [248, 275] width 451 height 331
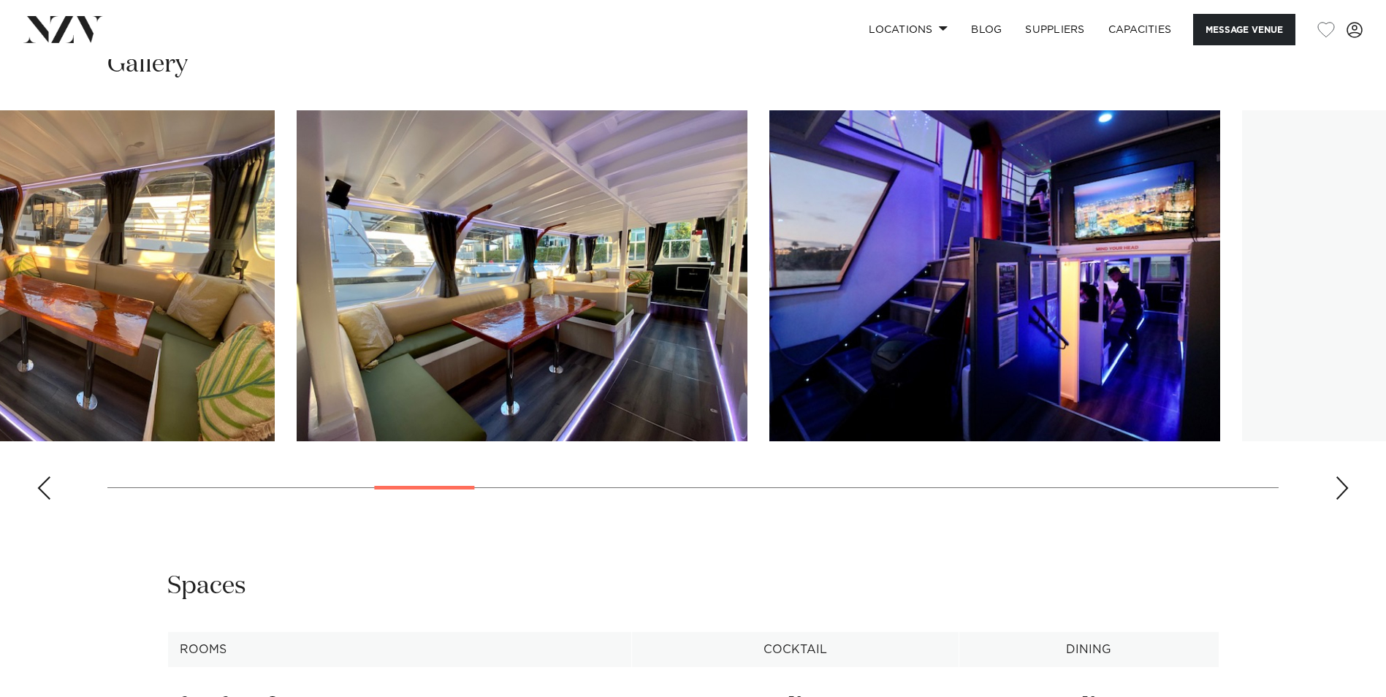
click at [0, 300] on html "Locations [GEOGRAPHIC_DATA] [GEOGRAPHIC_DATA] [GEOGRAPHIC_DATA] [GEOGRAPHIC_DAT…" at bounding box center [693, 80] width 1386 height 3083
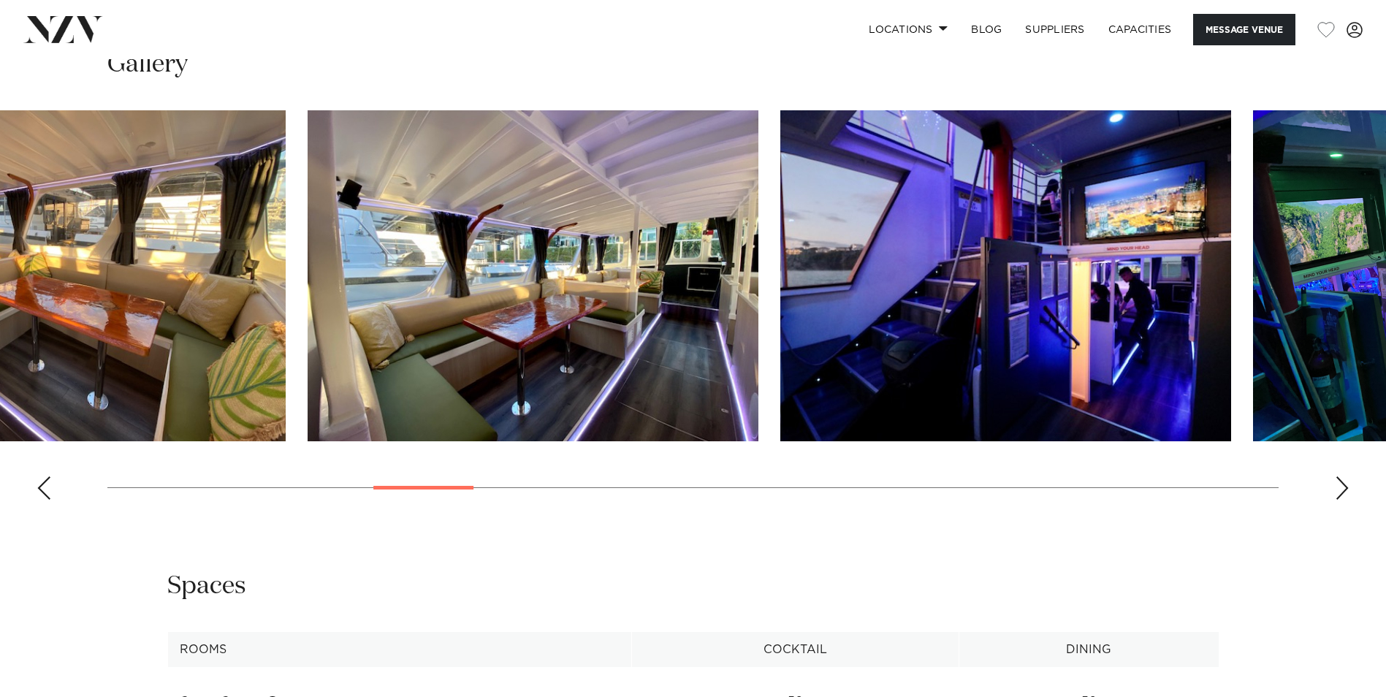
click at [101, 312] on img "7 / 29" at bounding box center [60, 275] width 451 height 331
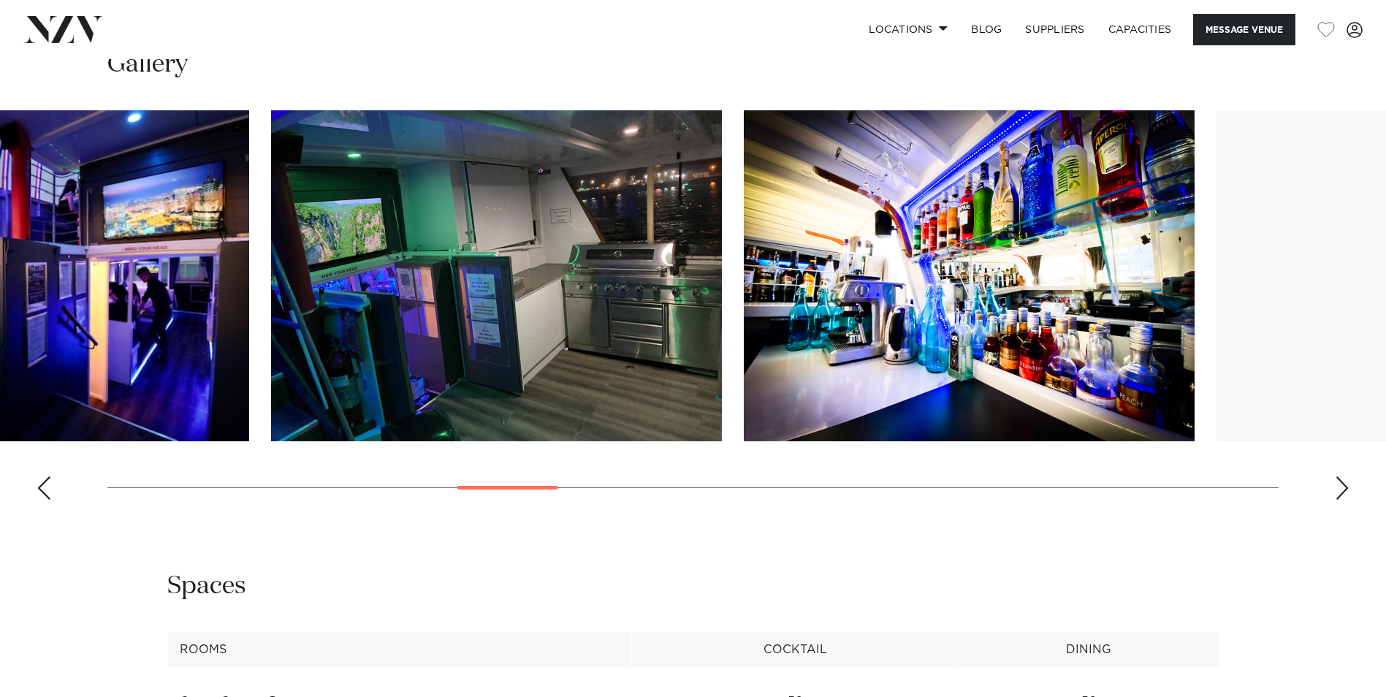
click at [0, 305] on html "Locations [GEOGRAPHIC_DATA] [GEOGRAPHIC_DATA] [GEOGRAPHIC_DATA] [GEOGRAPHIC_DAT…" at bounding box center [693, 80] width 1386 height 3083
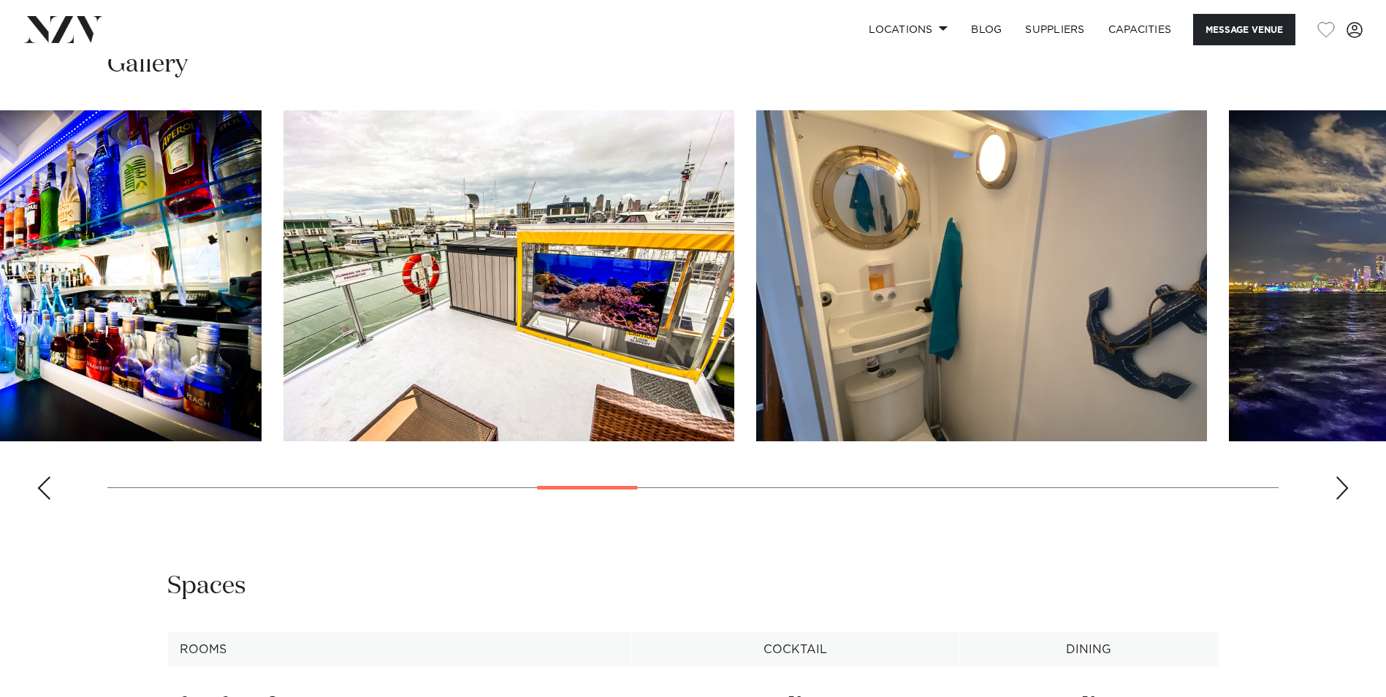
click at [0, 287] on html "Locations [GEOGRAPHIC_DATA] [GEOGRAPHIC_DATA] [GEOGRAPHIC_DATA] [GEOGRAPHIC_DAT…" at bounding box center [693, 80] width 1386 height 3083
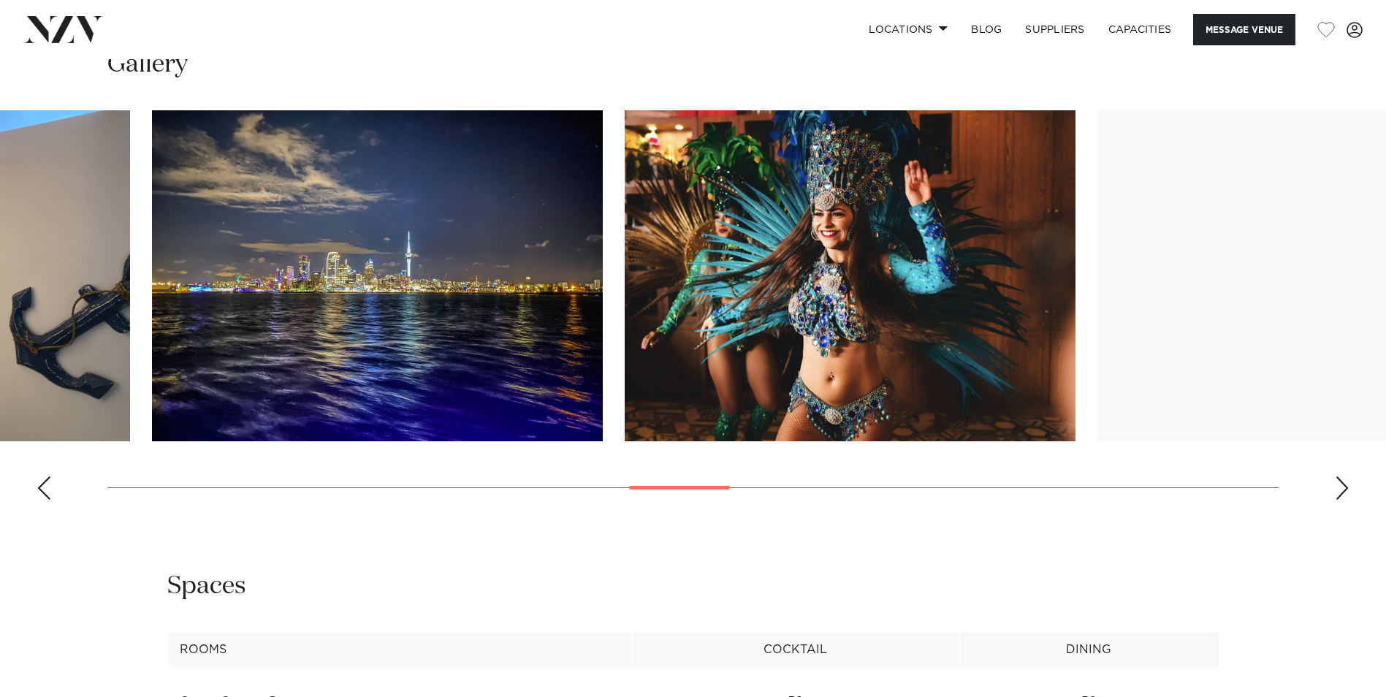
click at [0, 266] on html "Locations [GEOGRAPHIC_DATA] [GEOGRAPHIC_DATA] [GEOGRAPHIC_DATA] [GEOGRAPHIC_DAT…" at bounding box center [693, 80] width 1386 height 3083
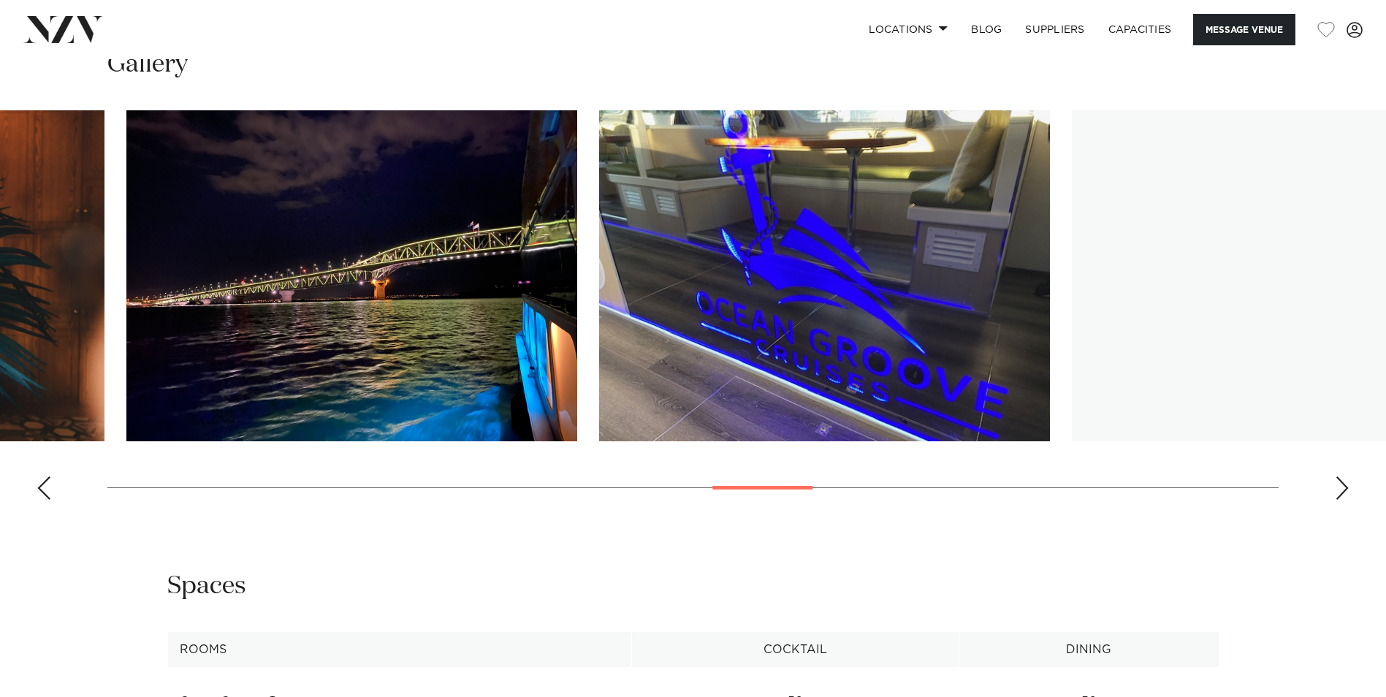
click at [0, 249] on html "Locations [GEOGRAPHIC_DATA] [GEOGRAPHIC_DATA] [GEOGRAPHIC_DATA] [GEOGRAPHIC_DAT…" at bounding box center [693, 80] width 1386 height 3083
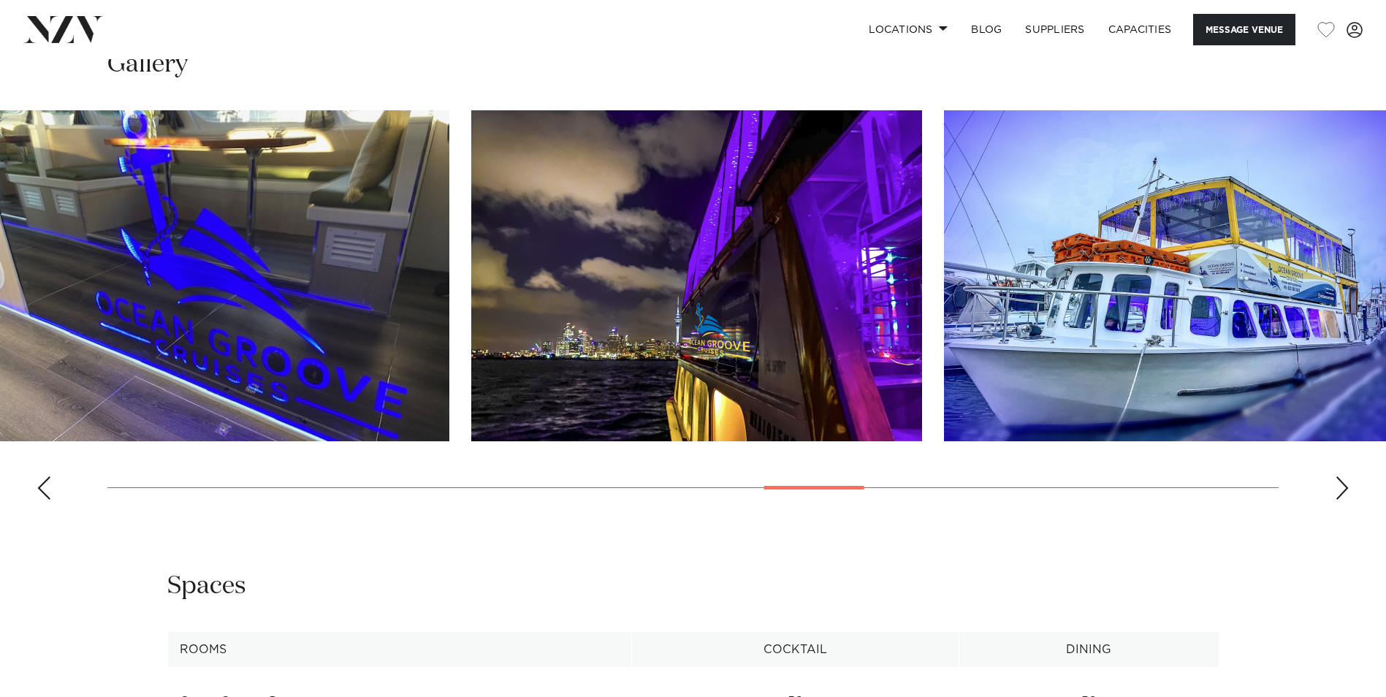
click at [0, 246] on html "Locations [GEOGRAPHIC_DATA] [GEOGRAPHIC_DATA] [GEOGRAPHIC_DATA] [GEOGRAPHIC_DAT…" at bounding box center [693, 80] width 1386 height 3083
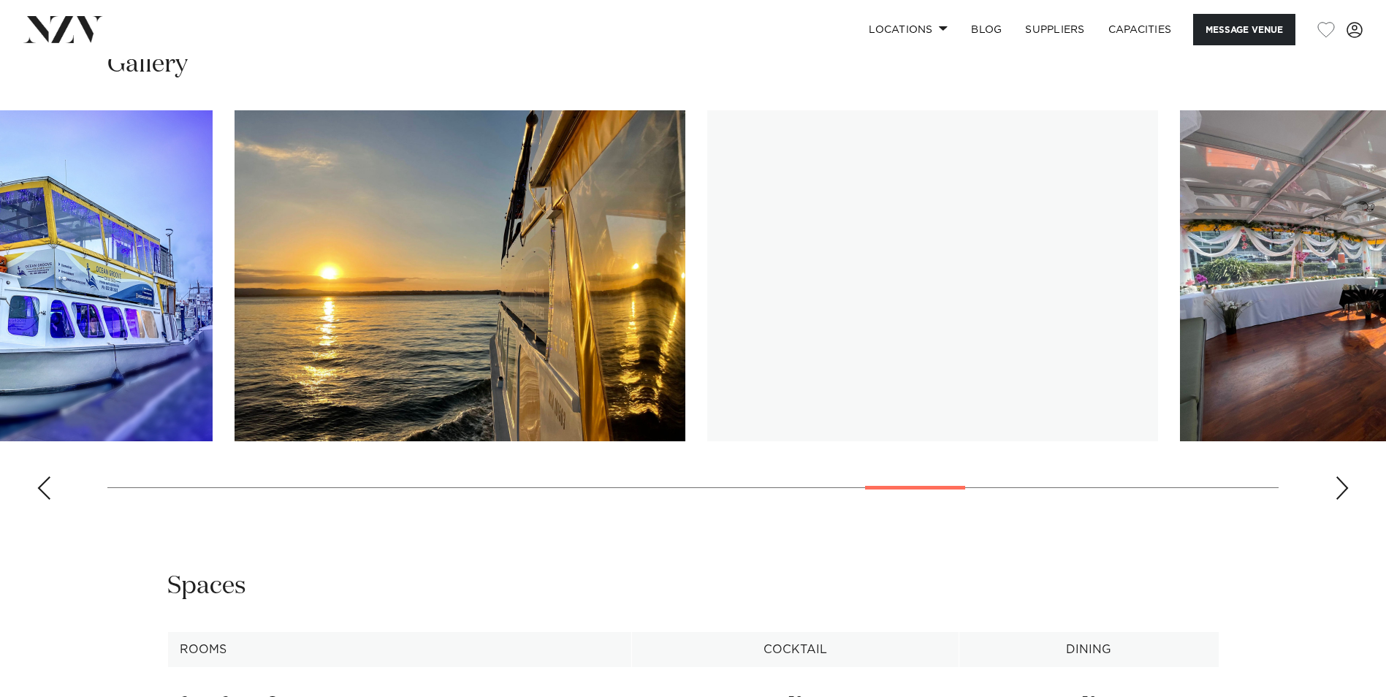
click at [0, 243] on html "Locations [GEOGRAPHIC_DATA] [GEOGRAPHIC_DATA] [GEOGRAPHIC_DATA] [GEOGRAPHIC_DAT…" at bounding box center [693, 80] width 1386 height 3083
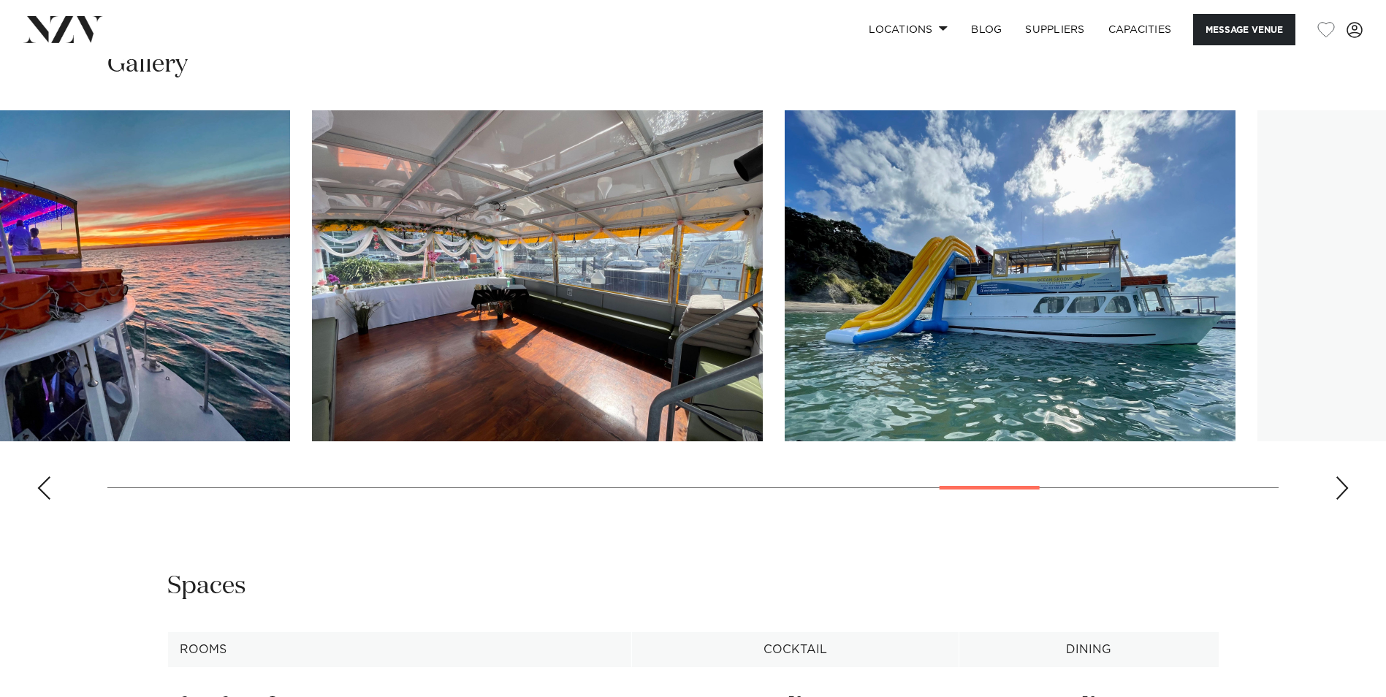
click at [92, 248] on img "21 / 29" at bounding box center [64, 275] width 451 height 331
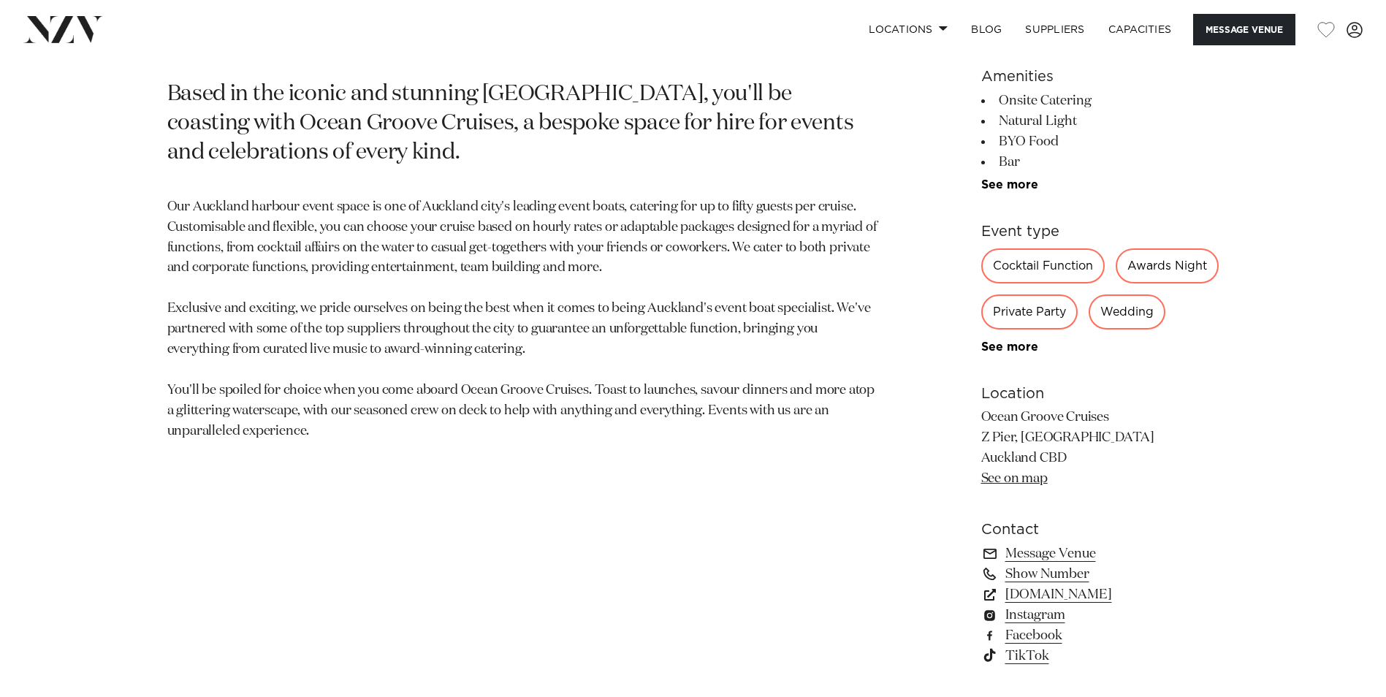
scroll to position [512, 0]
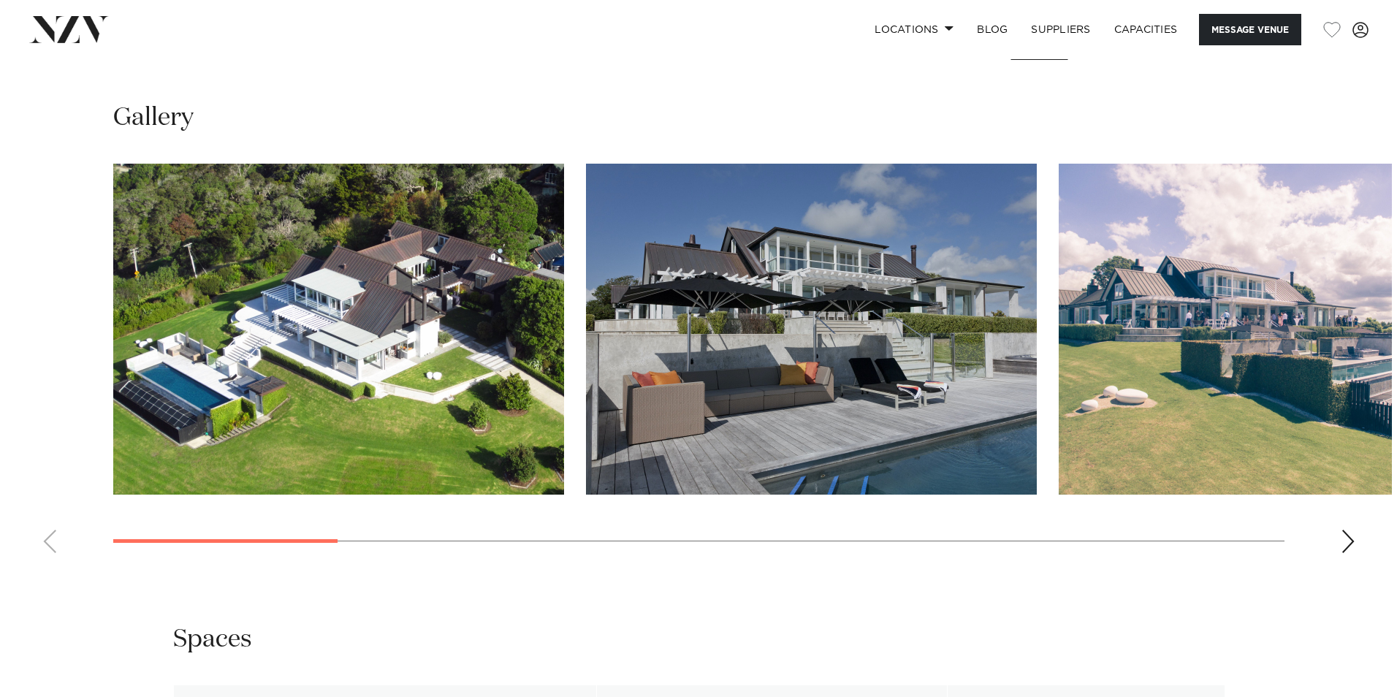
scroll to position [1388, 0]
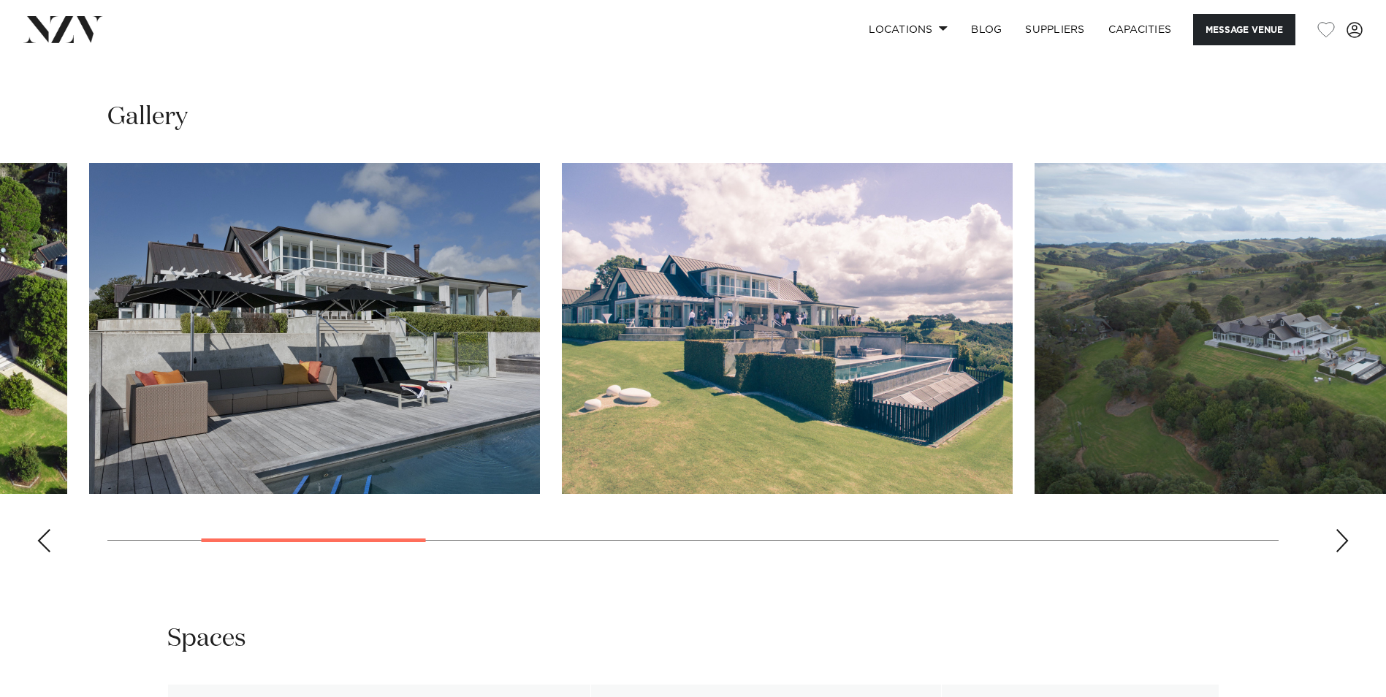
click at [352, 281] on img "2 / 13" at bounding box center [314, 328] width 451 height 331
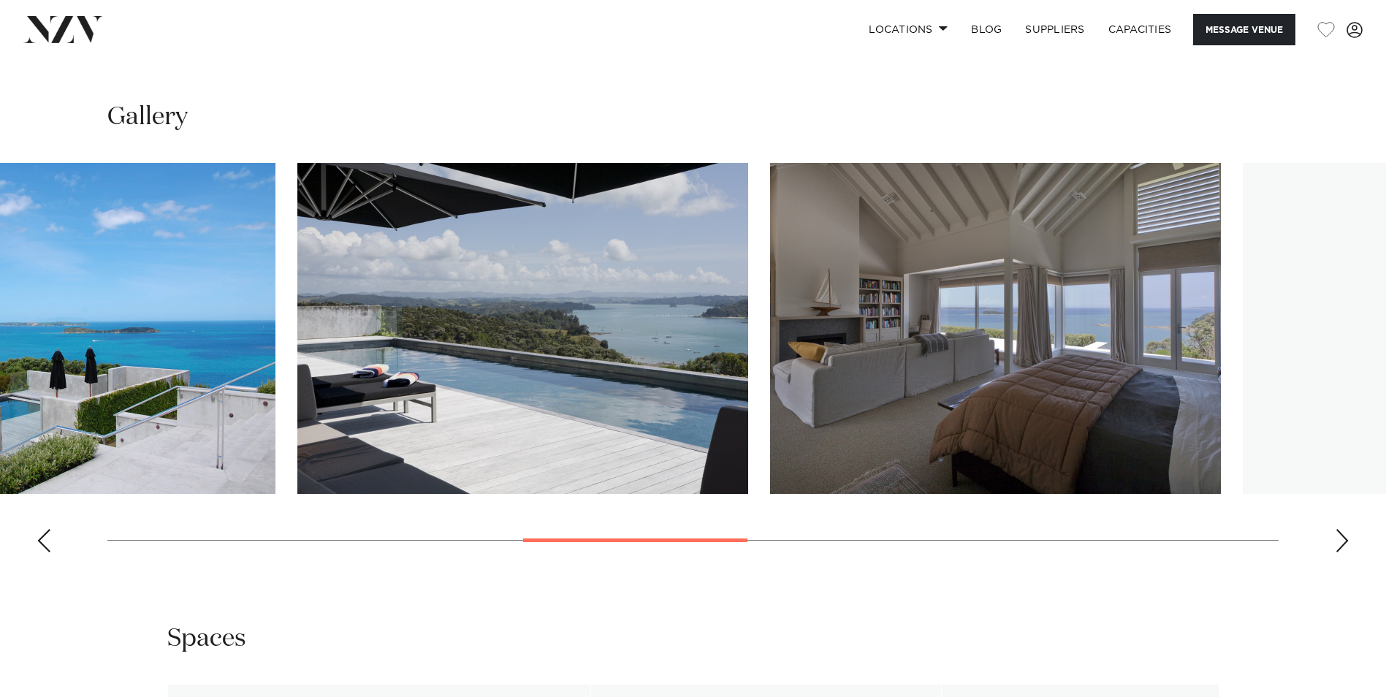
click at [0, 297] on html "Locations [GEOGRAPHIC_DATA] [GEOGRAPHIC_DATA] [GEOGRAPHIC_DATA] [GEOGRAPHIC_DAT…" at bounding box center [693, 492] width 1386 height 3760
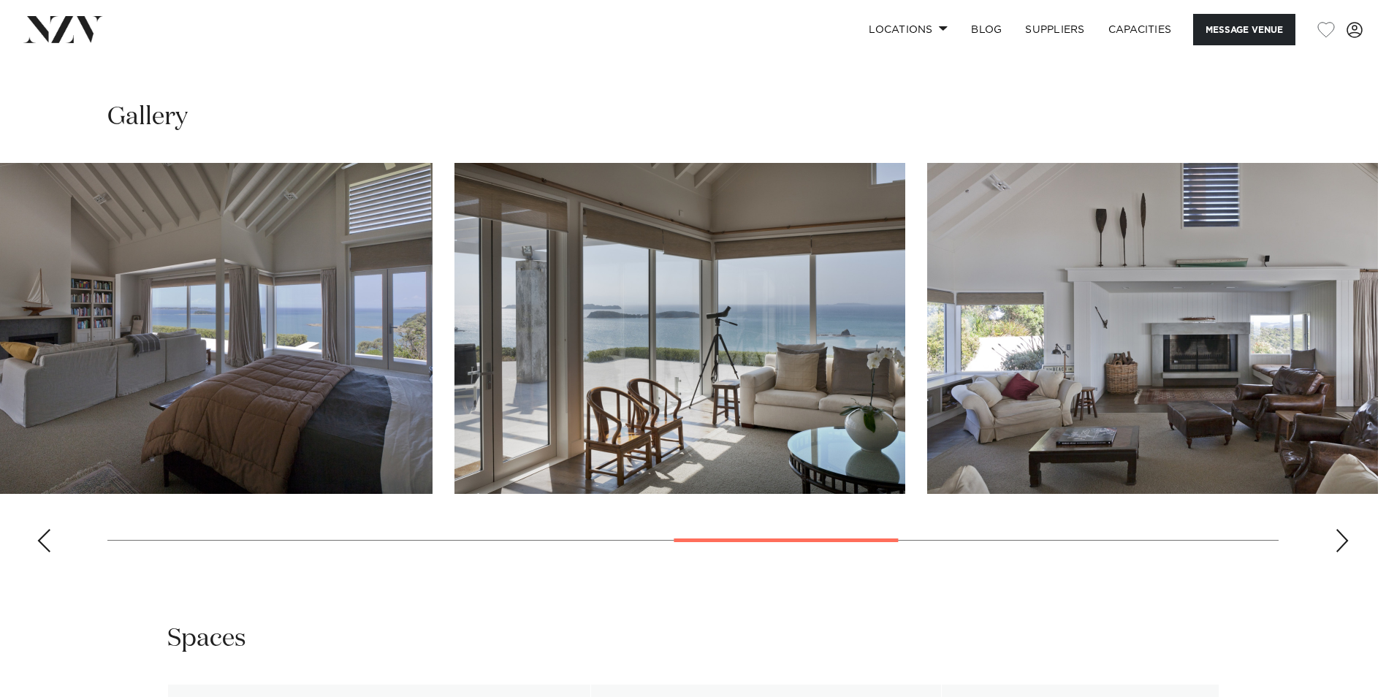
click at [80, 314] on img "7 / 13" at bounding box center [207, 328] width 451 height 331
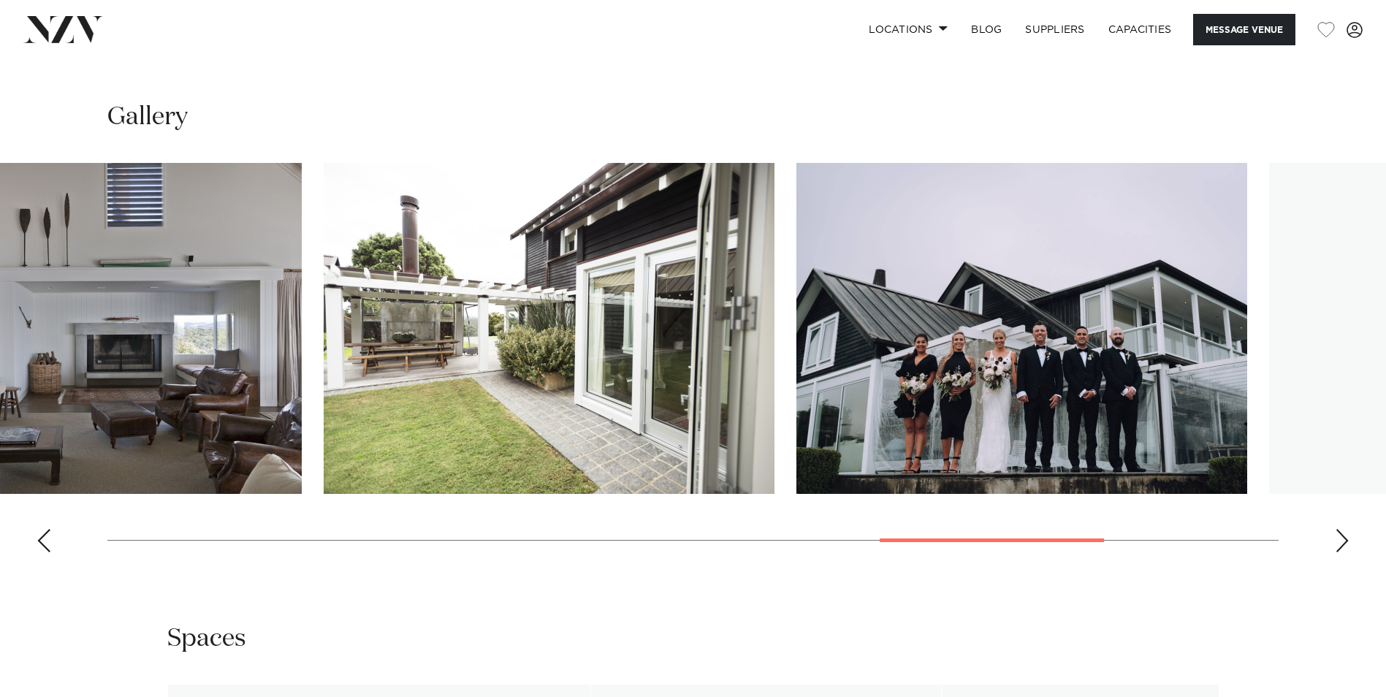
click at [0, 330] on html "Locations [GEOGRAPHIC_DATA] [GEOGRAPHIC_DATA] [GEOGRAPHIC_DATA] [GEOGRAPHIC_DAT…" at bounding box center [693, 492] width 1386 height 3760
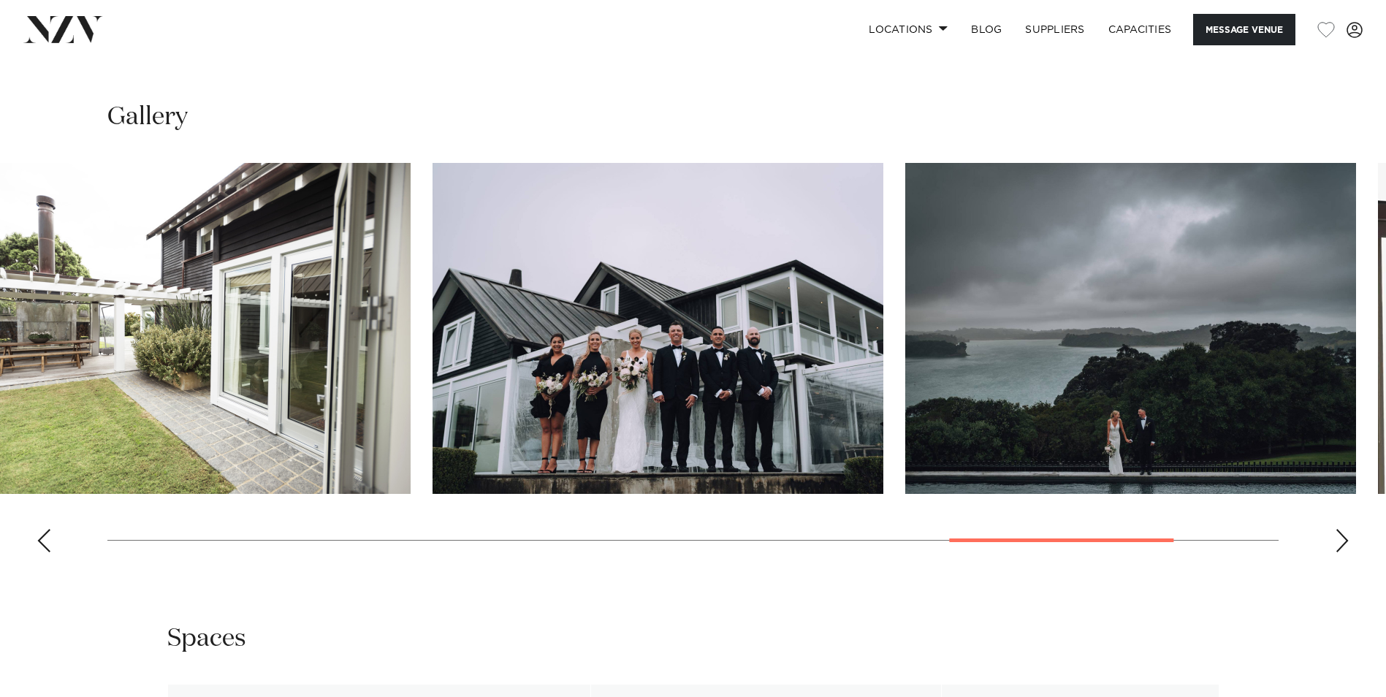
click at [694, 321] on img "11 / 13" at bounding box center [658, 328] width 451 height 331
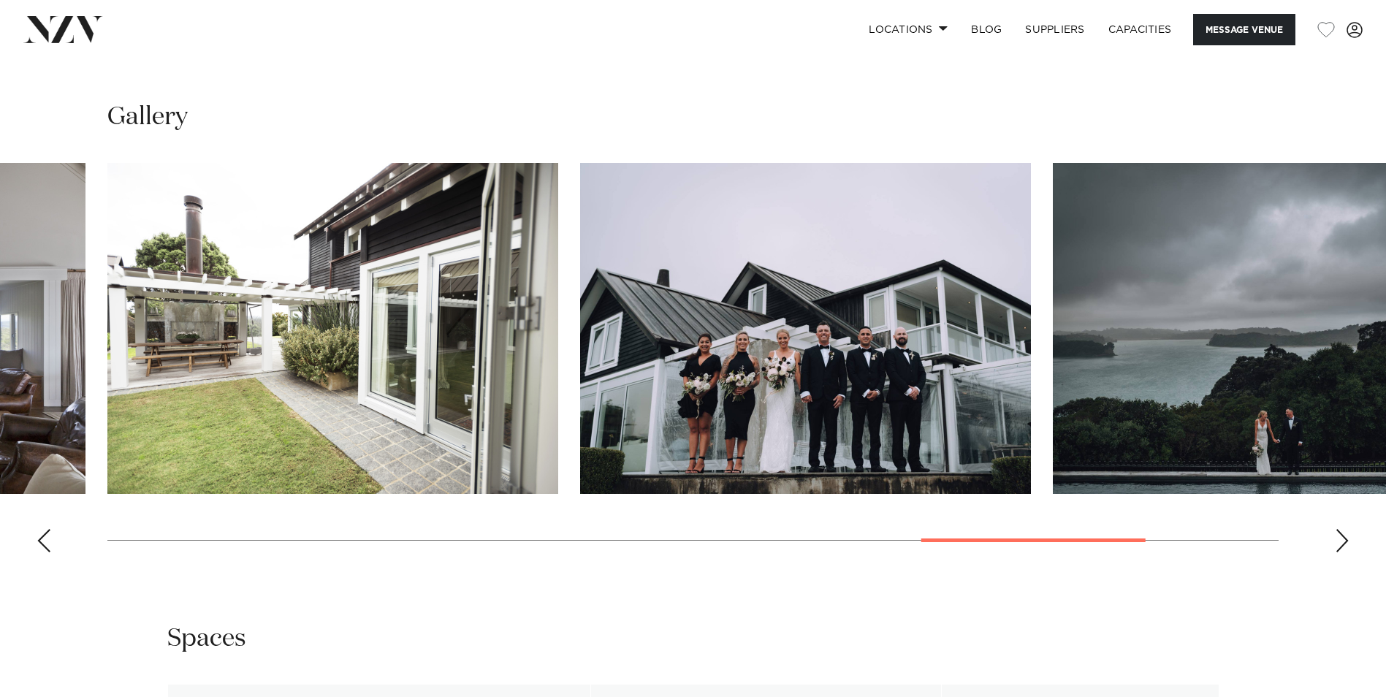
click at [746, 307] on img "11 / 13" at bounding box center [805, 328] width 451 height 331
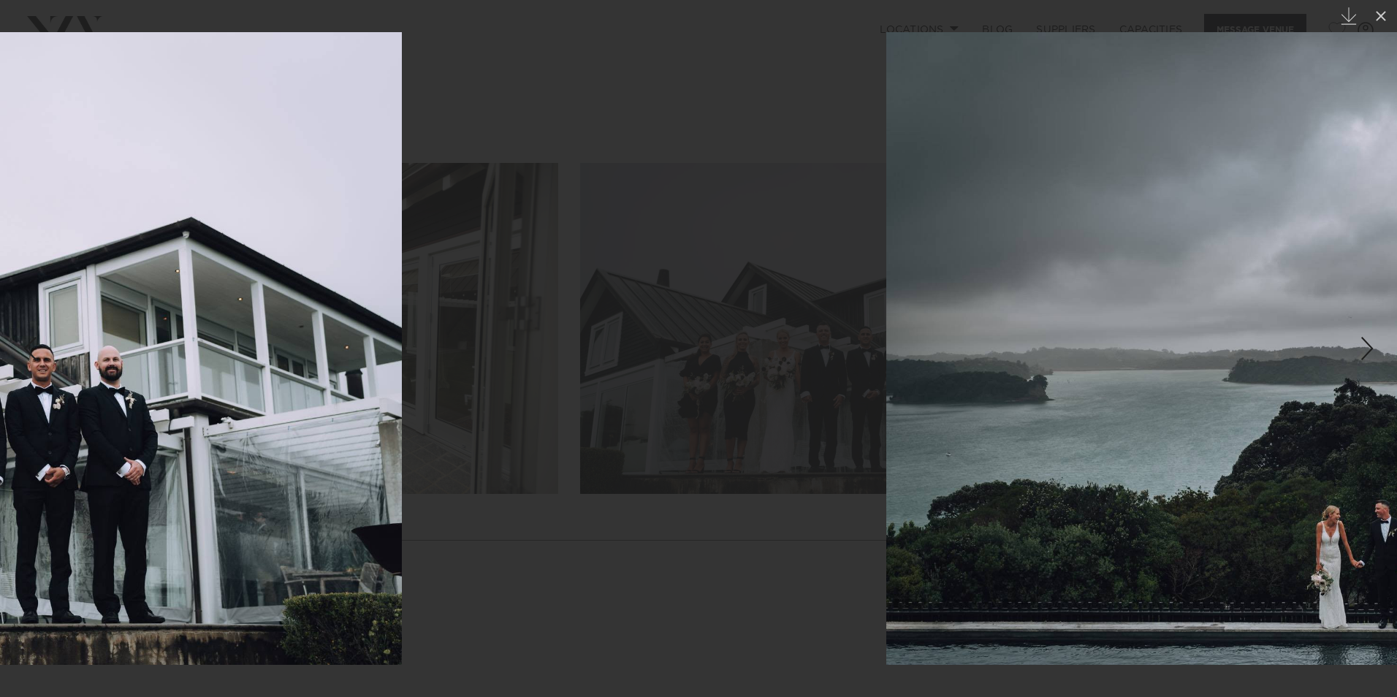
drag, startPoint x: 962, startPoint y: 260, endPoint x: 0, endPoint y: 288, distance: 962.8
click at [0, 288] on html "Locations [GEOGRAPHIC_DATA] [GEOGRAPHIC_DATA] [GEOGRAPHIC_DATA] [GEOGRAPHIC_DAT…" at bounding box center [698, 492] width 1397 height 3760
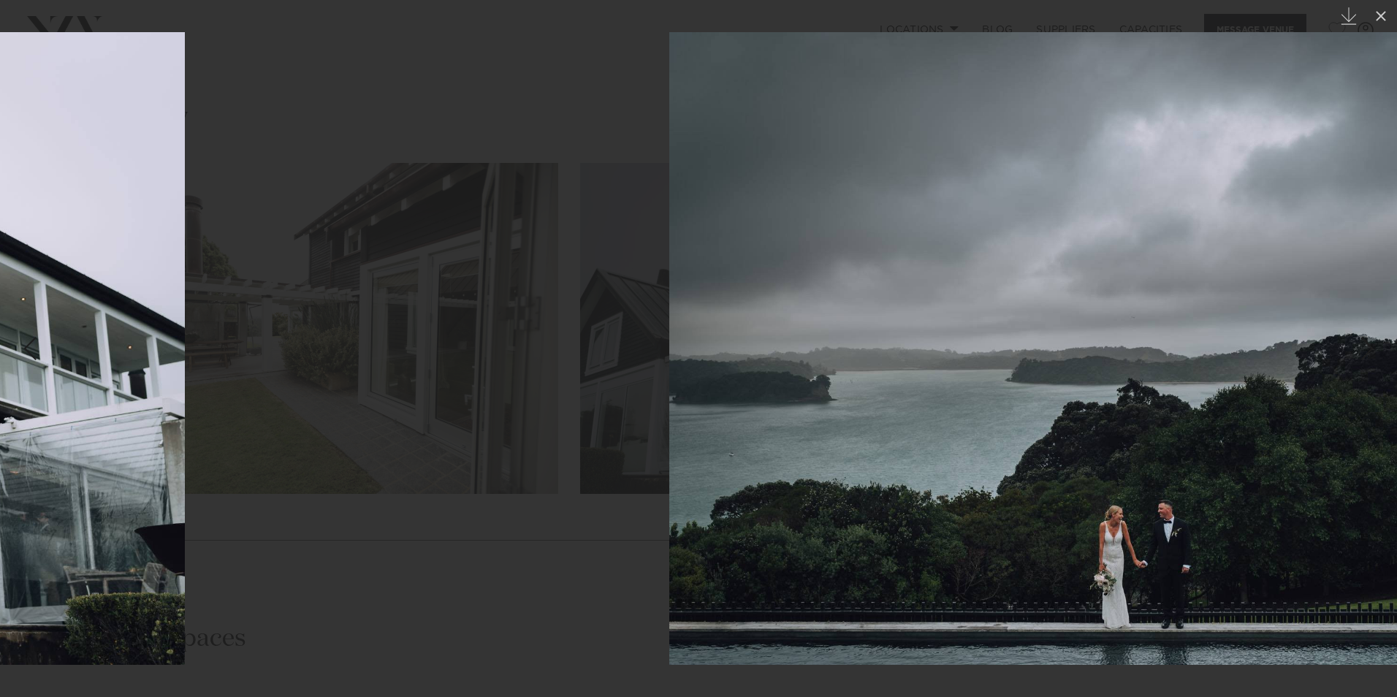
drag, startPoint x: 848, startPoint y: 287, endPoint x: 1250, endPoint y: 290, distance: 401.9
click at [1322, 289] on img at bounding box center [1143, 348] width 949 height 633
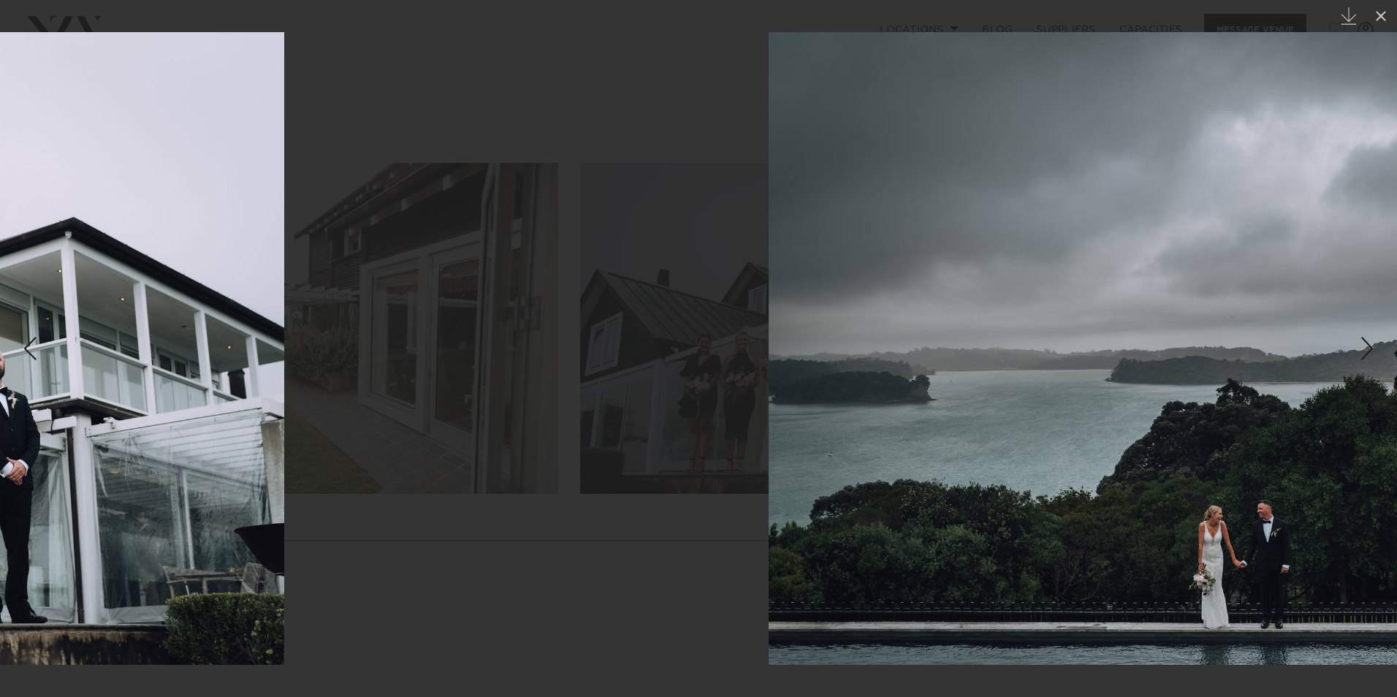
drag, startPoint x: 1014, startPoint y: 304, endPoint x: 0, endPoint y: 322, distance: 1014.4
click at [0, 323] on html "Locations [GEOGRAPHIC_DATA] [GEOGRAPHIC_DATA] [GEOGRAPHIC_DATA] [GEOGRAPHIC_DAT…" at bounding box center [698, 492] width 1397 height 3760
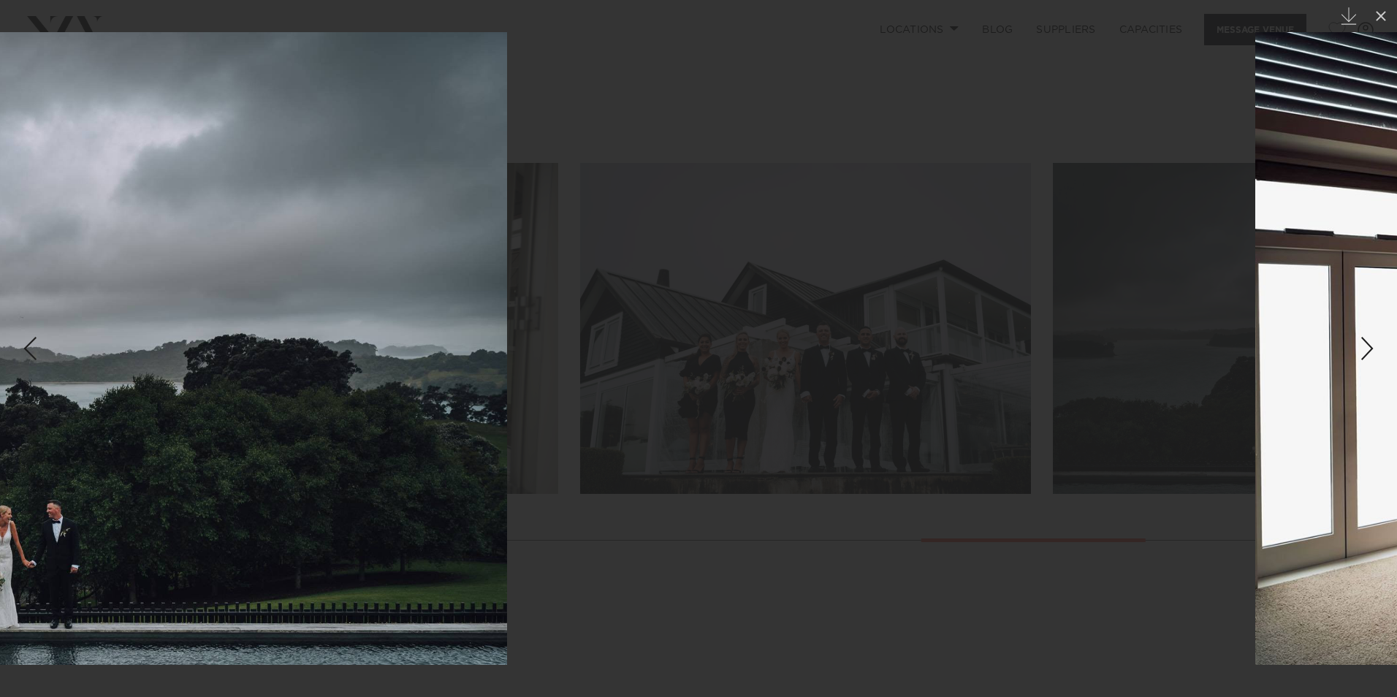
drag, startPoint x: 810, startPoint y: 313, endPoint x: 0, endPoint y: 320, distance: 809.7
click at [0, 321] on html "Locations [GEOGRAPHIC_DATA] [GEOGRAPHIC_DATA] [GEOGRAPHIC_DATA] [GEOGRAPHIC_DAT…" at bounding box center [698, 492] width 1397 height 3760
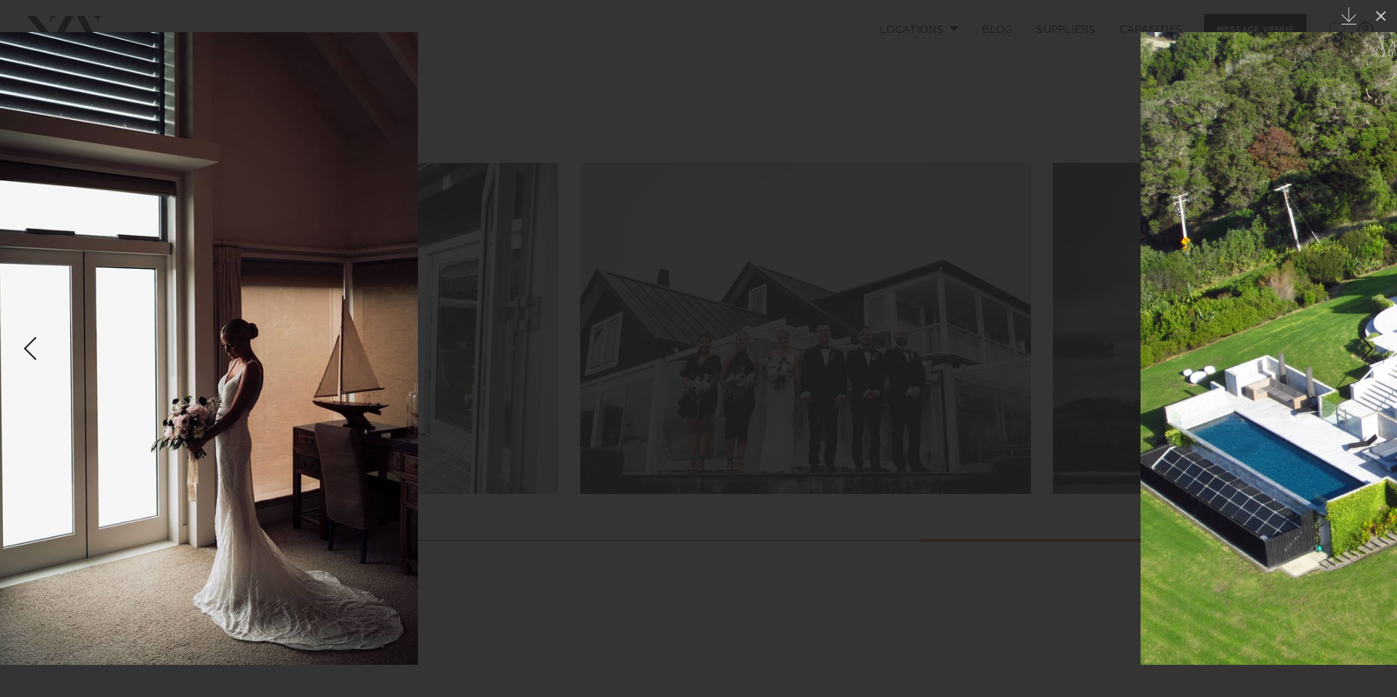
drag, startPoint x: 861, startPoint y: 321, endPoint x: 61, endPoint y: 318, distance: 800.2
click at [72, 319] on img at bounding box center [207, 348] width 422 height 633
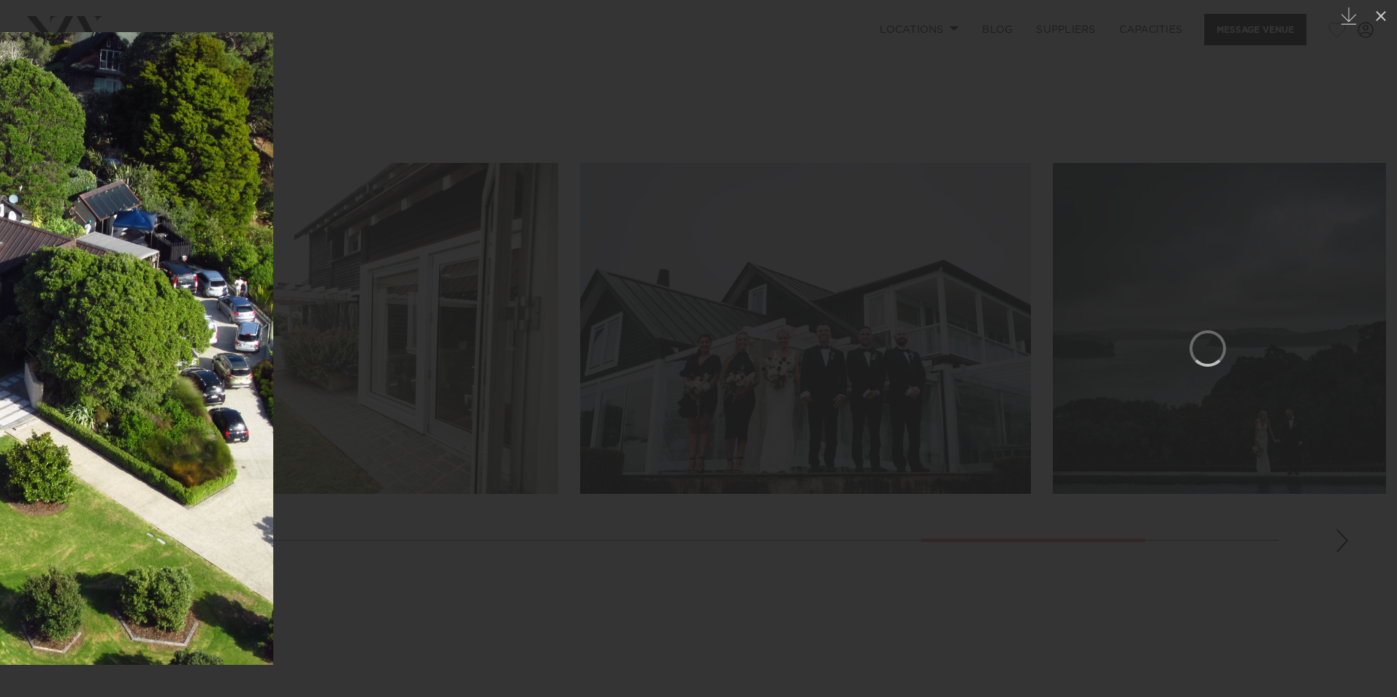
drag, startPoint x: 935, startPoint y: 310, endPoint x: 9, endPoint y: 320, distance: 926.6
click at [0, 322] on html "Locations [GEOGRAPHIC_DATA] [GEOGRAPHIC_DATA] [GEOGRAPHIC_DATA] [GEOGRAPHIC_DAT…" at bounding box center [698, 492] width 1397 height 3760
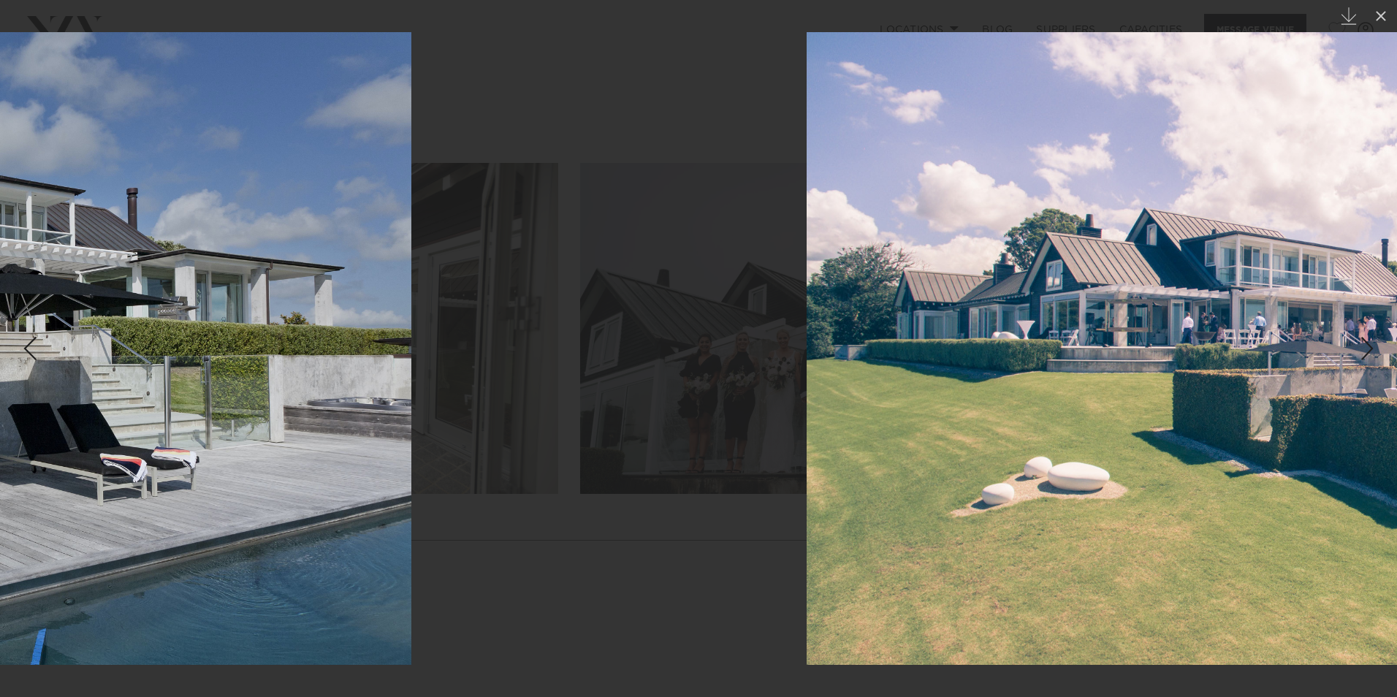
drag, startPoint x: 1060, startPoint y: 316, endPoint x: 72, endPoint y: 318, distance: 988.0
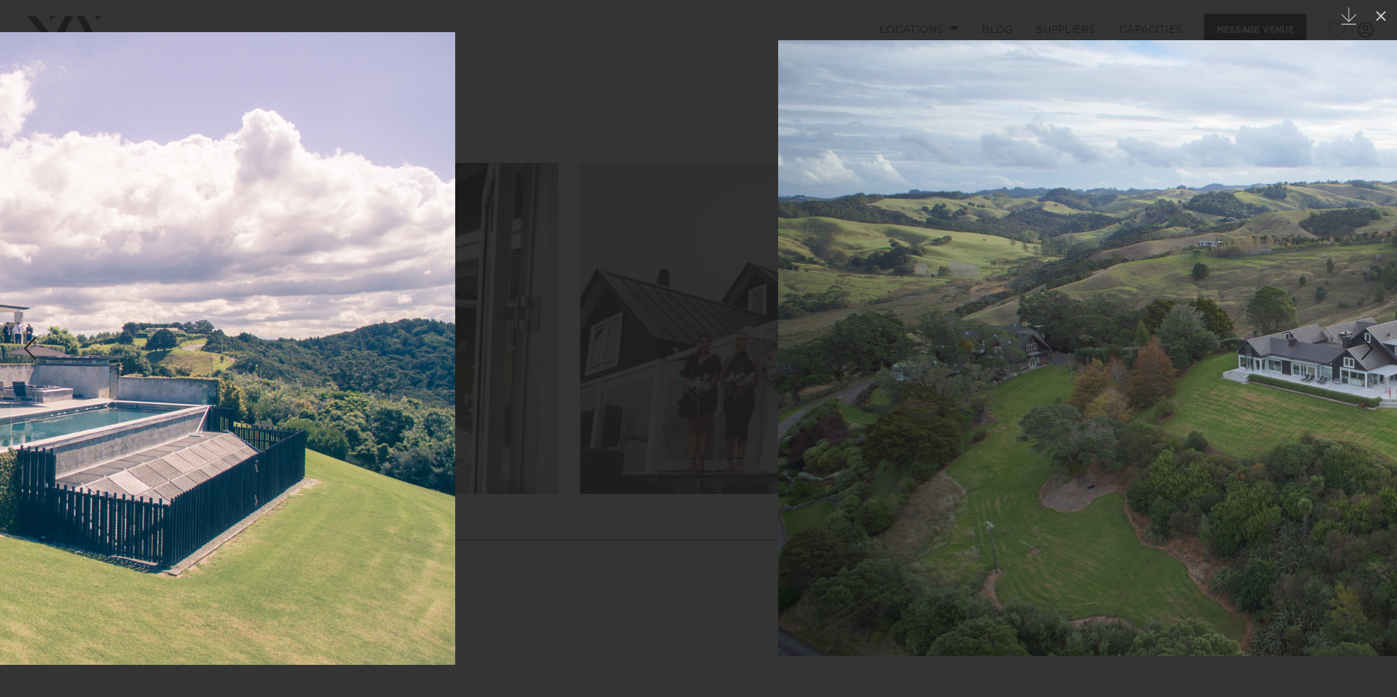
drag, startPoint x: 813, startPoint y: 312, endPoint x: 0, endPoint y: 315, distance: 812.6
click at [0, 316] on html "Locations [GEOGRAPHIC_DATA] [GEOGRAPHIC_DATA] [GEOGRAPHIC_DATA] [GEOGRAPHIC_DAT…" at bounding box center [698, 492] width 1397 height 3760
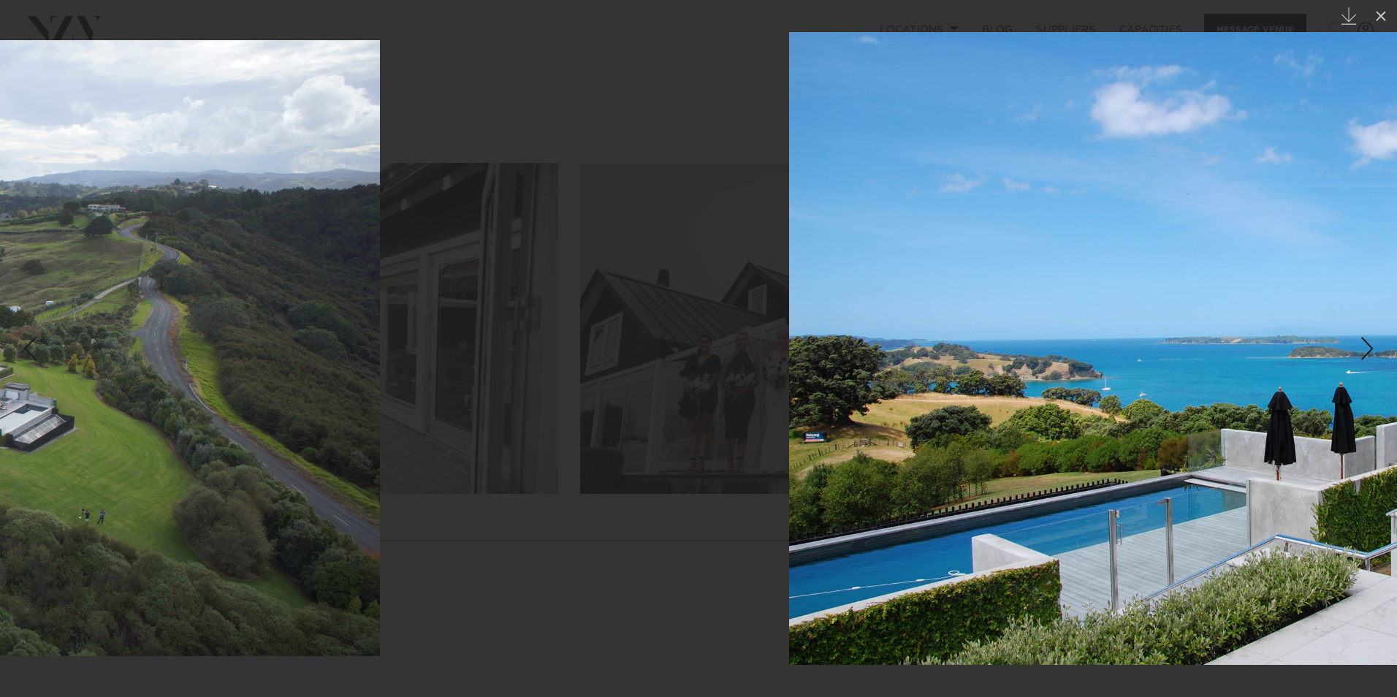
drag, startPoint x: 878, startPoint y: 322, endPoint x: -3, endPoint y: 322, distance: 881.3
click at [0, 322] on html "Locations [GEOGRAPHIC_DATA] [GEOGRAPHIC_DATA] [GEOGRAPHIC_DATA] [GEOGRAPHIC_DAT…" at bounding box center [698, 492] width 1397 height 3760
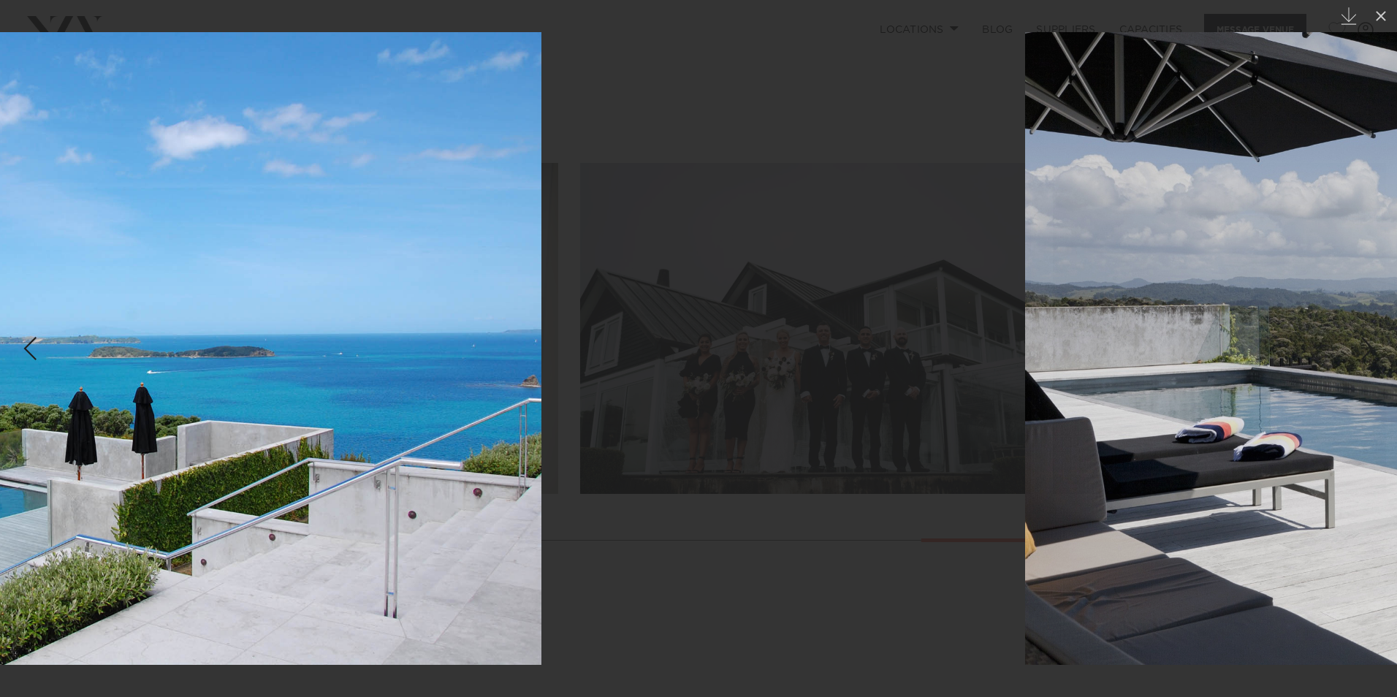
drag, startPoint x: 943, startPoint y: 301, endPoint x: 1, endPoint y: 311, distance: 941.2
click at [0, 313] on html "Locations [GEOGRAPHIC_DATA] [GEOGRAPHIC_DATA] [GEOGRAPHIC_DATA] [GEOGRAPHIC_DAT…" at bounding box center [698, 492] width 1397 height 3760
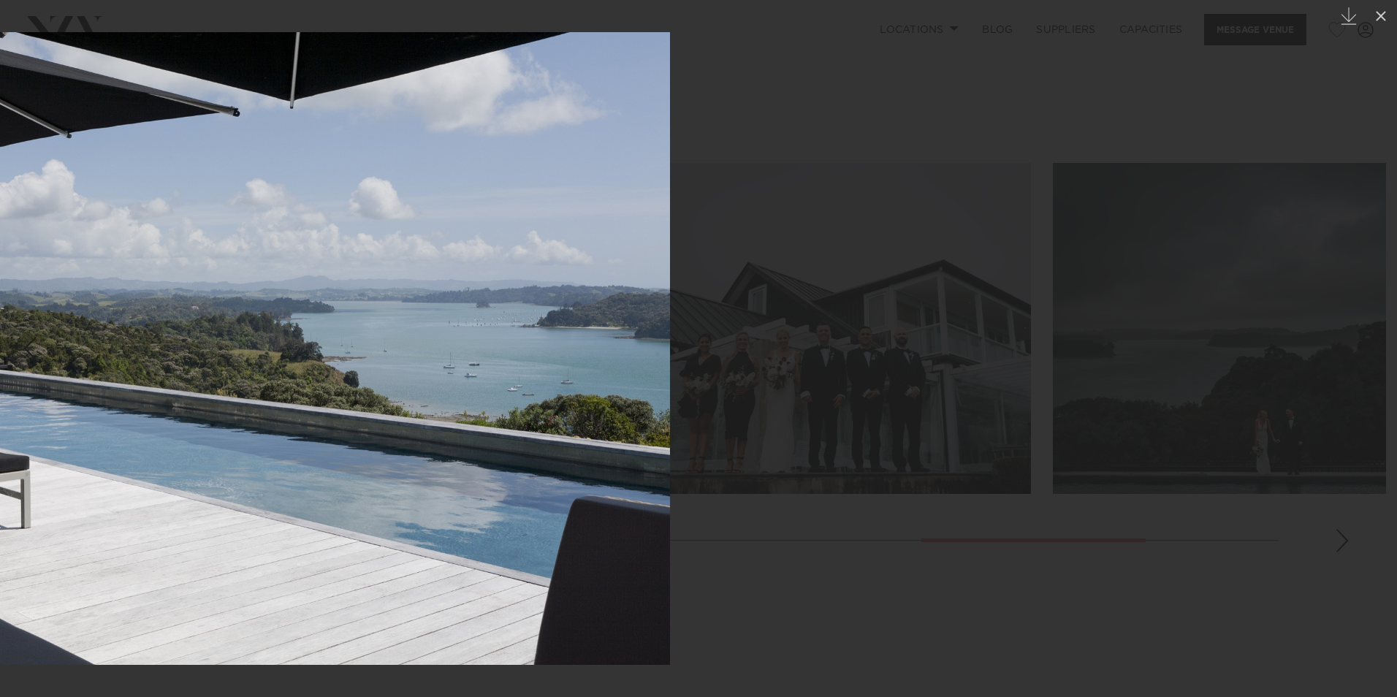
drag, startPoint x: 873, startPoint y: 300, endPoint x: 12, endPoint y: 316, distance: 861.0
click at [0, 321] on html "Locations [GEOGRAPHIC_DATA] [GEOGRAPHIC_DATA] [GEOGRAPHIC_DATA] [GEOGRAPHIC_DAT…" at bounding box center [698, 492] width 1397 height 3760
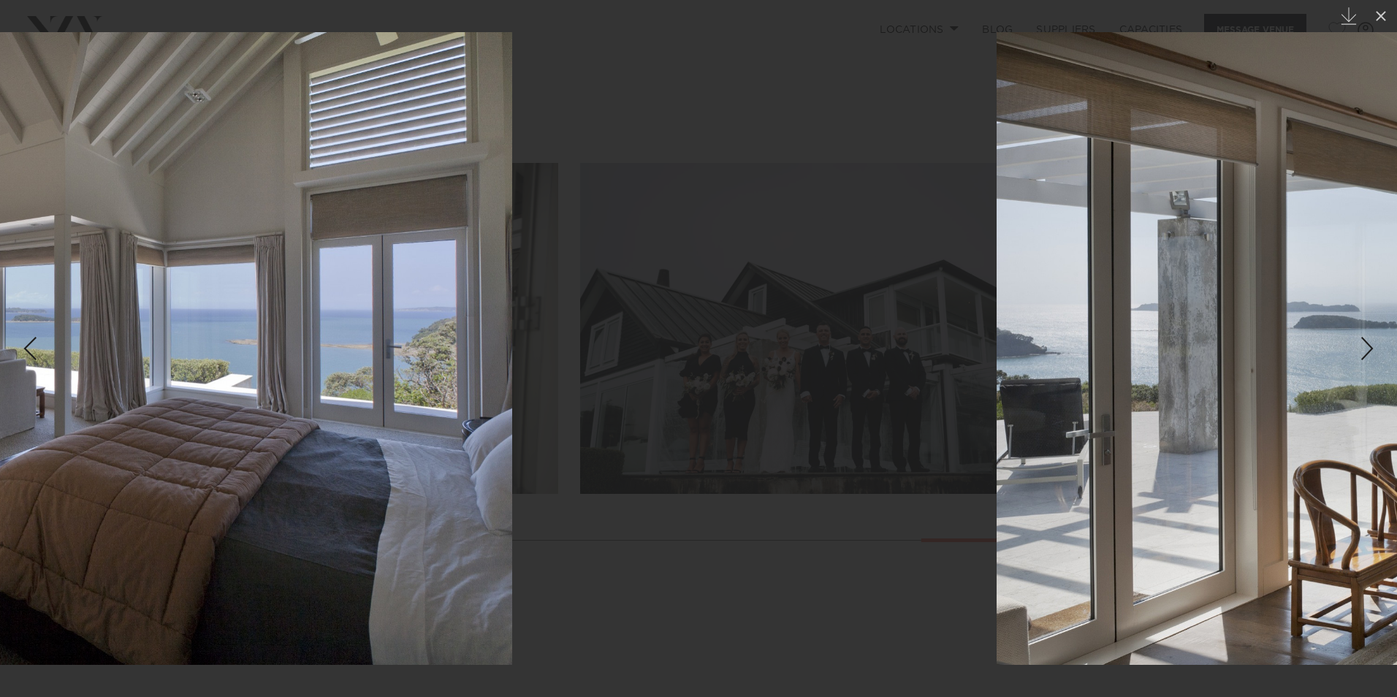
drag, startPoint x: 972, startPoint y: 305, endPoint x: 50, endPoint y: 313, distance: 922.2
click at [33, 316] on div "7 / 13 Created with Sketch." at bounding box center [698, 348] width 1397 height 697
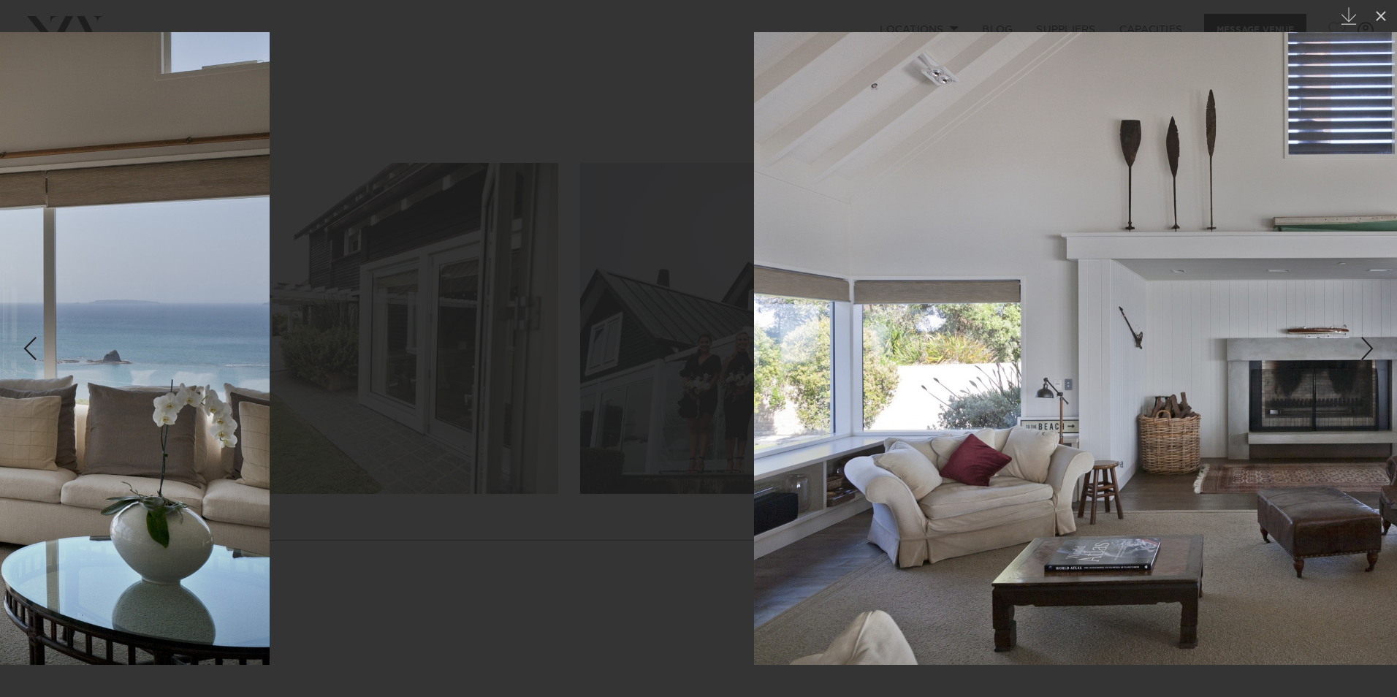
drag, startPoint x: 910, startPoint y: 303, endPoint x: 222, endPoint y: 292, distance: 687.7
click at [0, 304] on html "Locations [GEOGRAPHIC_DATA] [GEOGRAPHIC_DATA] [GEOGRAPHIC_DATA] [GEOGRAPHIC_DAT…" at bounding box center [698, 492] width 1397 height 3760
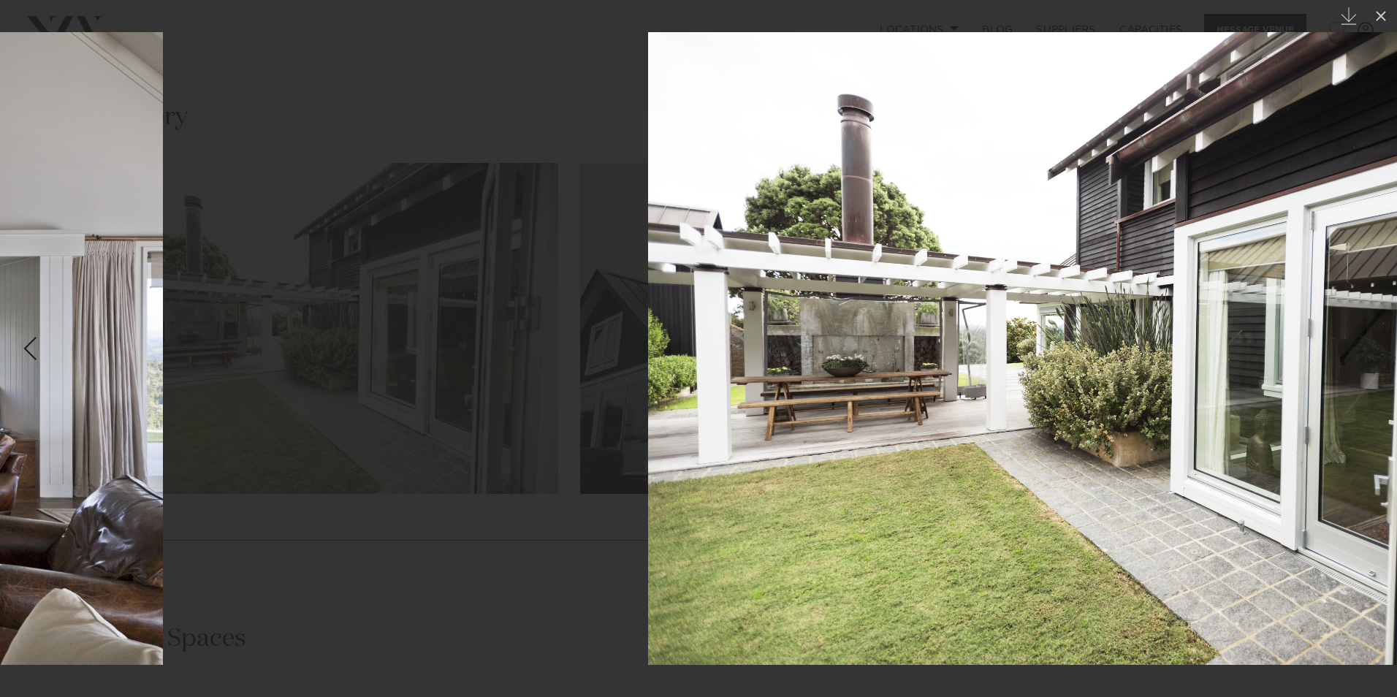
drag, startPoint x: 1016, startPoint y: 271, endPoint x: 0, endPoint y: 293, distance: 1016.0
click at [0, 293] on html "Locations [GEOGRAPHIC_DATA] [GEOGRAPHIC_DATA] [GEOGRAPHIC_DATA] [GEOGRAPHIC_DAT…" at bounding box center [698, 492] width 1397 height 3760
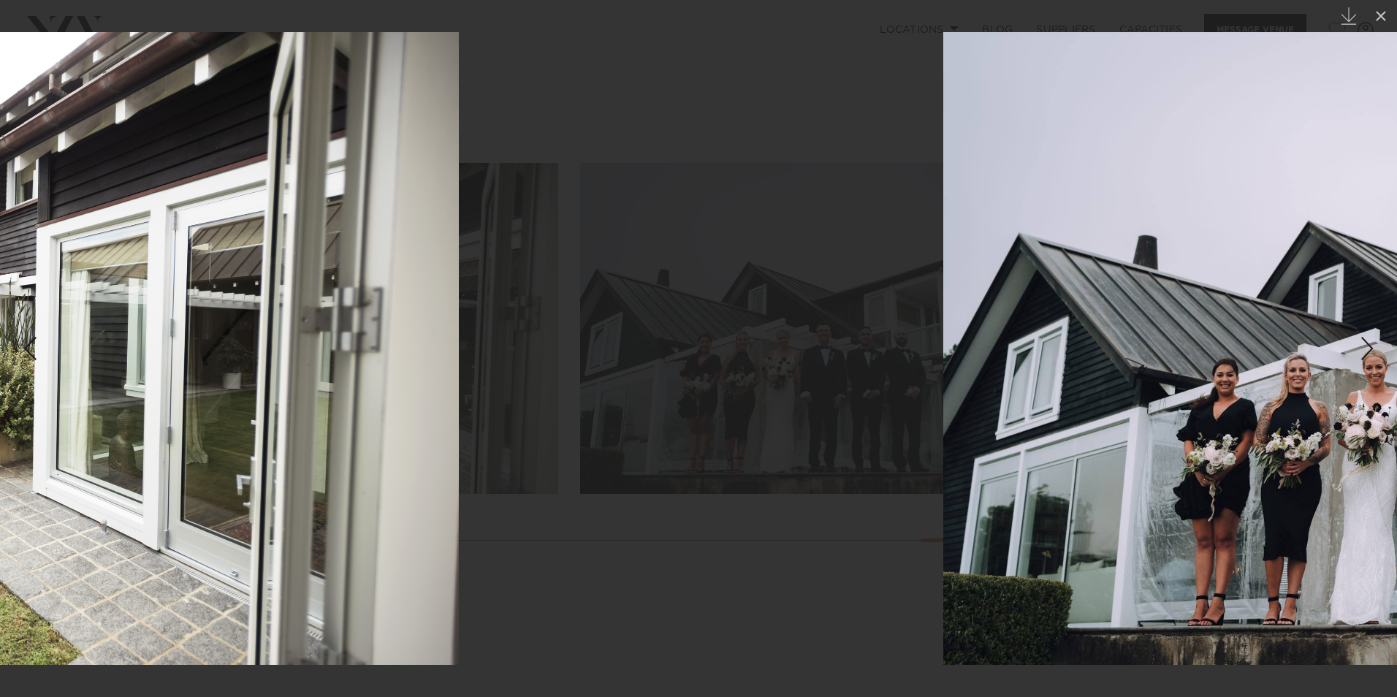
drag, startPoint x: 963, startPoint y: 286, endPoint x: 97, endPoint y: 291, distance: 865.9
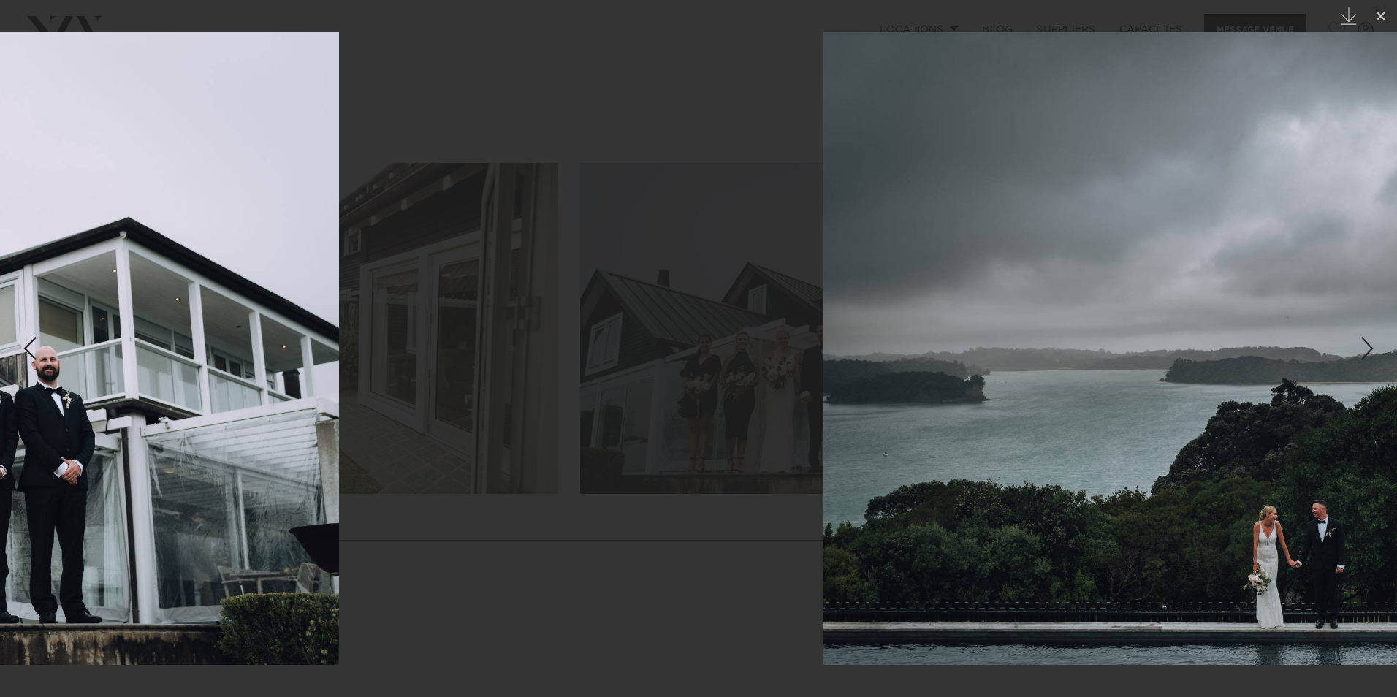
drag, startPoint x: 838, startPoint y: 289, endPoint x: -3, endPoint y: 300, distance: 841.2
click at [0, 300] on html "Locations [GEOGRAPHIC_DATA] [GEOGRAPHIC_DATA] [GEOGRAPHIC_DATA] [GEOGRAPHIC_DAT…" at bounding box center [698, 492] width 1397 height 3760
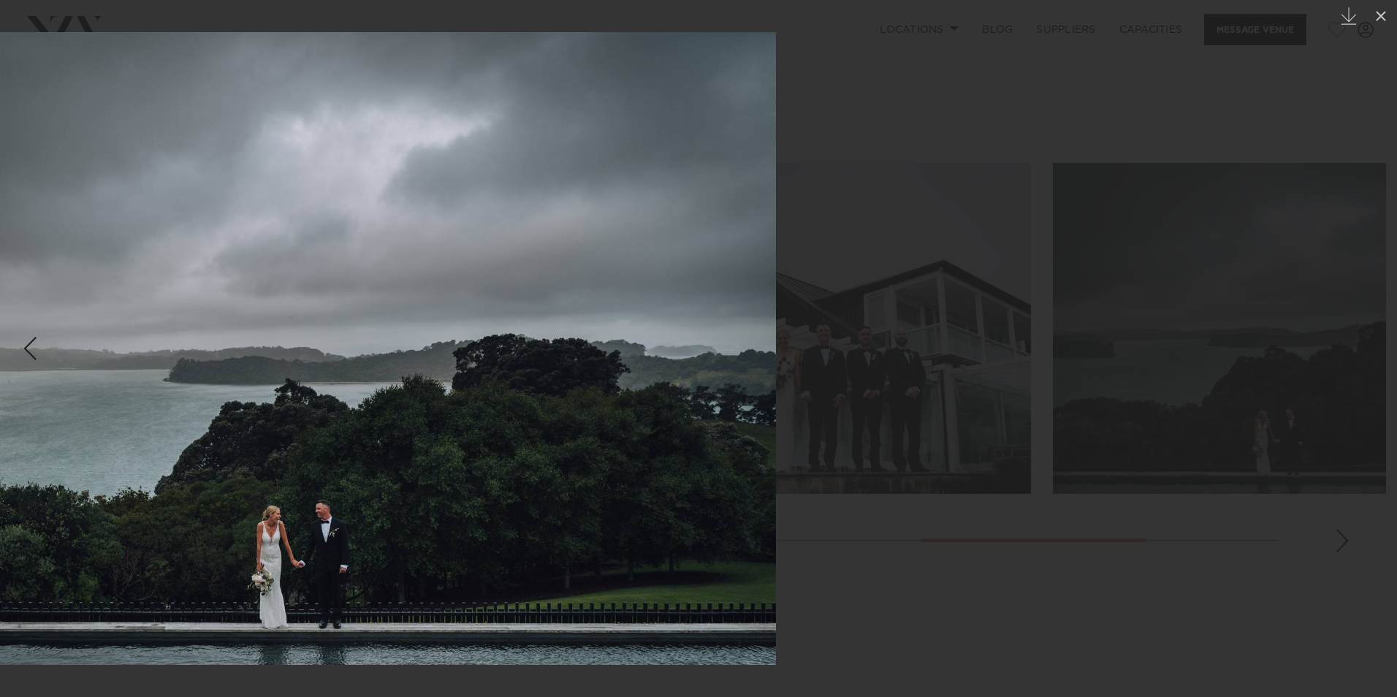
drag, startPoint x: 974, startPoint y: 289, endPoint x: 19, endPoint y: 292, distance: 955.1
click at [21, 295] on img at bounding box center [301, 348] width 949 height 633
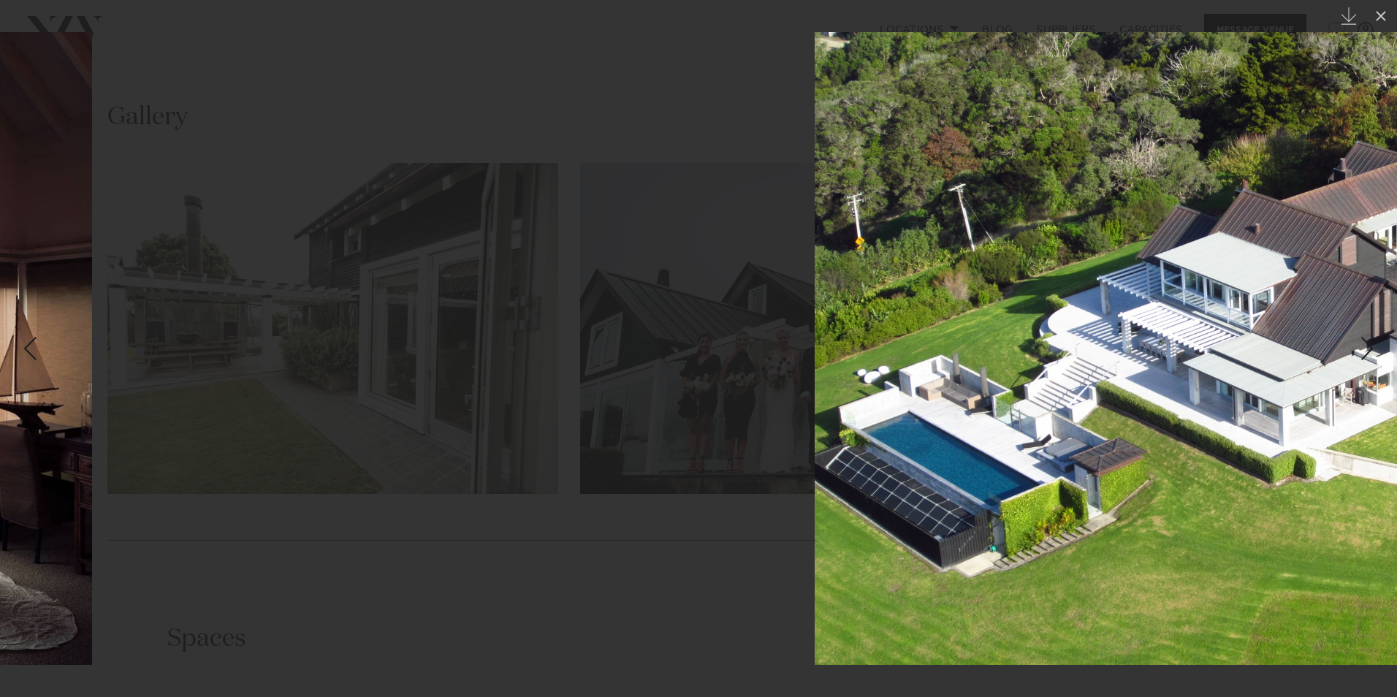
drag, startPoint x: 824, startPoint y: 289, endPoint x: 49, endPoint y: 280, distance: 774.6
click at [0, 287] on html "Locations [GEOGRAPHIC_DATA] [GEOGRAPHIC_DATA] [GEOGRAPHIC_DATA] [GEOGRAPHIC_DAT…" at bounding box center [698, 492] width 1397 height 3760
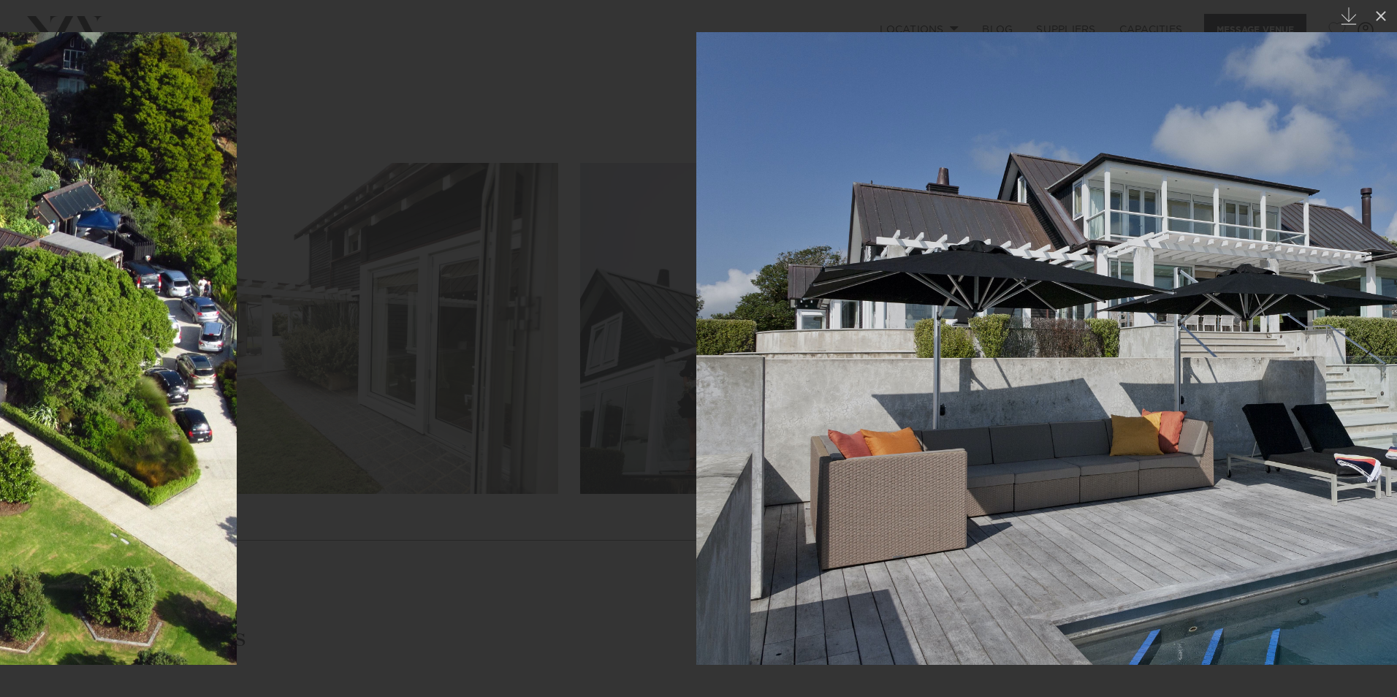
drag, startPoint x: 969, startPoint y: 284, endPoint x: 145, endPoint y: 232, distance: 825.9
click at [0, 248] on html "Locations [GEOGRAPHIC_DATA] [GEOGRAPHIC_DATA] [GEOGRAPHIC_DATA] [GEOGRAPHIC_DAT…" at bounding box center [698, 492] width 1397 height 3760
